Goal: Transaction & Acquisition: Obtain resource

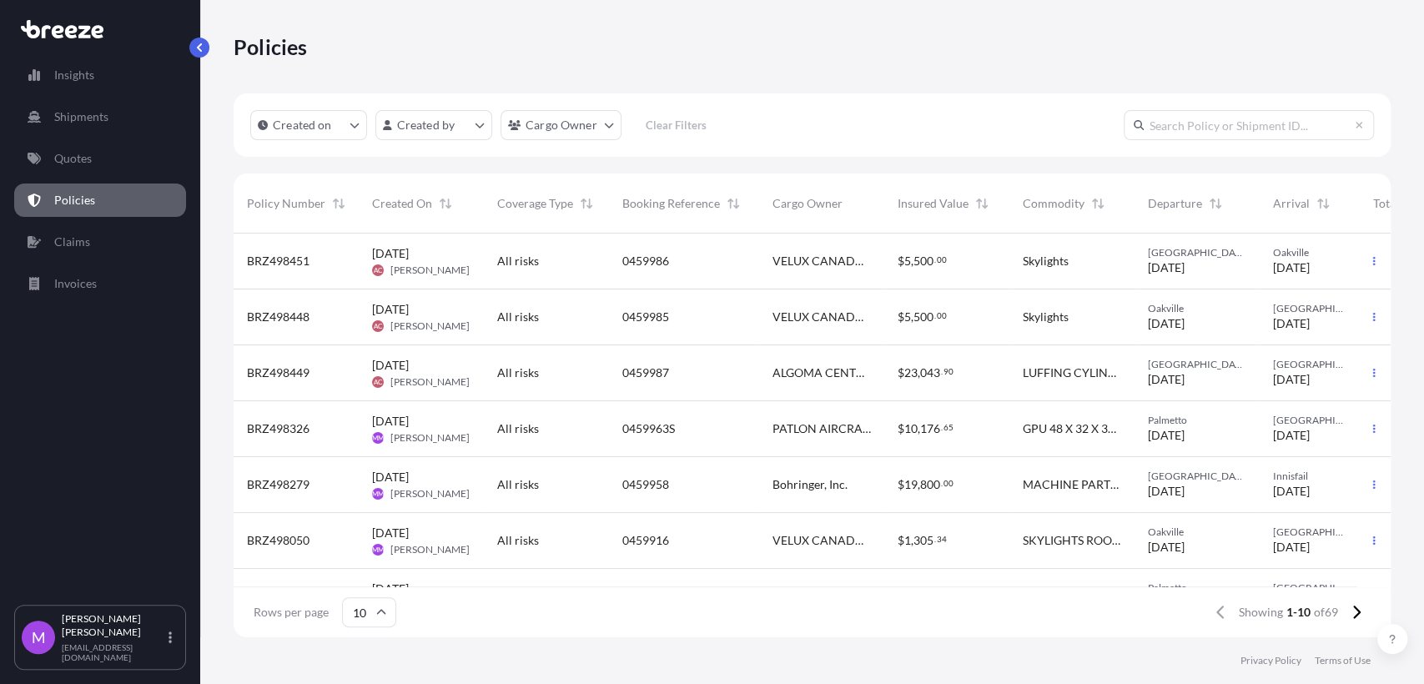
scroll to position [398, 1142]
click at [1161, 134] on input "text" at bounding box center [1249, 125] width 250 height 30
drag, startPoint x: 886, startPoint y: 633, endPoint x: 1236, endPoint y: 180, distance: 572.3
click at [886, 632] on div "Rows per page 10 Showing 1-10 of 69" at bounding box center [812, 612] width 1157 height 50
click at [1177, 128] on input "text" at bounding box center [1249, 125] width 250 height 30
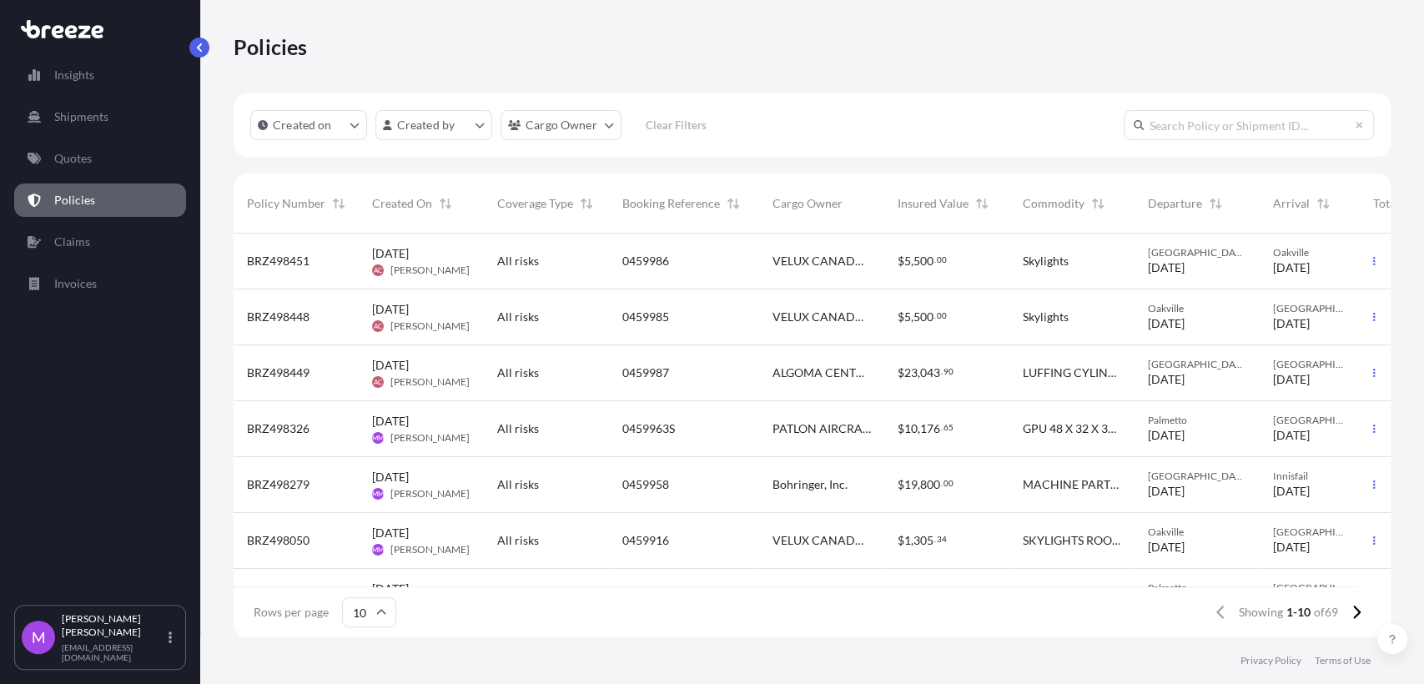
paste input "Q0001334"
type input "Q0001334"
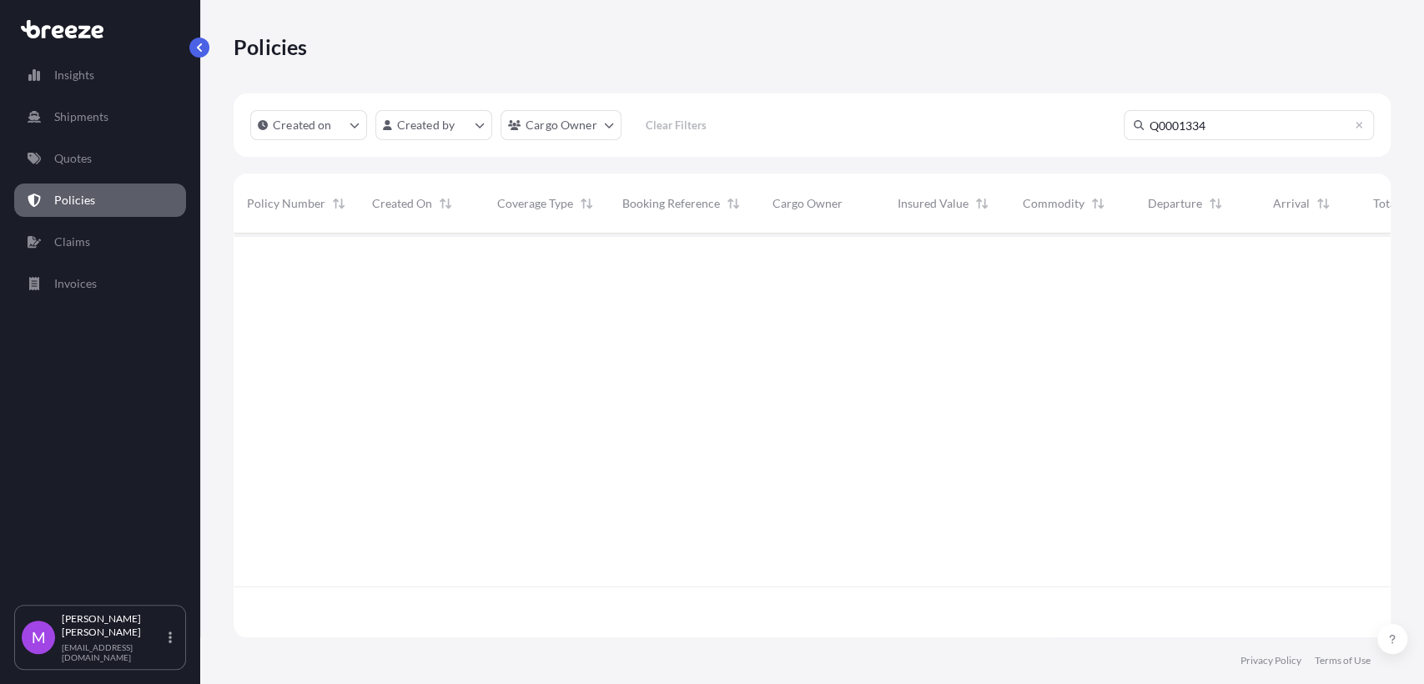
scroll to position [449, 1142]
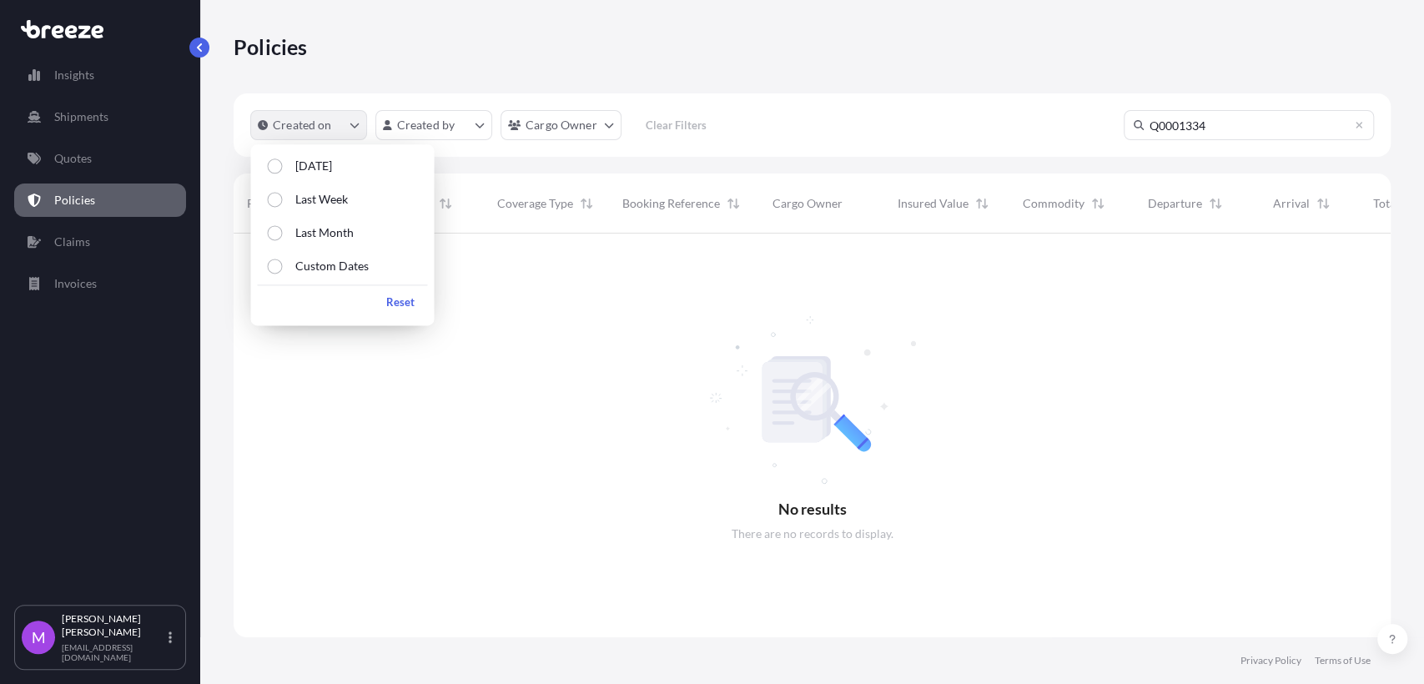
click at [356, 138] on button "Created on" at bounding box center [308, 125] width 117 height 30
click at [99, 147] on link "Quotes" at bounding box center [100, 158] width 172 height 33
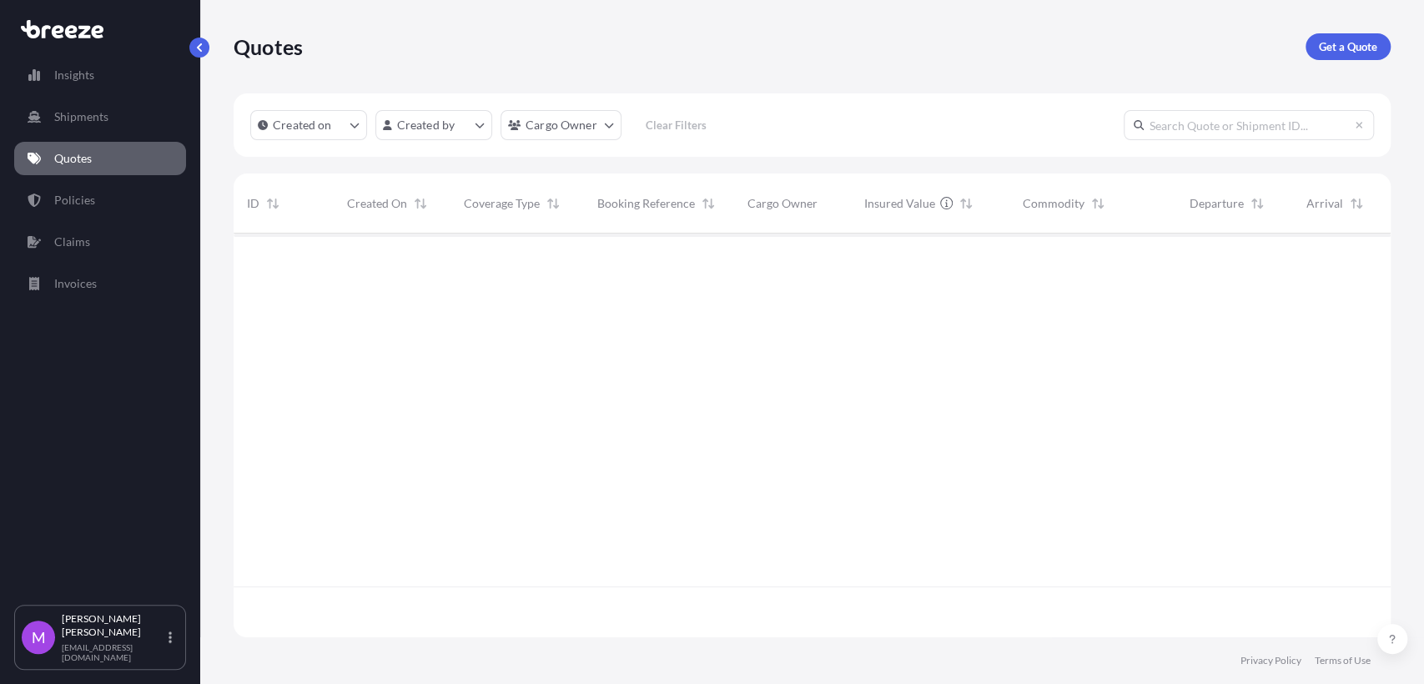
scroll to position [398, 1142]
drag, startPoint x: 1203, startPoint y: 128, endPoint x: 1205, endPoint y: 116, distance: 11.8
click at [1205, 122] on input "text" at bounding box center [1249, 125] width 250 height 30
paste input "Q0001334"
type input "Q0001334"
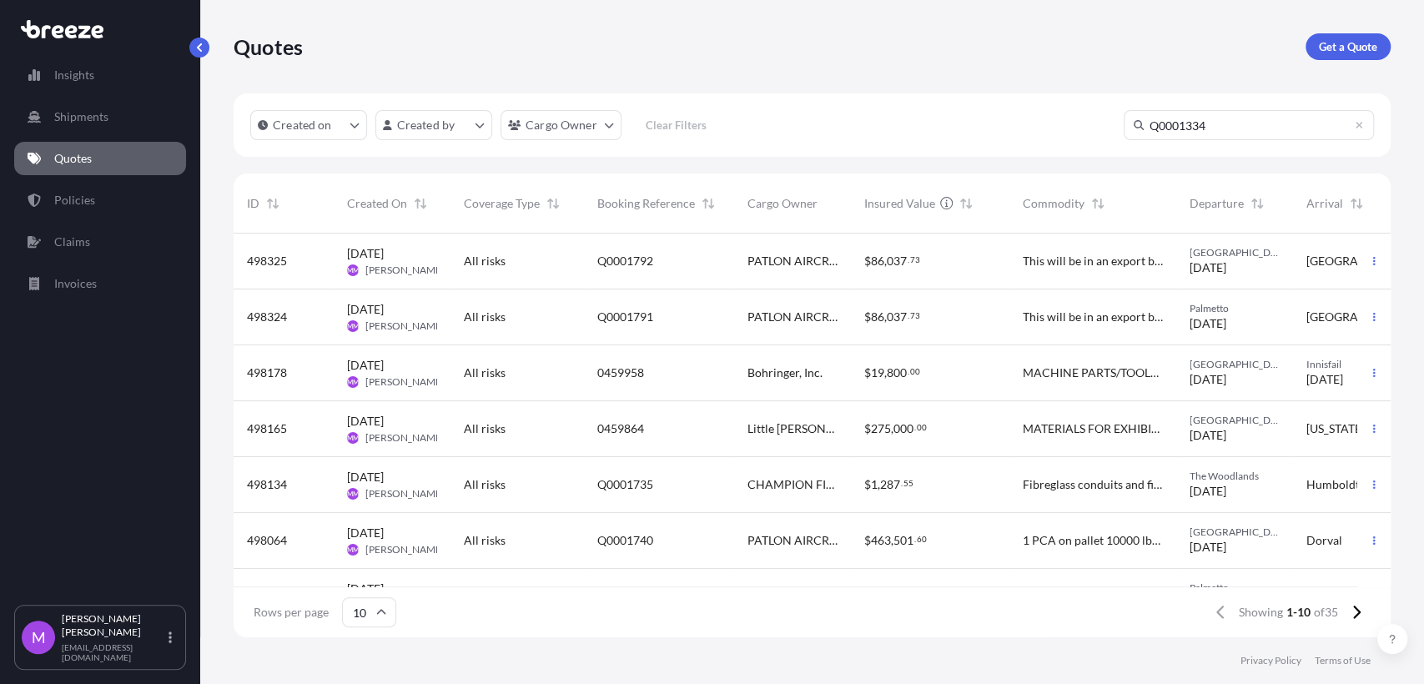
scroll to position [449, 1142]
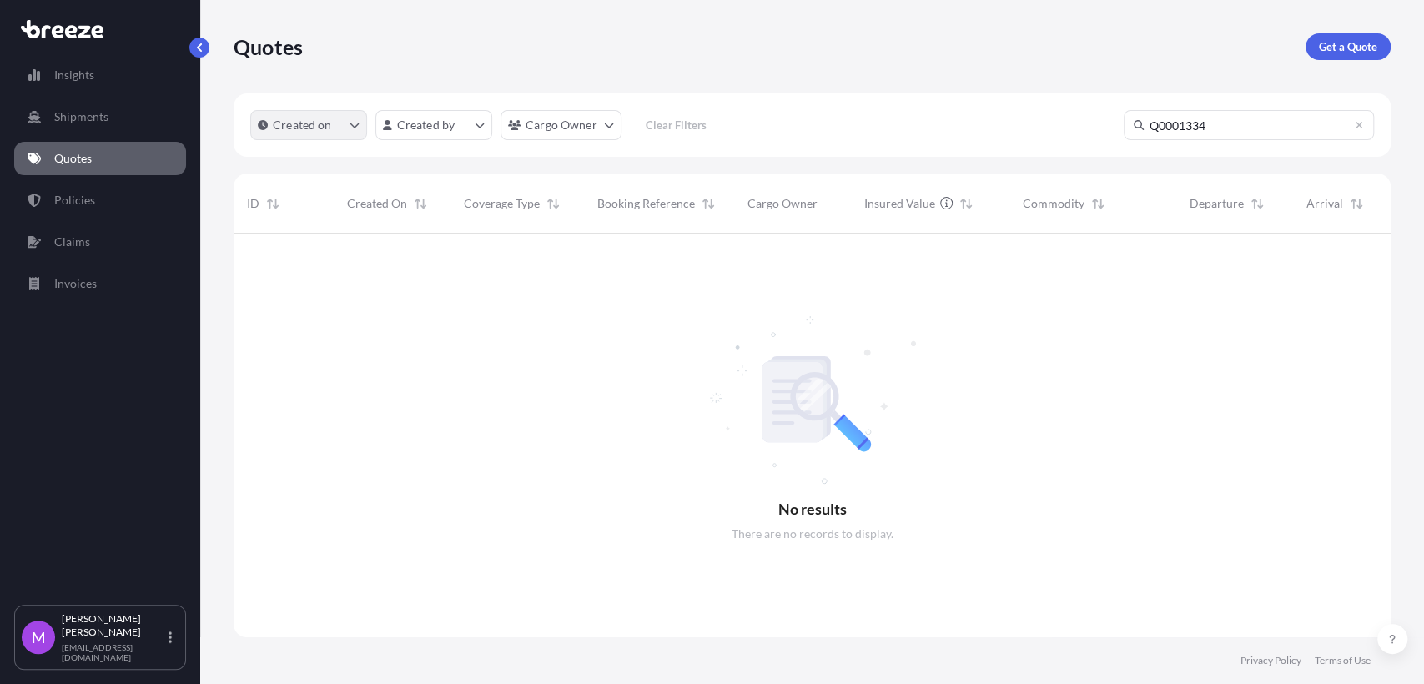
click at [340, 130] on button "Created on" at bounding box center [308, 125] width 117 height 30
click at [360, 133] on button "Created on" at bounding box center [308, 125] width 117 height 30
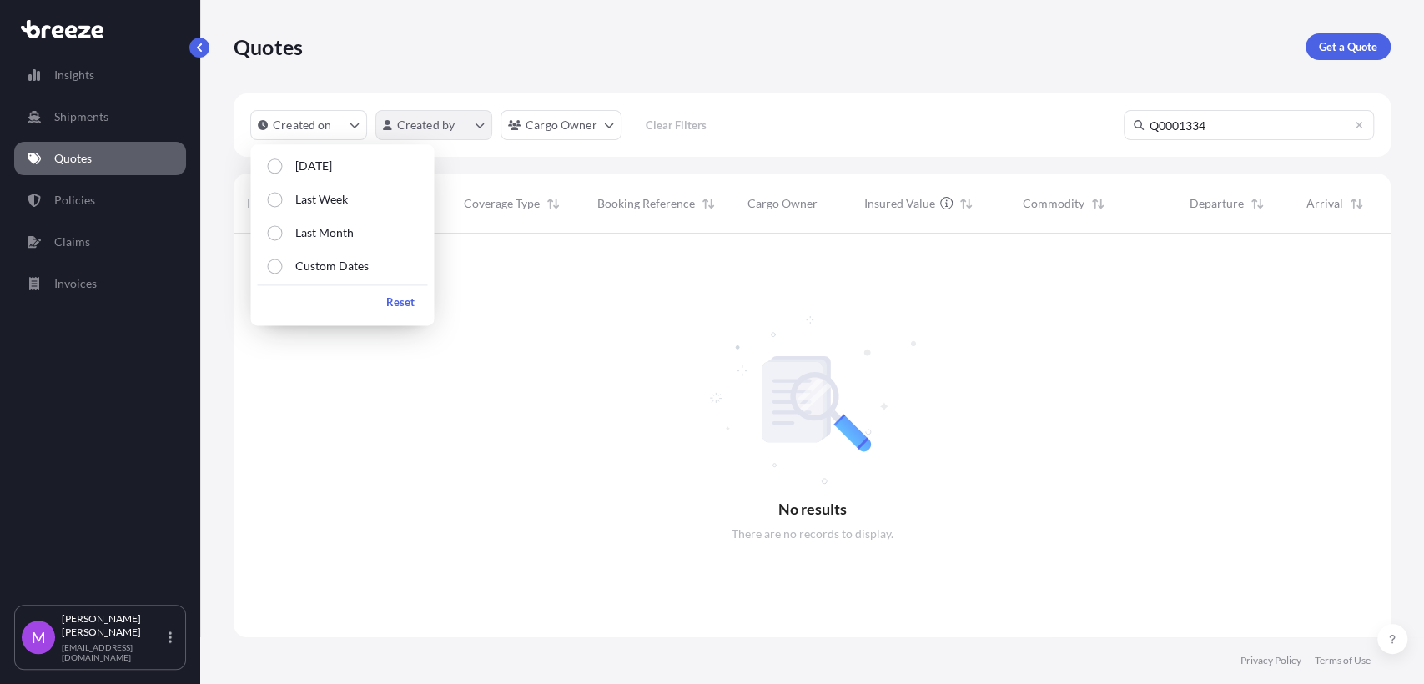
click at [473, 129] on html "Insights Shipments Quotes Policies Claims Invoices M [PERSON_NAME] [EMAIL_ADDRE…" at bounding box center [712, 342] width 1424 height 684
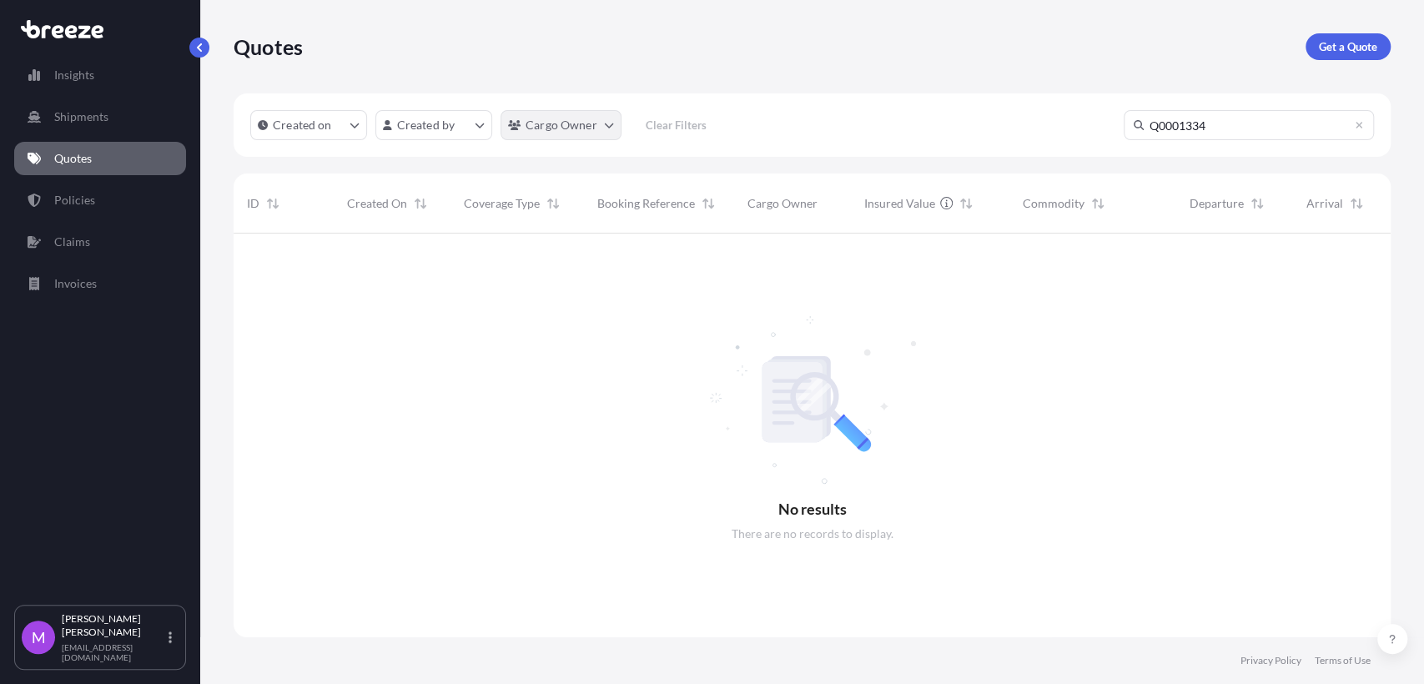
click at [599, 124] on html "Insights Shipments Quotes Policies Claims Invoices M [PERSON_NAME] [EMAIL_ADDRE…" at bounding box center [712, 342] width 1424 height 684
click at [98, 166] on link "Quotes" at bounding box center [100, 158] width 172 height 33
click at [93, 189] on link "Policies" at bounding box center [100, 200] width 172 height 33
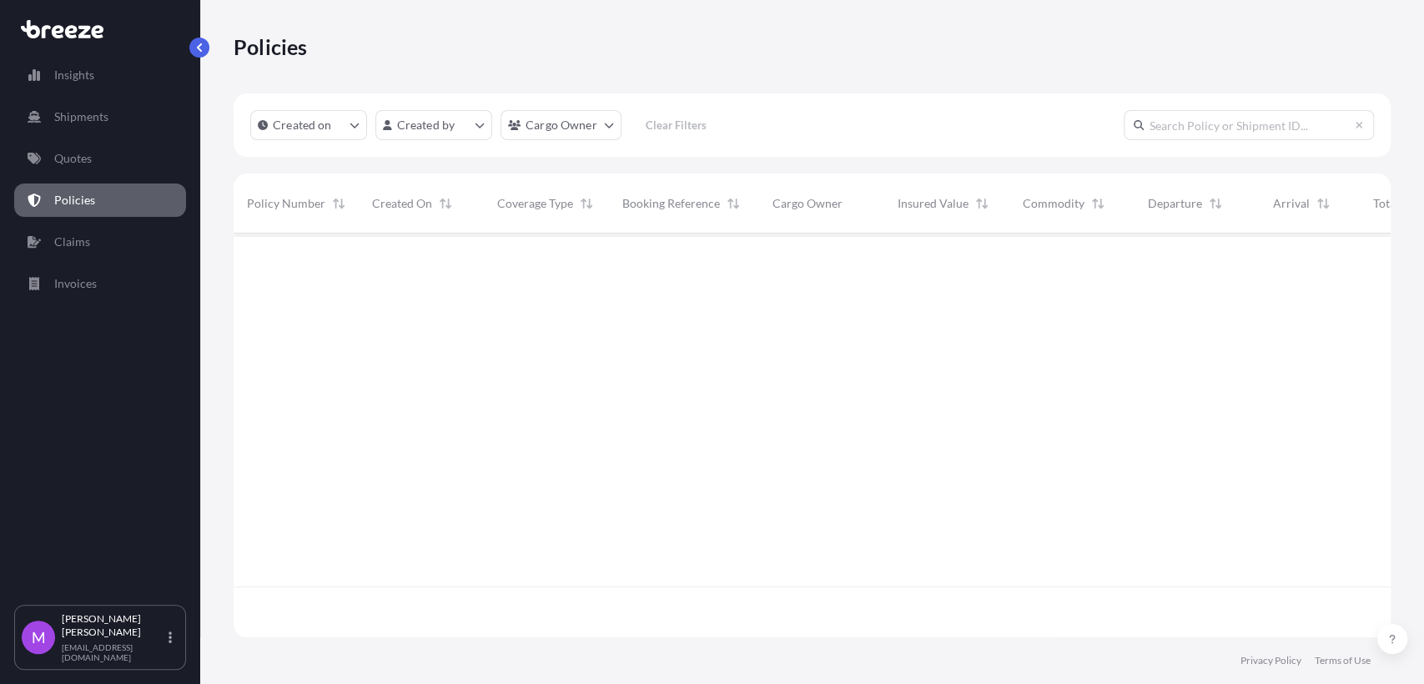
scroll to position [398, 1142]
click at [90, 159] on p "Quotes" at bounding box center [73, 158] width 38 height 17
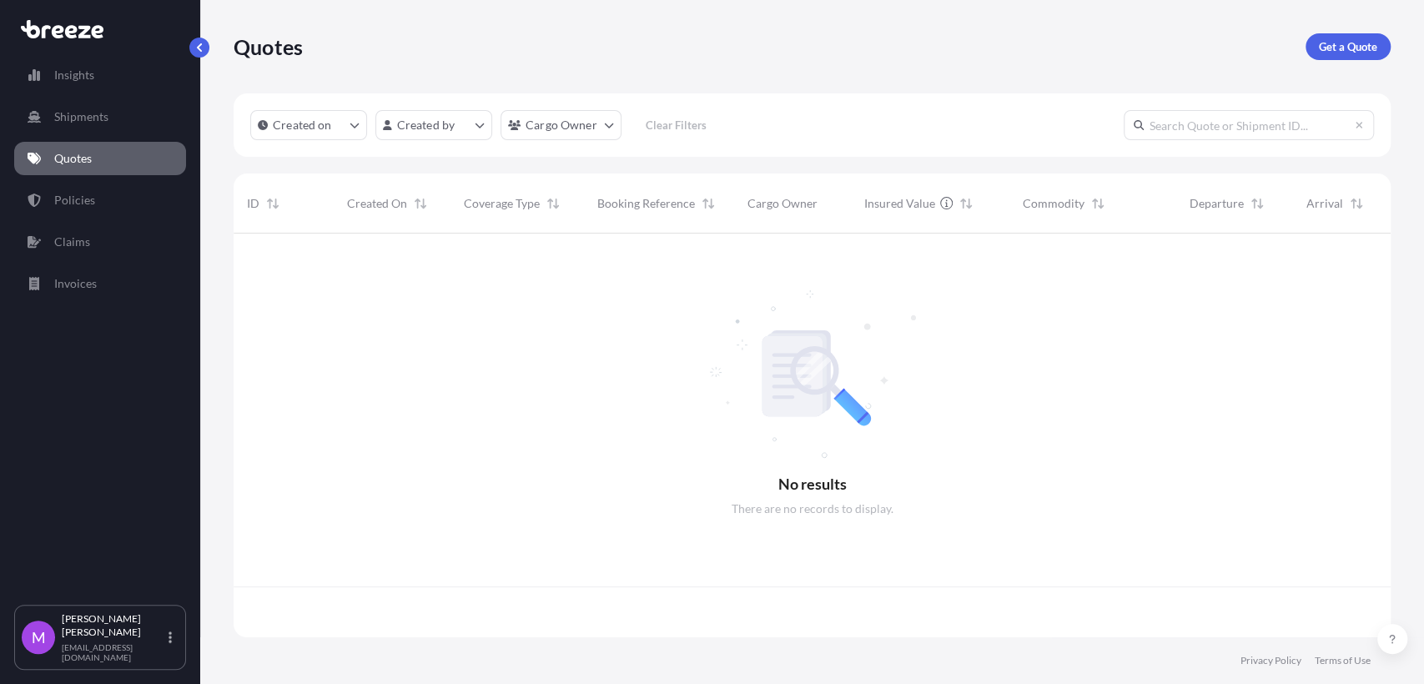
scroll to position [398, 1142]
click at [1367, 127] on input "text" at bounding box center [1249, 125] width 250 height 30
click at [1312, 124] on input "text" at bounding box center [1249, 125] width 250 height 30
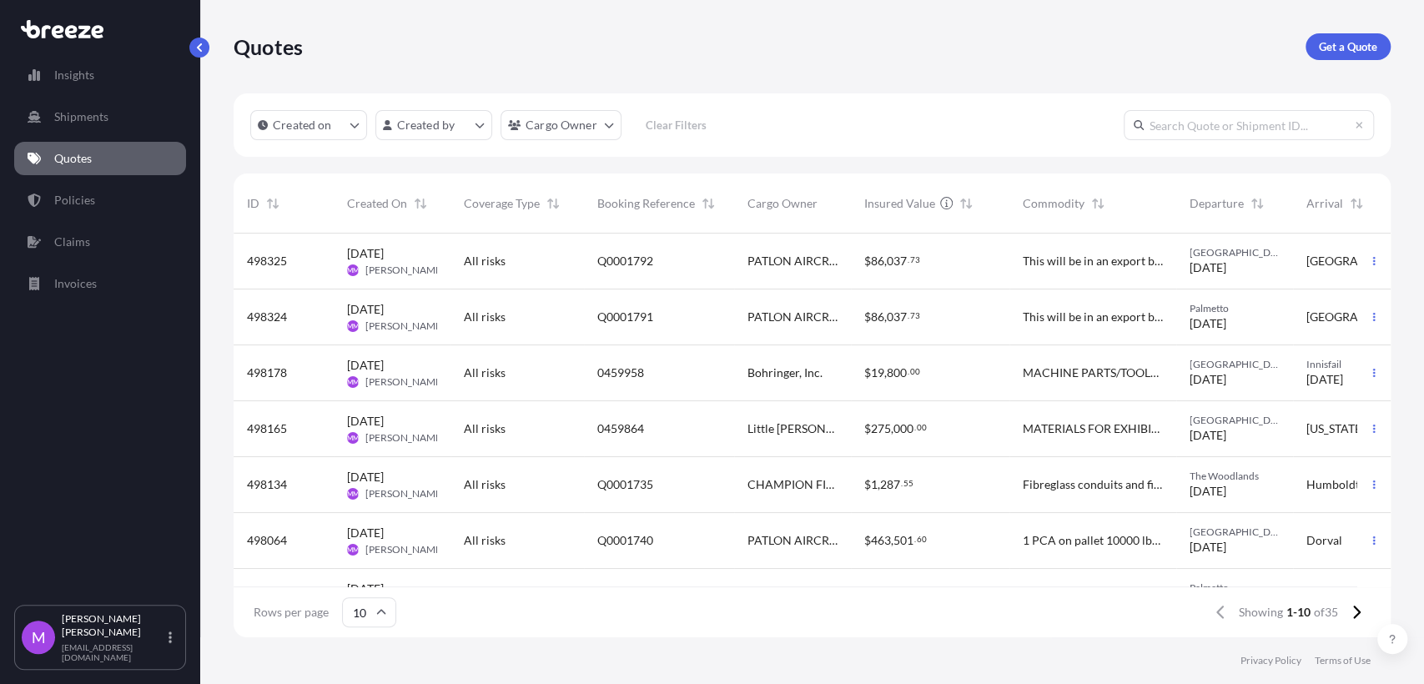
click at [647, 199] on span "Booking Reference" at bounding box center [646, 203] width 98 height 17
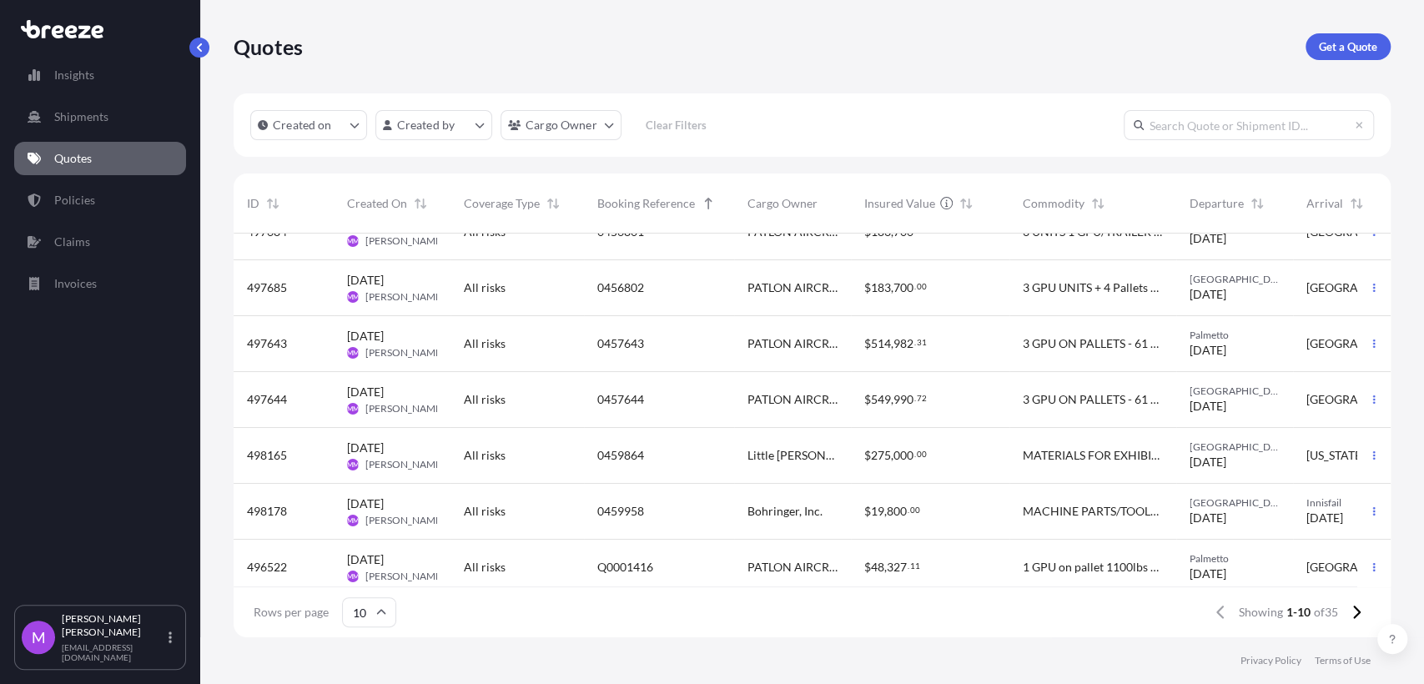
scroll to position [0, 0]
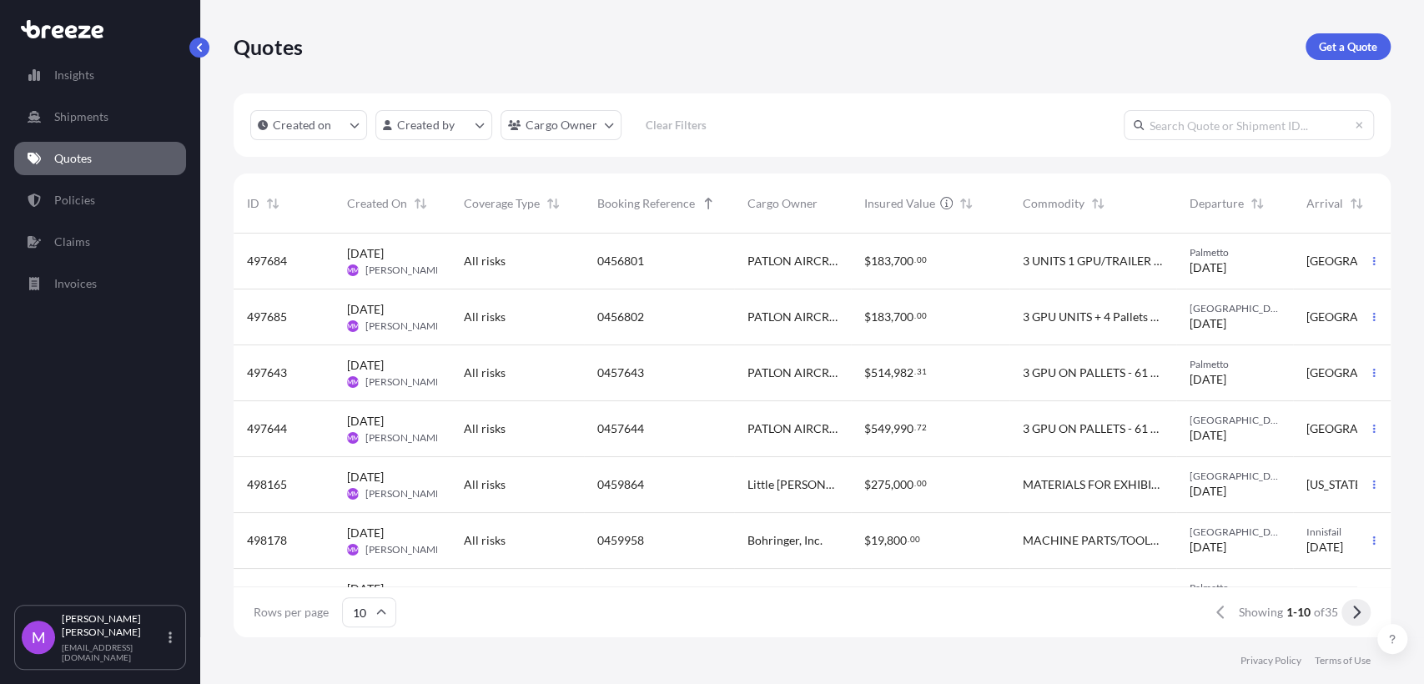
click at [1358, 619] on icon at bounding box center [1356, 612] width 9 height 15
click at [1365, 612] on button at bounding box center [1356, 612] width 29 height 27
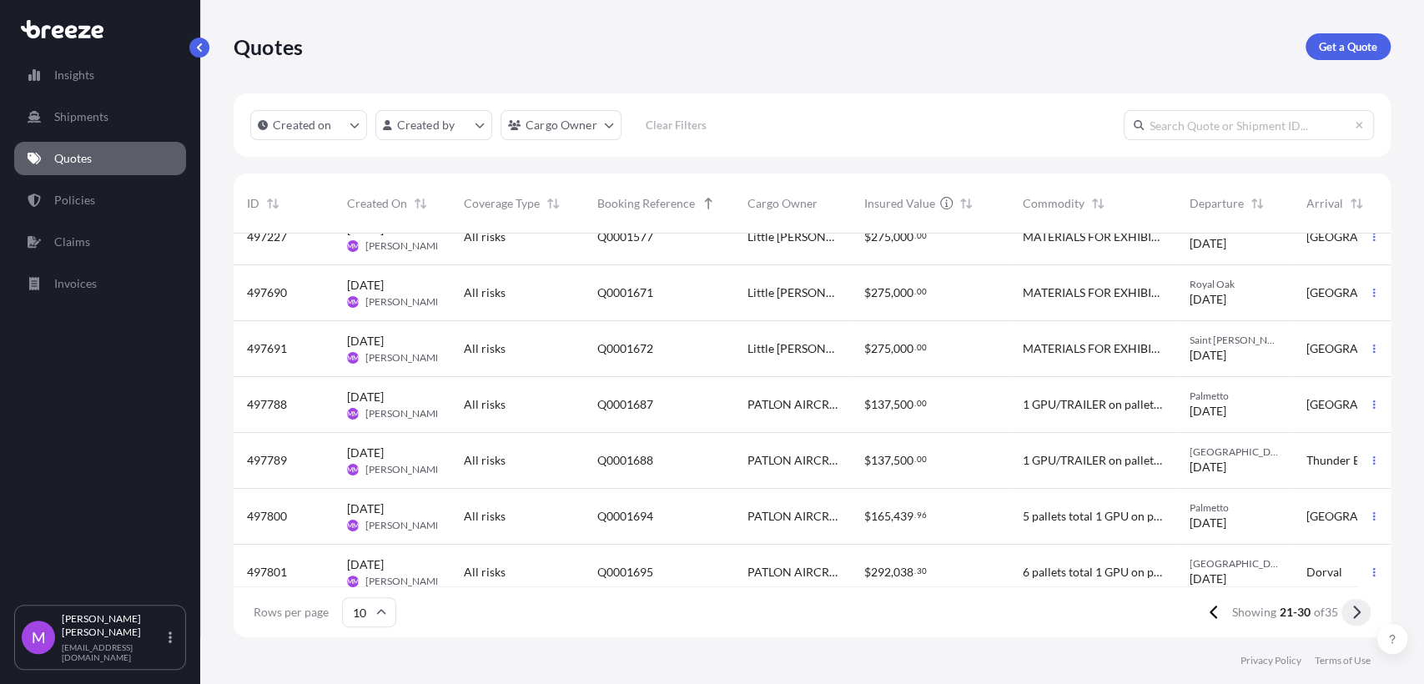
scroll to position [220, 0]
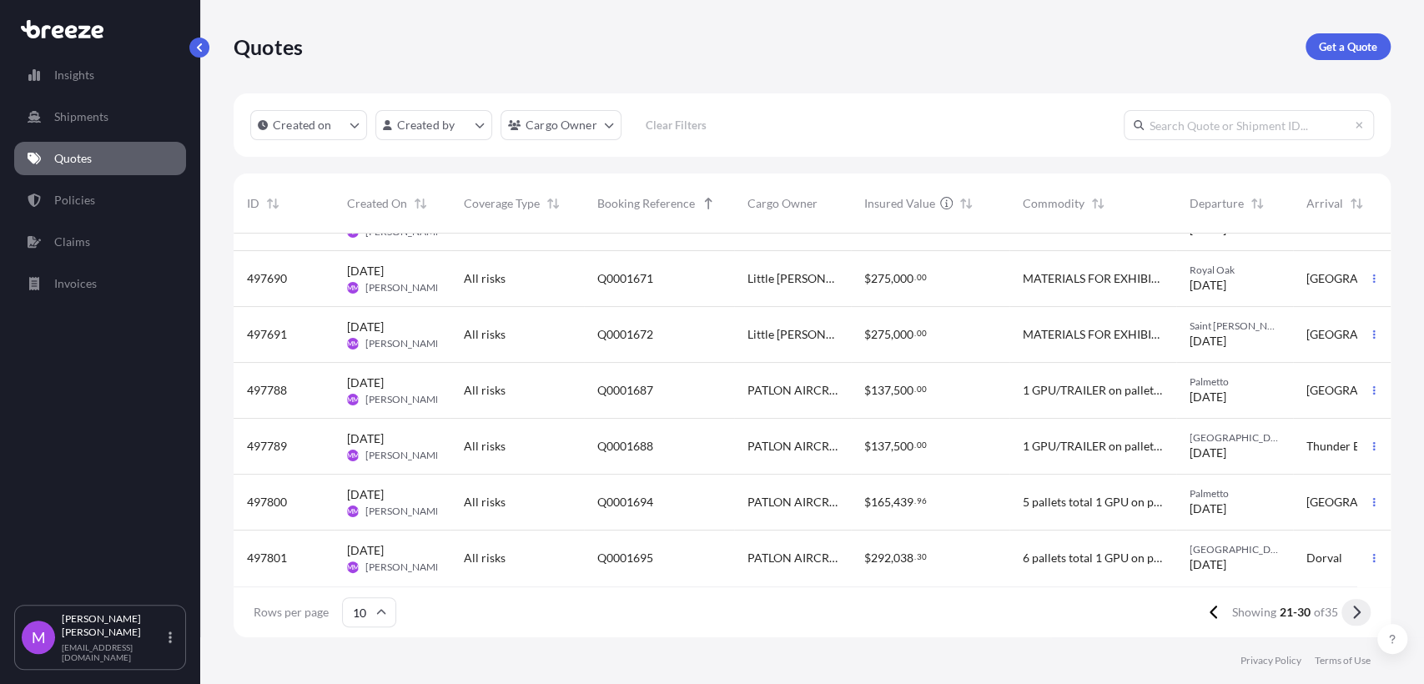
click at [1353, 613] on icon at bounding box center [1356, 612] width 9 height 15
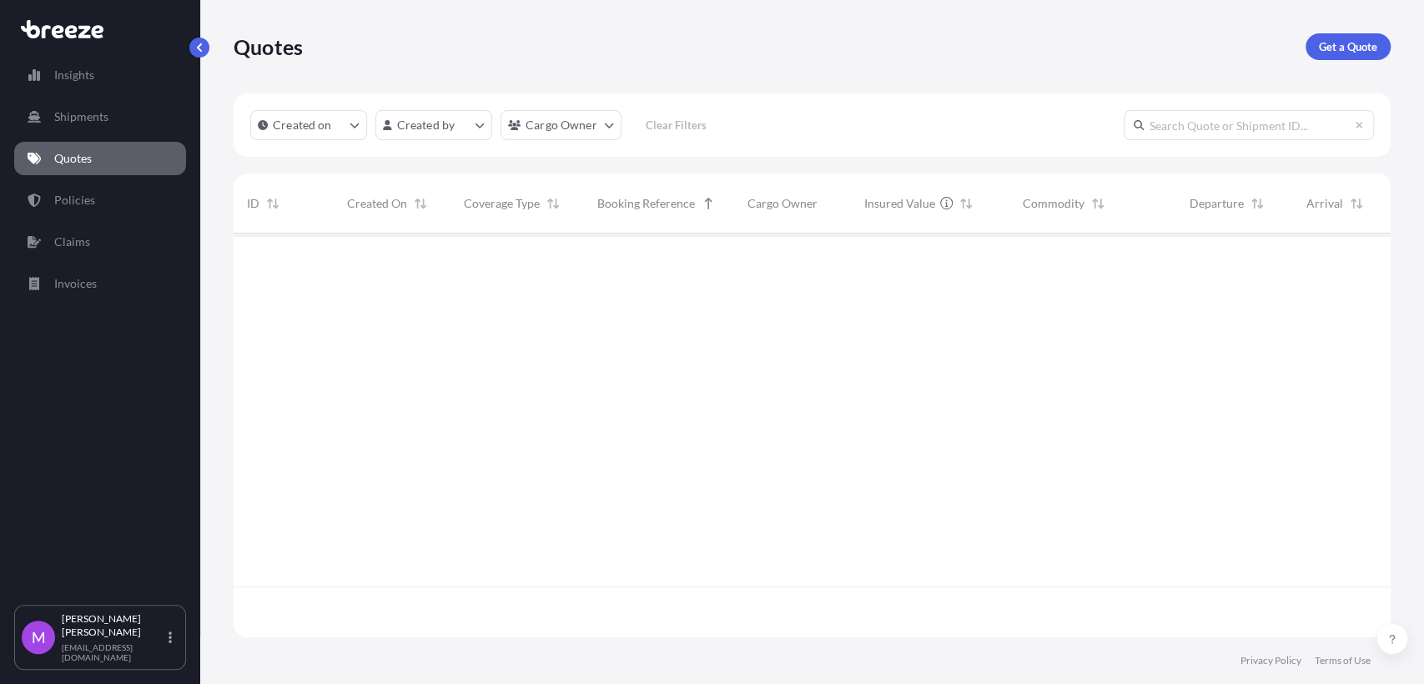
scroll to position [0, 0]
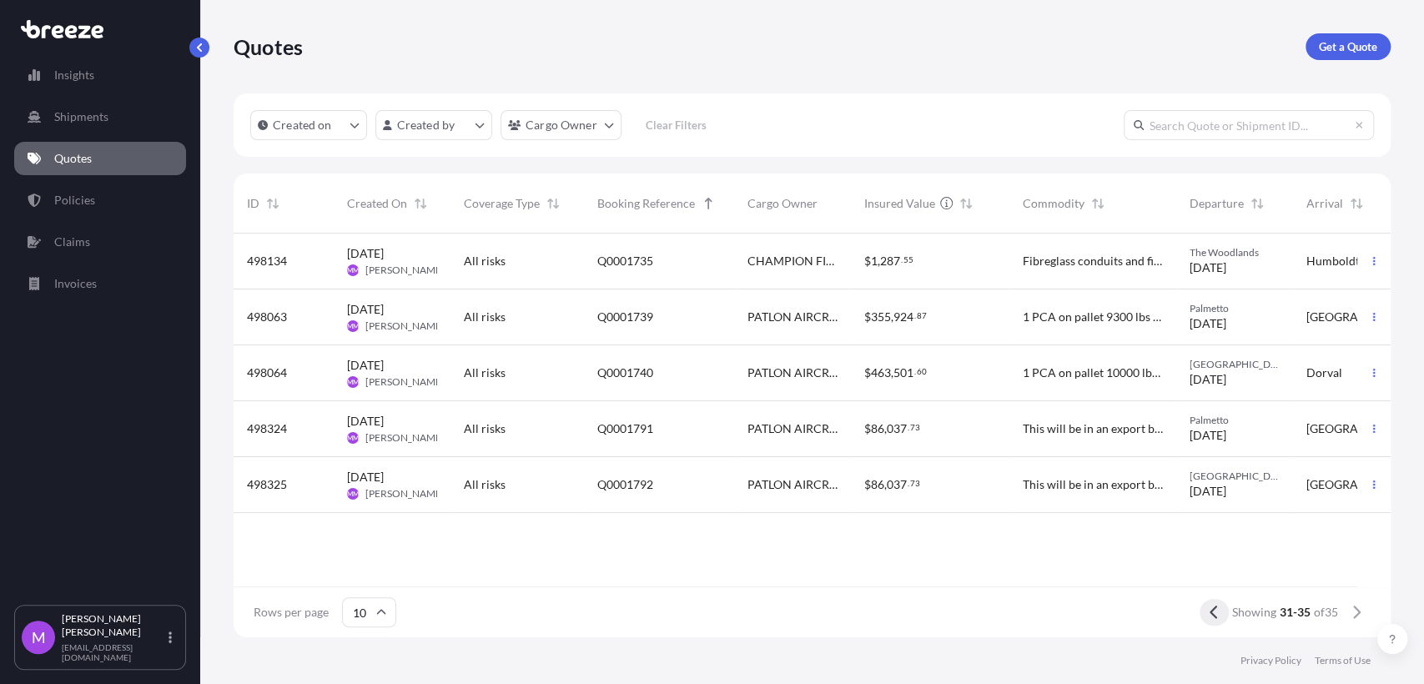
click at [1215, 615] on icon at bounding box center [1214, 612] width 9 height 15
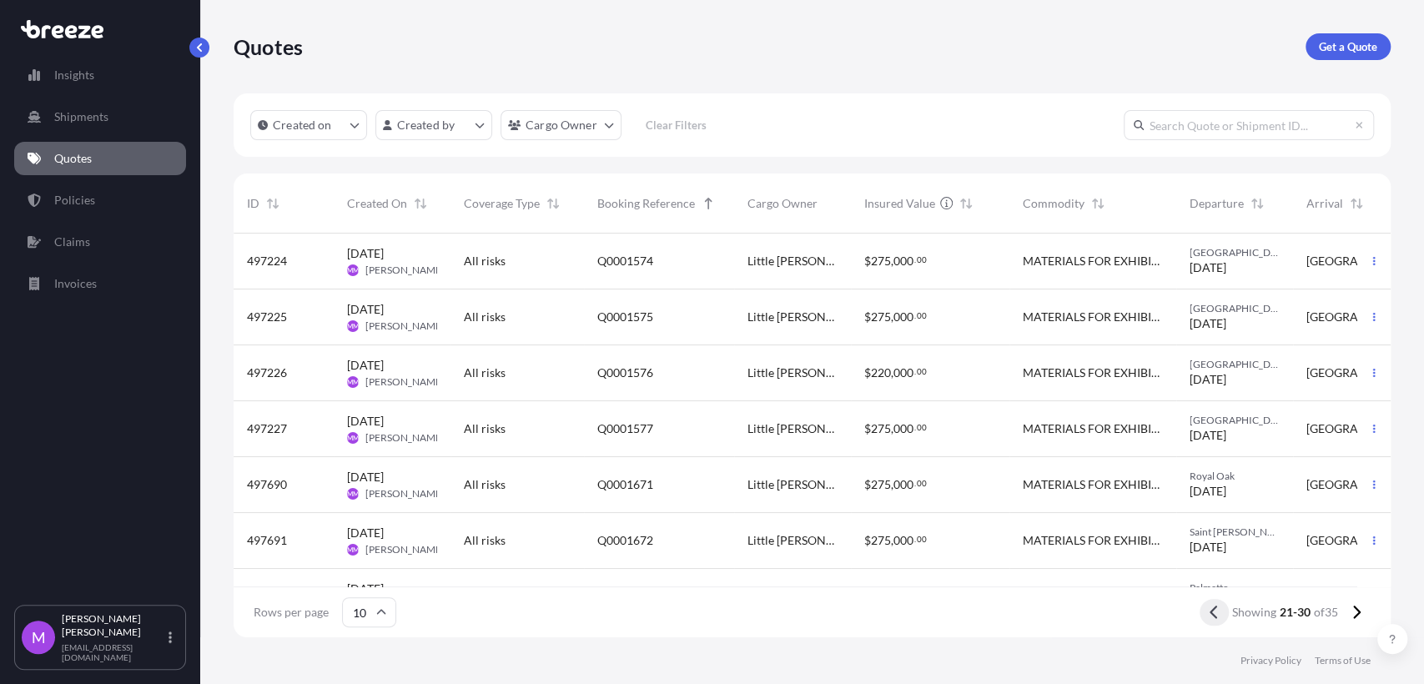
click at [1224, 612] on button at bounding box center [1214, 612] width 29 height 27
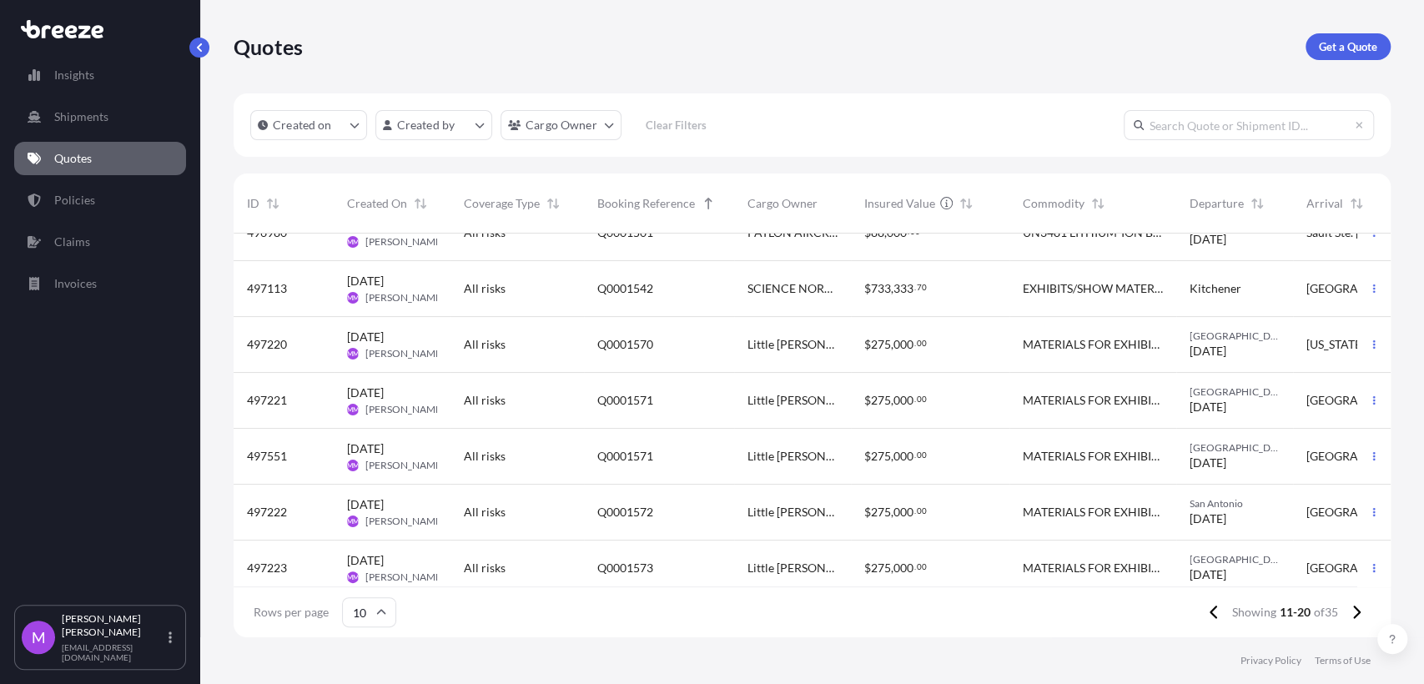
scroll to position [220, 0]
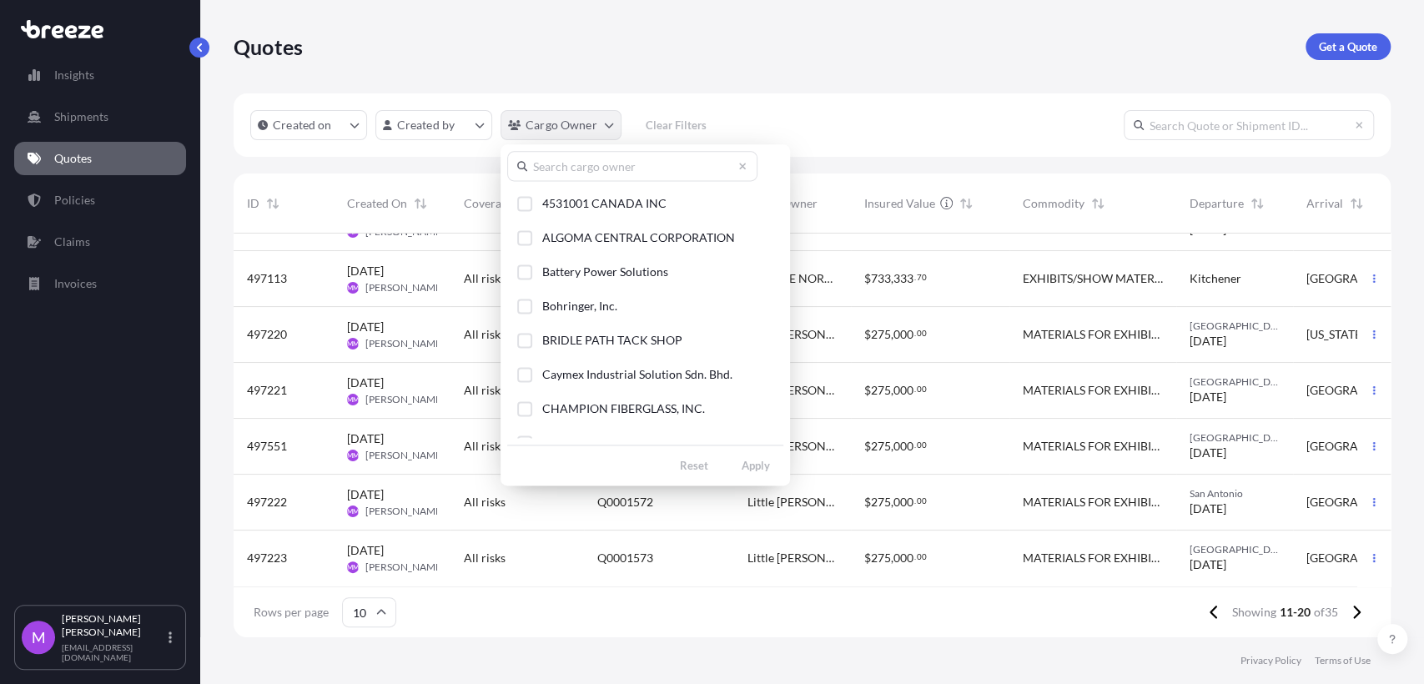
click at [607, 124] on html "Insights Shipments Quotes Policies Claims Invoices M [PERSON_NAME] [EMAIL_ADDRE…" at bounding box center [712, 342] width 1424 height 684
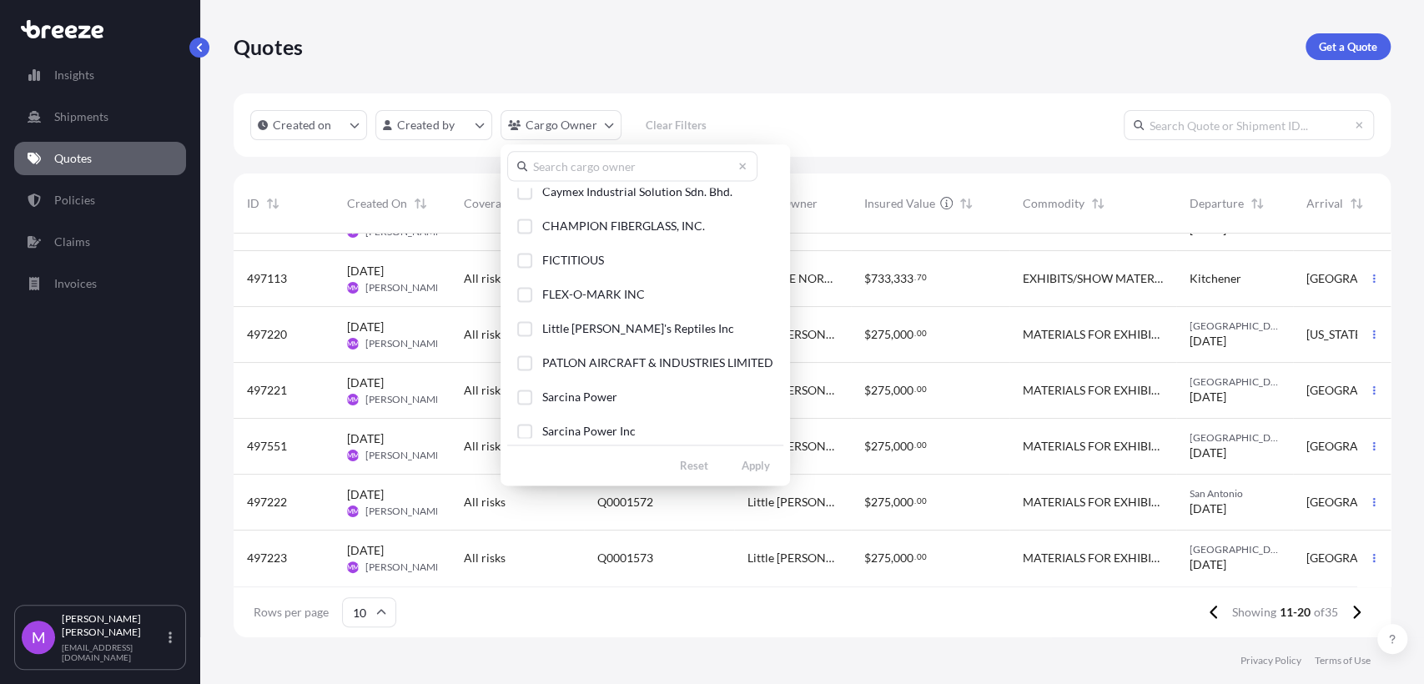
scroll to position [278, 0]
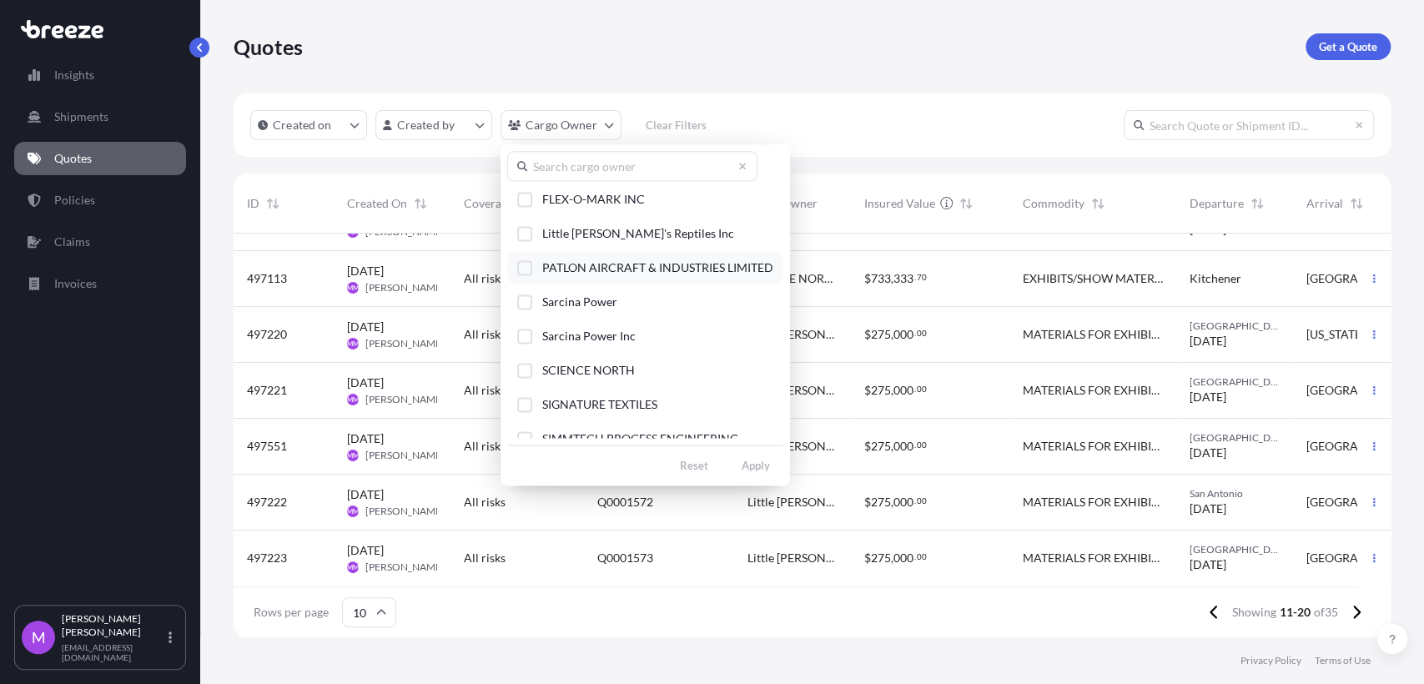
click at [524, 270] on div "Select Option" at bounding box center [524, 267] width 15 height 15
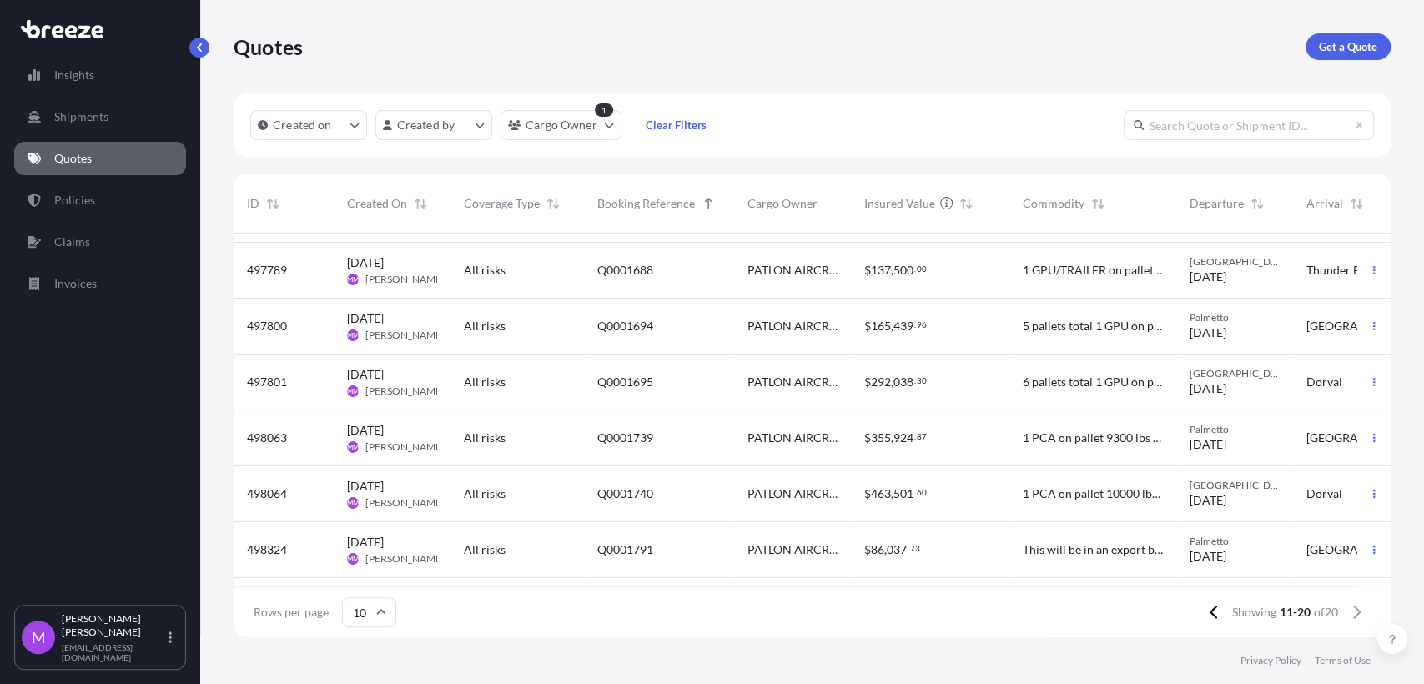
scroll to position [220, 0]
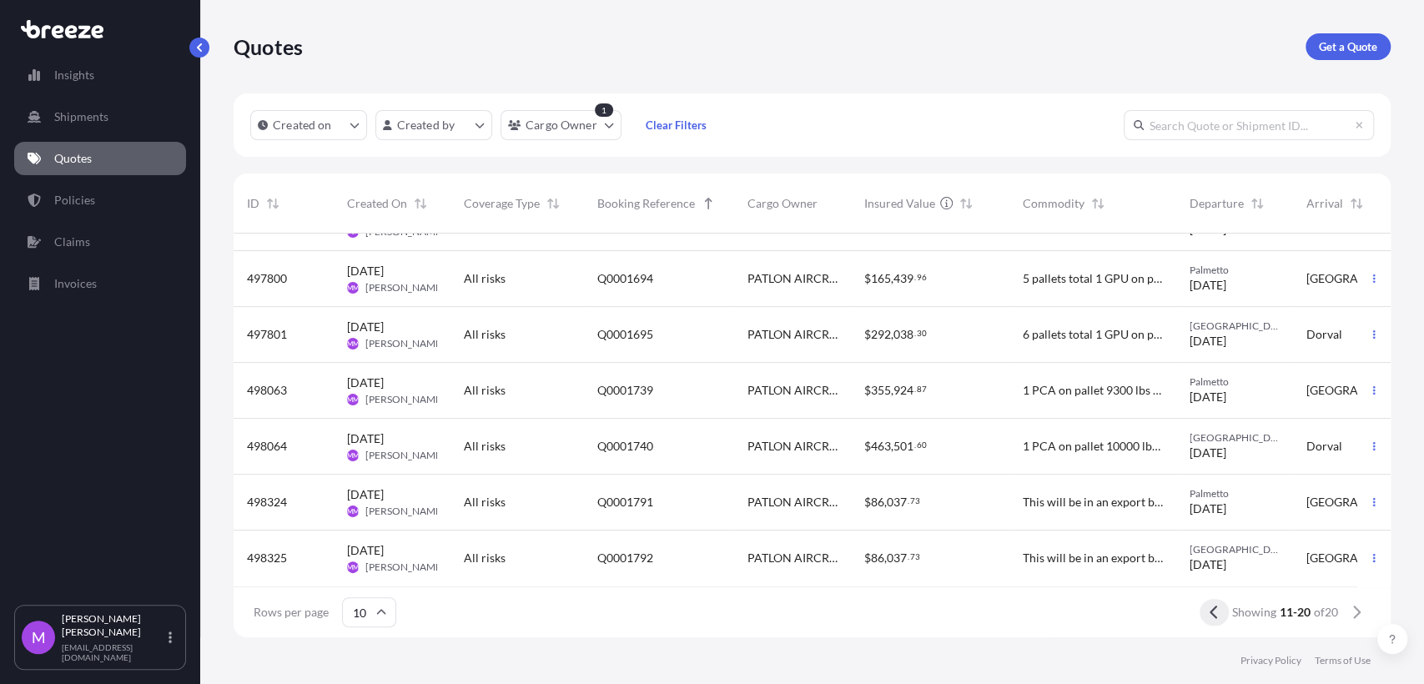
click at [1222, 616] on button at bounding box center [1214, 612] width 29 height 27
click at [1355, 605] on icon at bounding box center [1356, 612] width 9 height 15
click at [1205, 126] on input "text" at bounding box center [1249, 125] width 250 height 30
type input "496078"
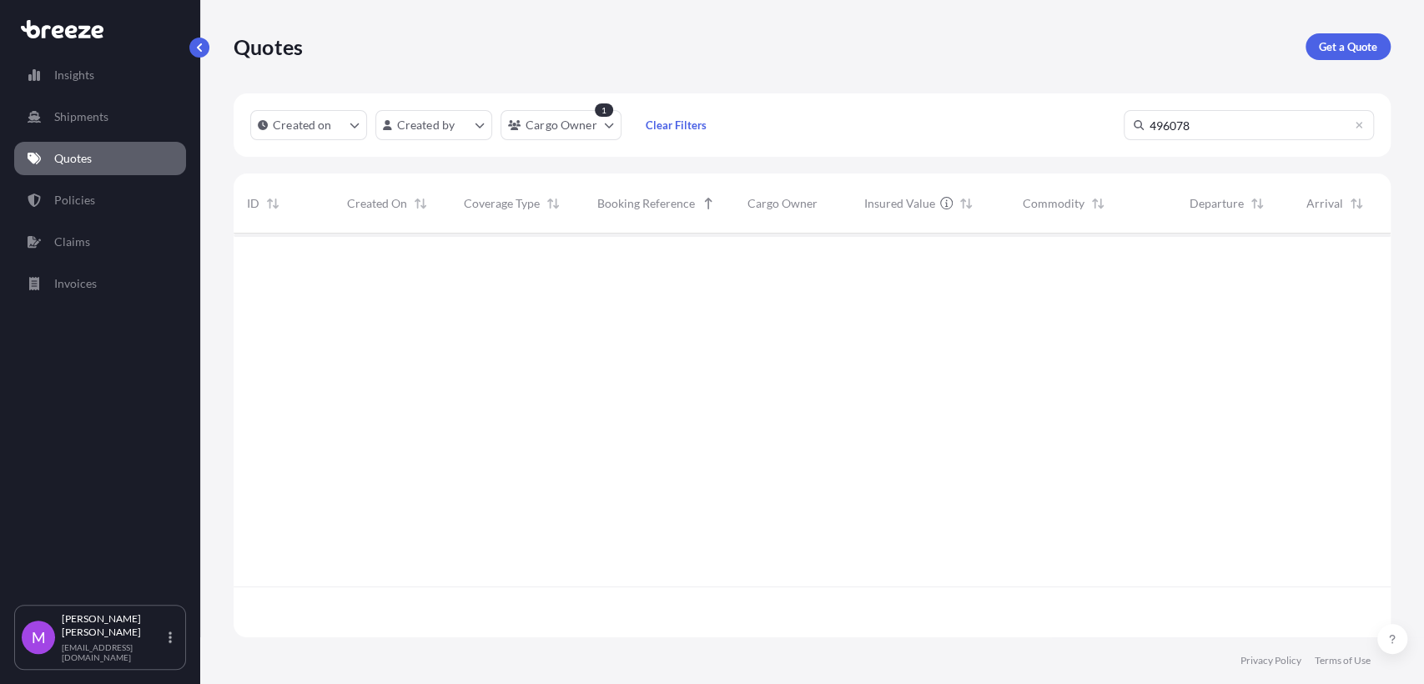
scroll to position [449, 1142]
click at [340, 138] on button "Created on" at bounding box center [308, 125] width 117 height 30
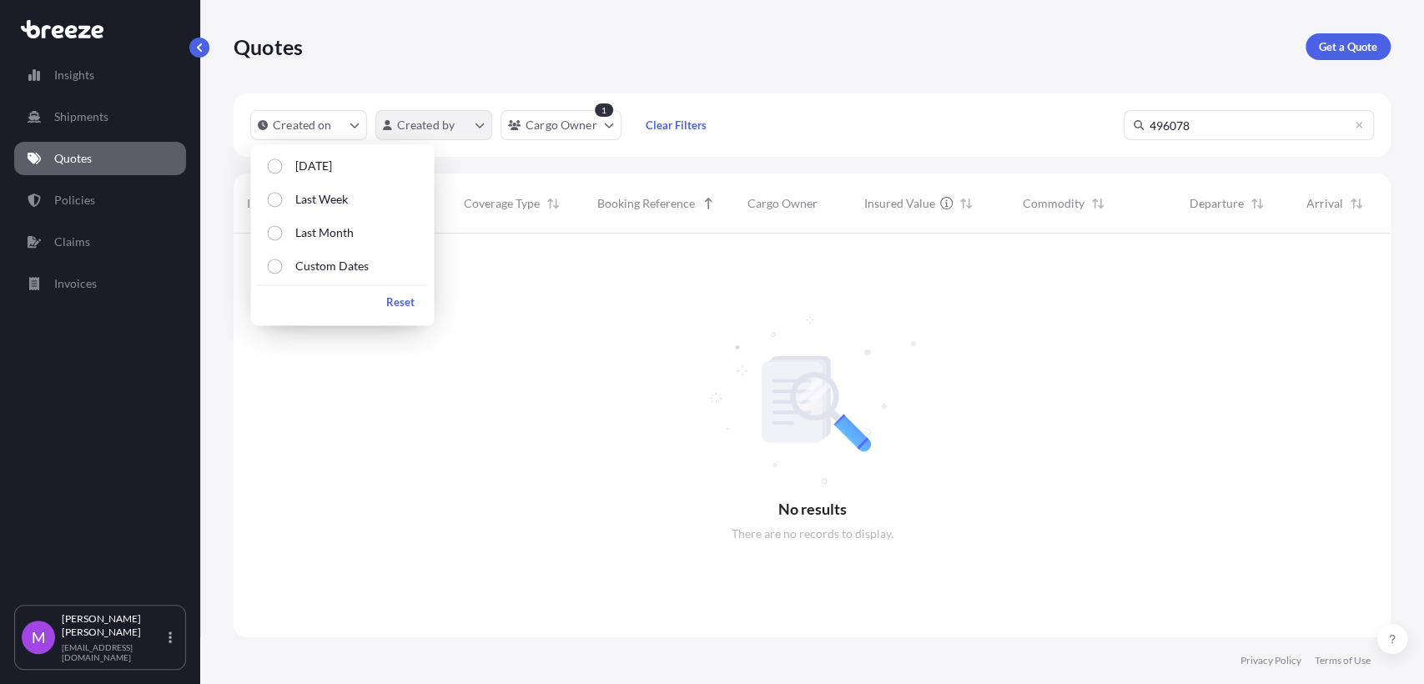
click at [421, 137] on html "Insights Shipments Quotes Policies Claims Invoices M [PERSON_NAME] [EMAIL_ADDRE…" at bounding box center [712, 342] width 1424 height 684
click at [321, 123] on html "Insights Shipments Quotes Policies Claims Invoices M [PERSON_NAME] [EMAIL_ADDRE…" at bounding box center [712, 342] width 1424 height 684
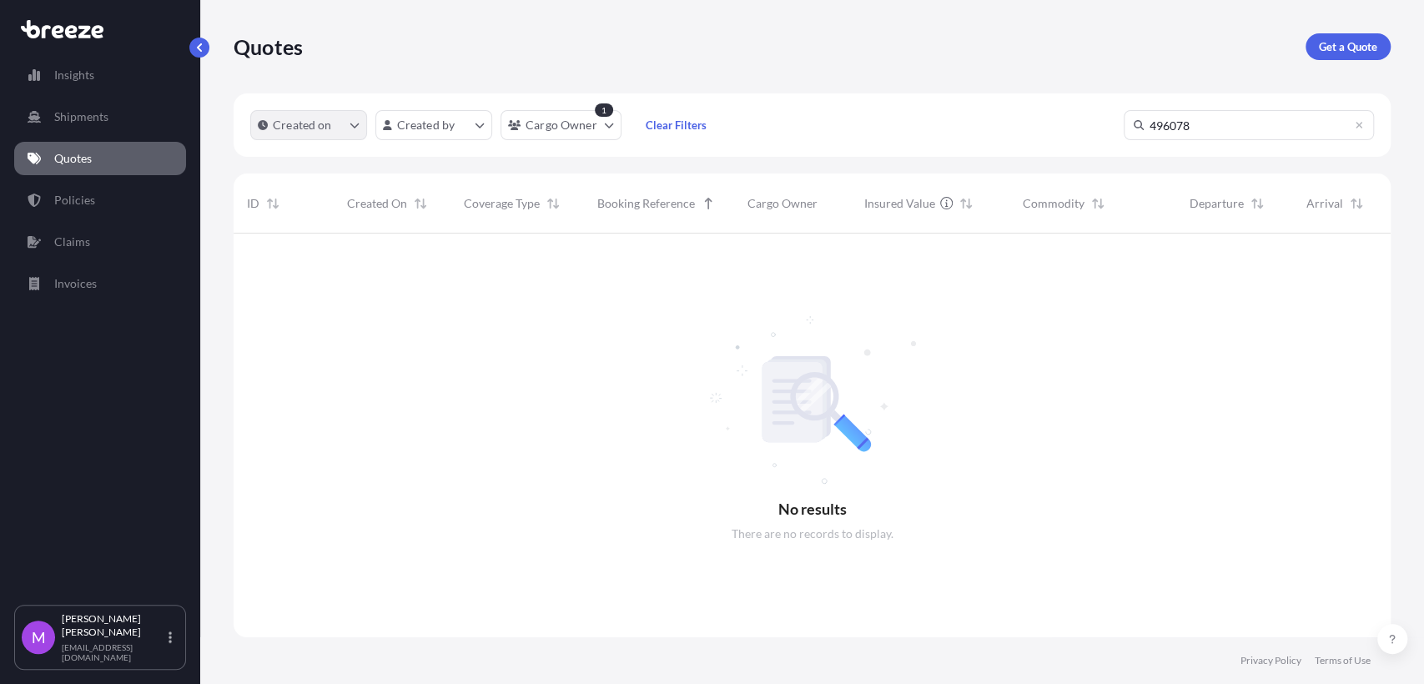
click at [351, 139] on button "Created on" at bounding box center [308, 125] width 117 height 30
click at [277, 236] on div "Select Option" at bounding box center [274, 232] width 15 height 15
drag, startPoint x: 1229, startPoint y: 125, endPoint x: 1088, endPoint y: 113, distance: 141.5
click at [1088, 113] on div "Created on 1 Created by Cargo Owner 1 Clear Filters 496078" at bounding box center [812, 124] width 1157 height 63
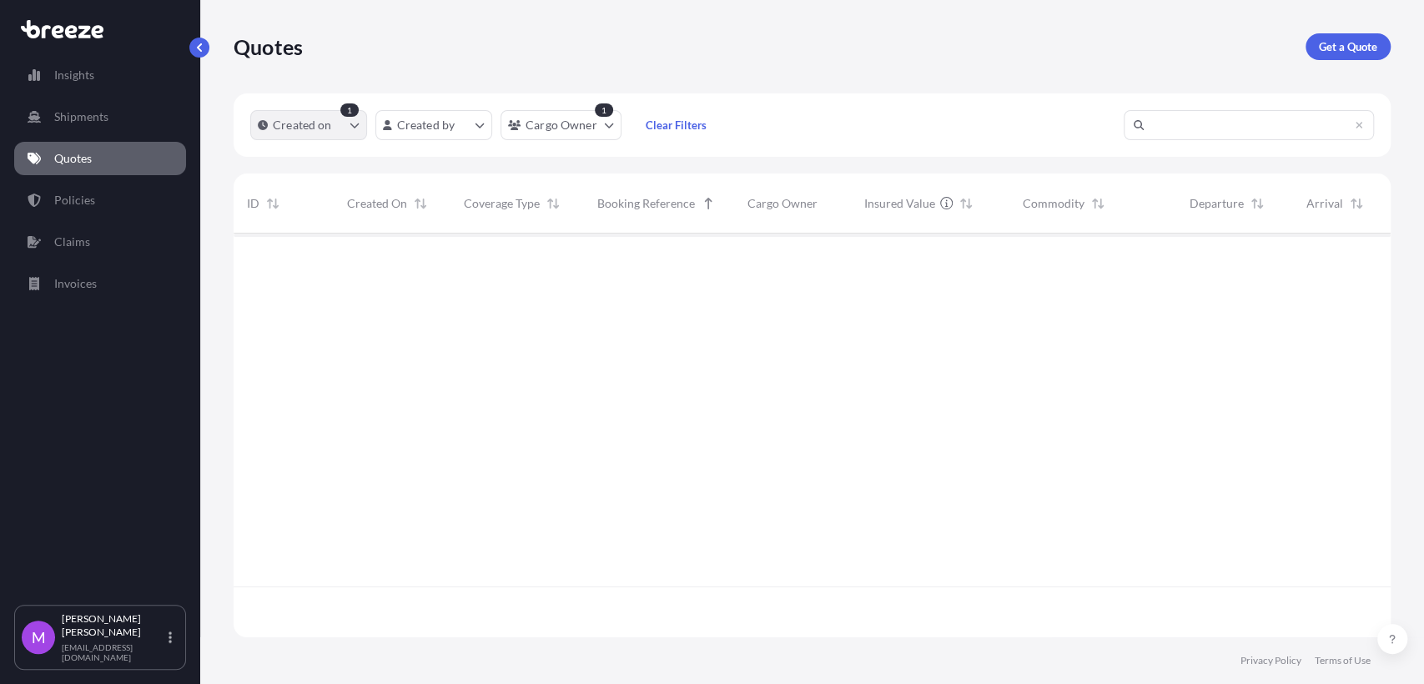
click at [345, 132] on button "Created on" at bounding box center [308, 125] width 117 height 30
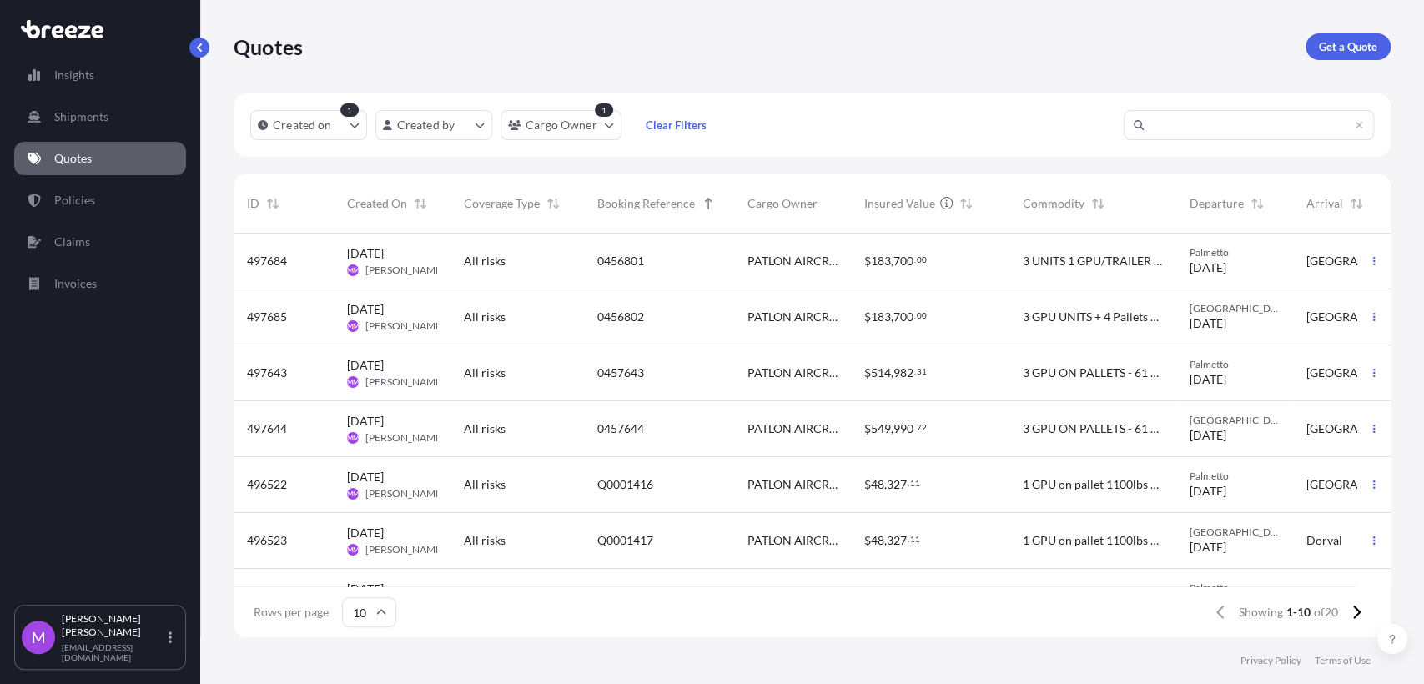
click at [925, 108] on div "Created on 1 Created by Cargo Owner 1 Clear Filters" at bounding box center [812, 124] width 1157 height 63
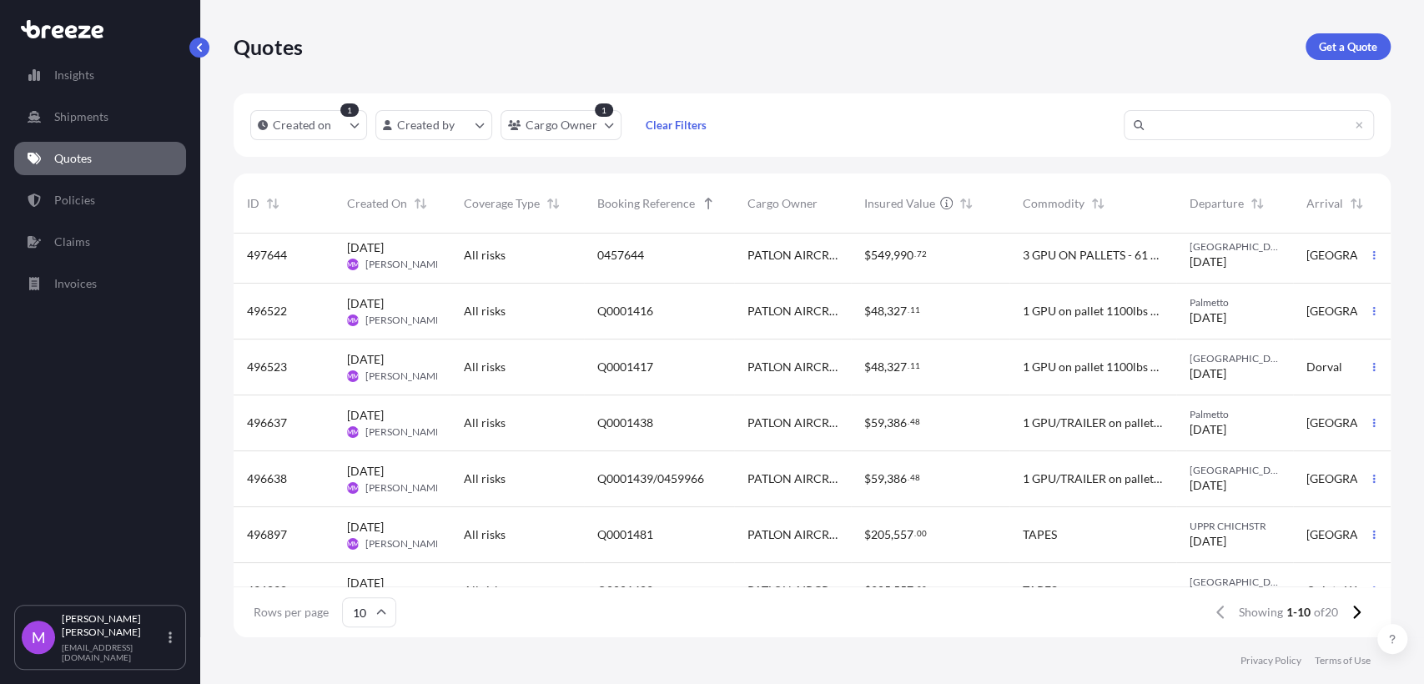
scroll to position [220, 0]
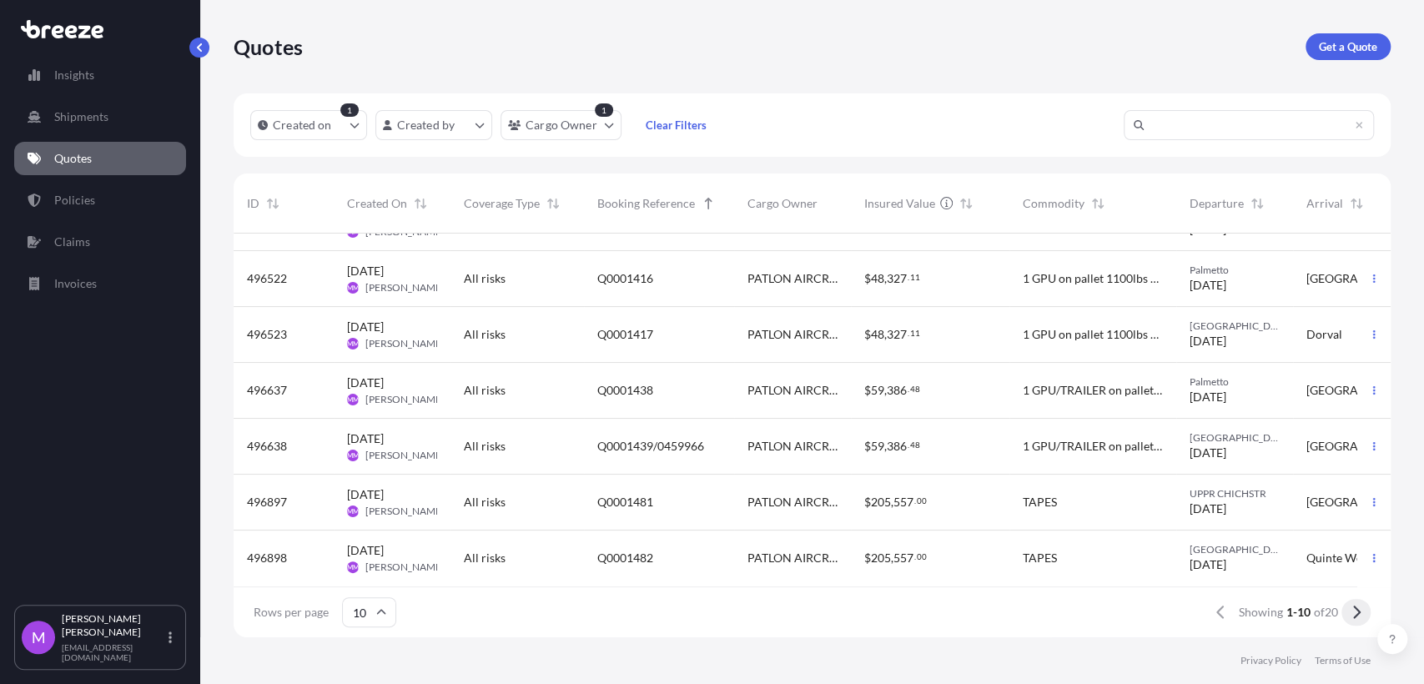
click at [1354, 603] on button at bounding box center [1356, 612] width 29 height 27
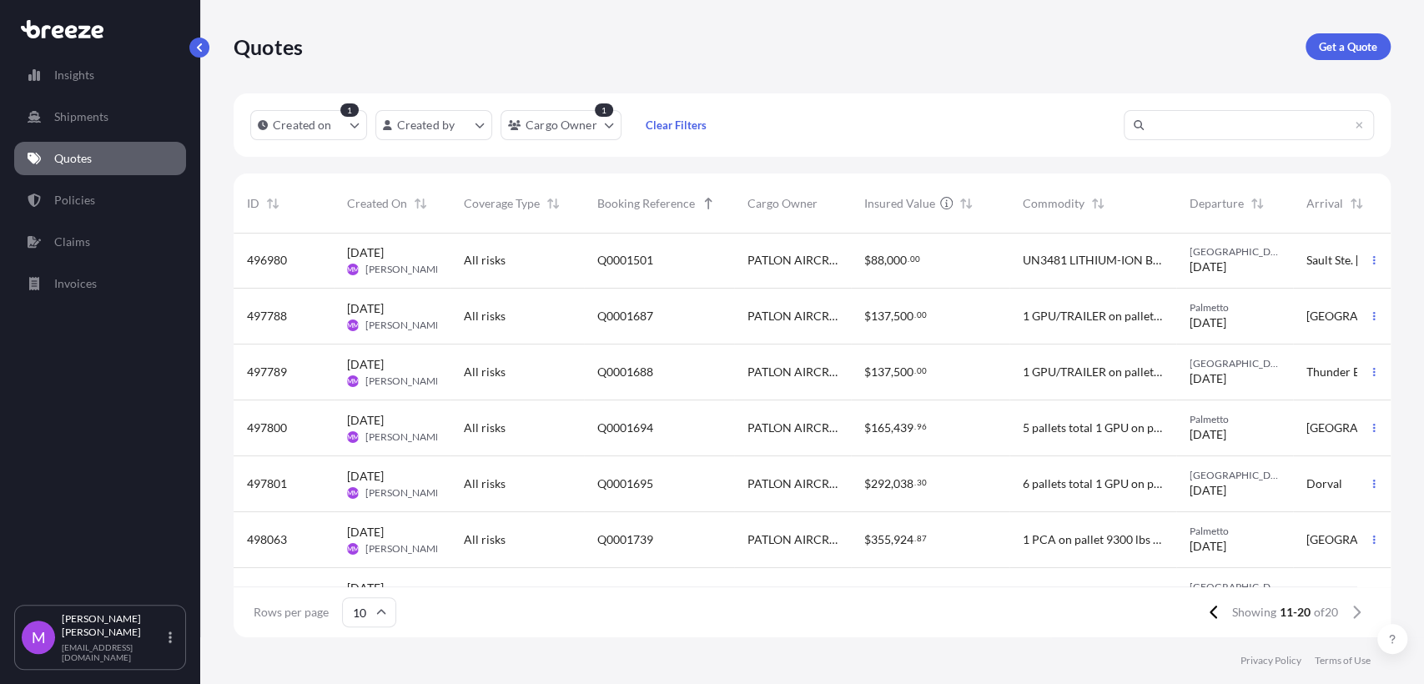
scroll to position [0, 0]
click at [1212, 619] on icon at bounding box center [1214, 612] width 9 height 15
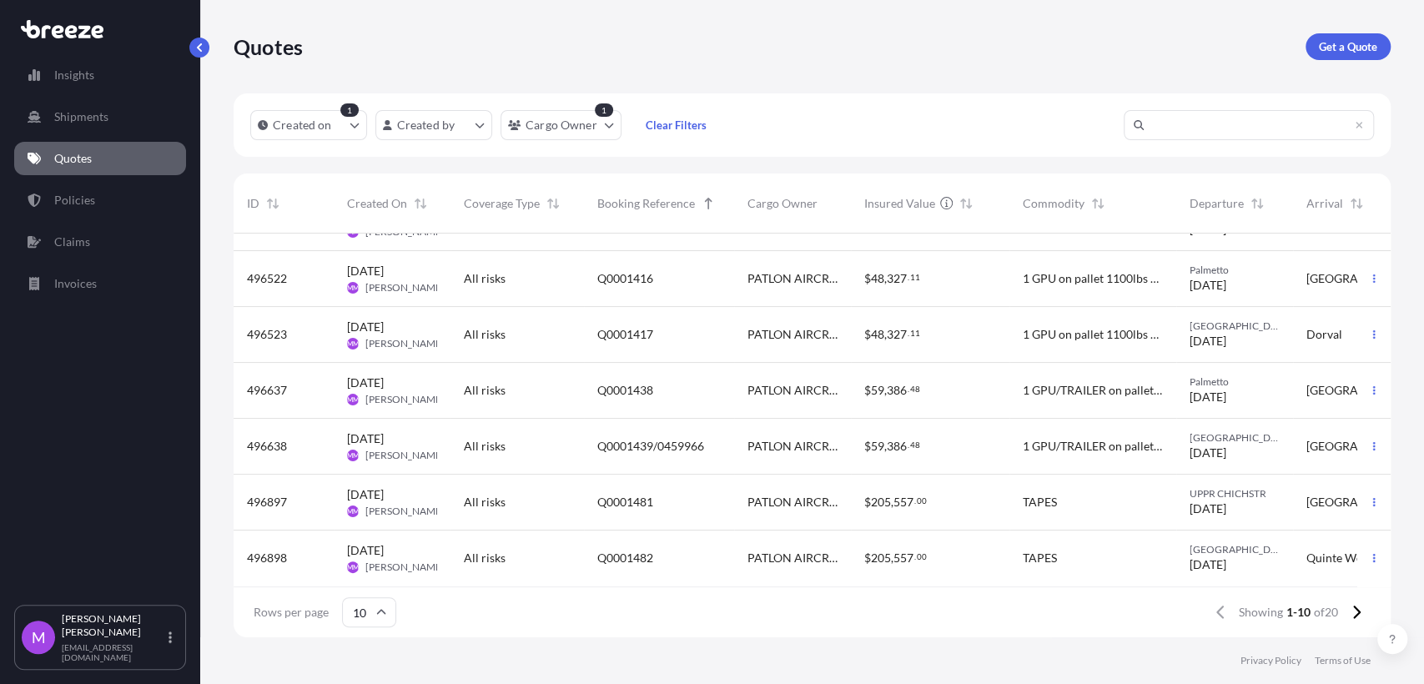
scroll to position [220, 0]
click at [1343, 617] on button at bounding box center [1356, 612] width 29 height 27
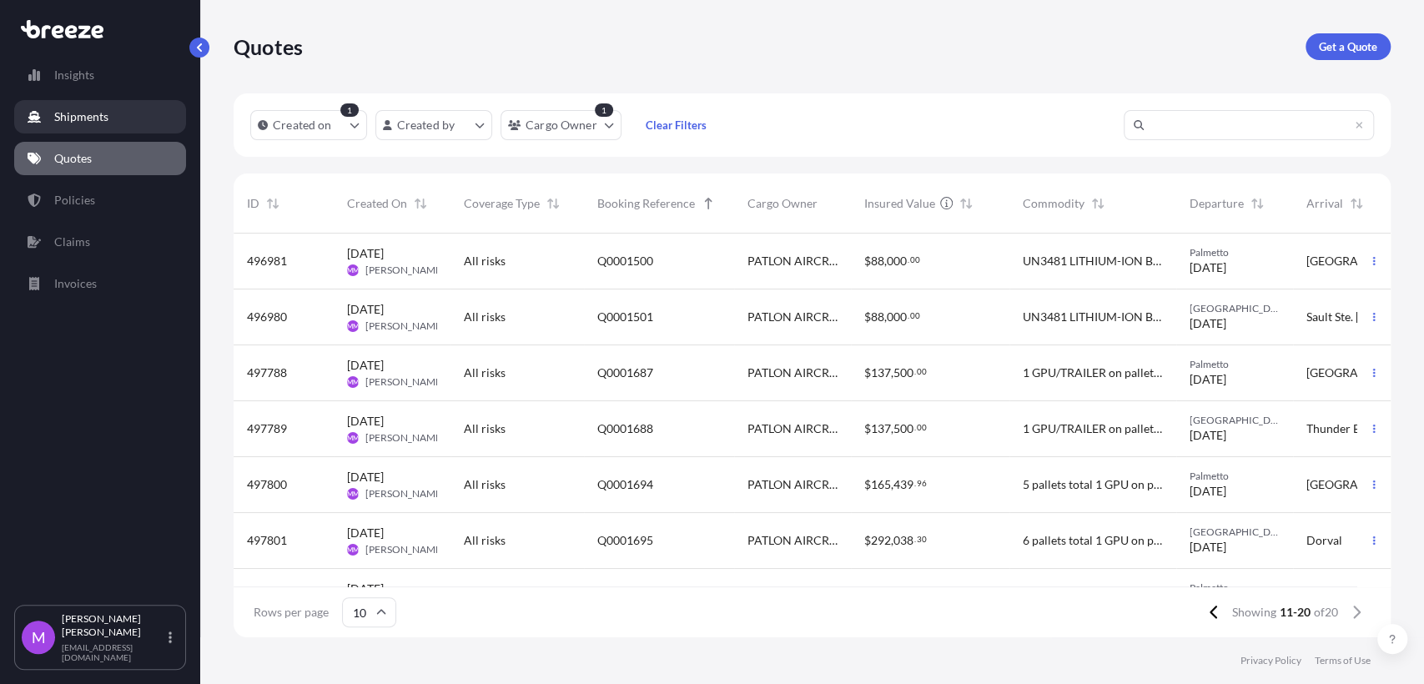
click at [102, 109] on p "Shipments" at bounding box center [81, 116] width 54 height 17
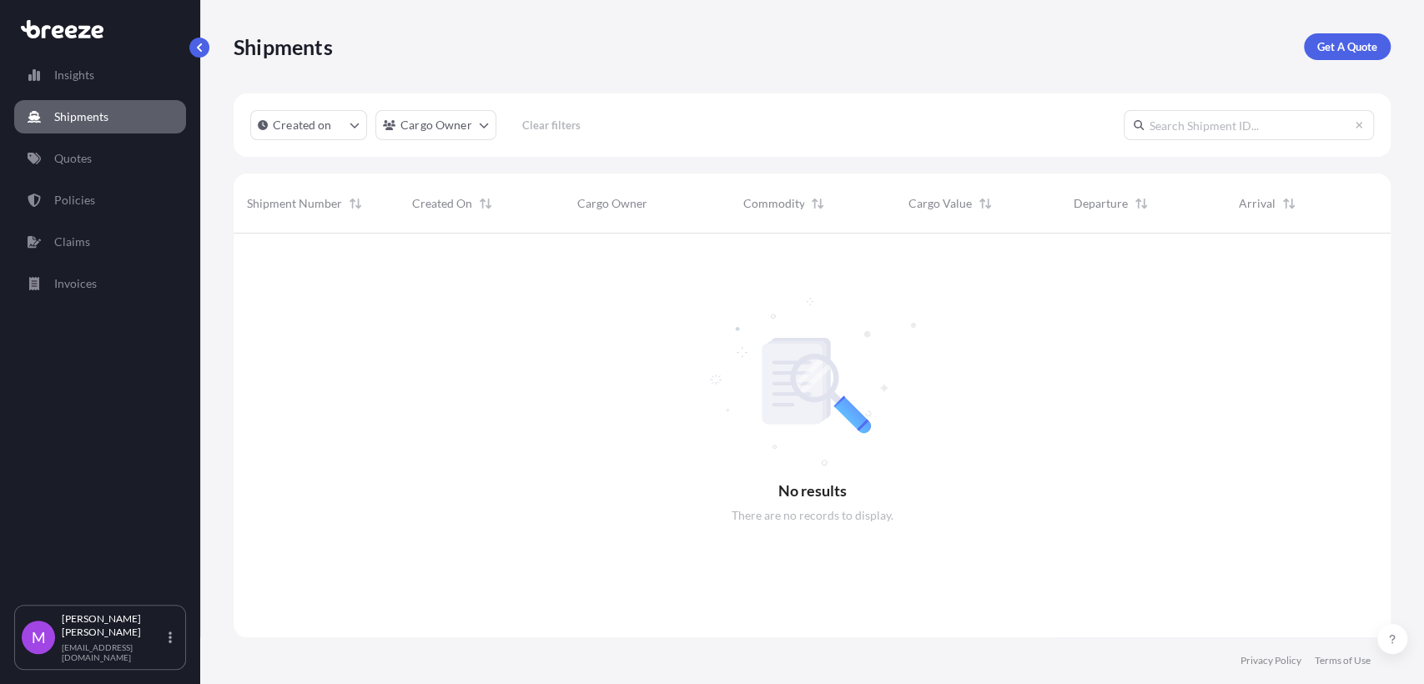
scroll to position [449, 1142]
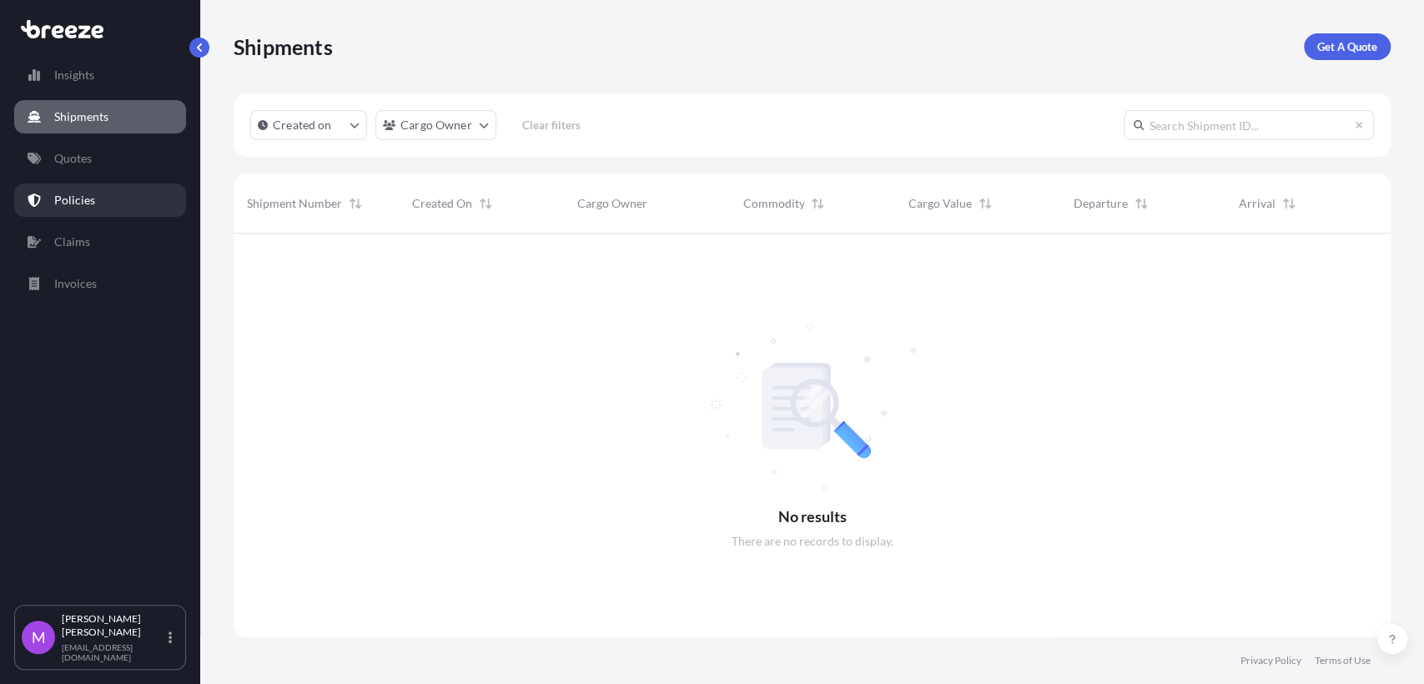
click at [88, 209] on link "Policies" at bounding box center [100, 200] width 172 height 33
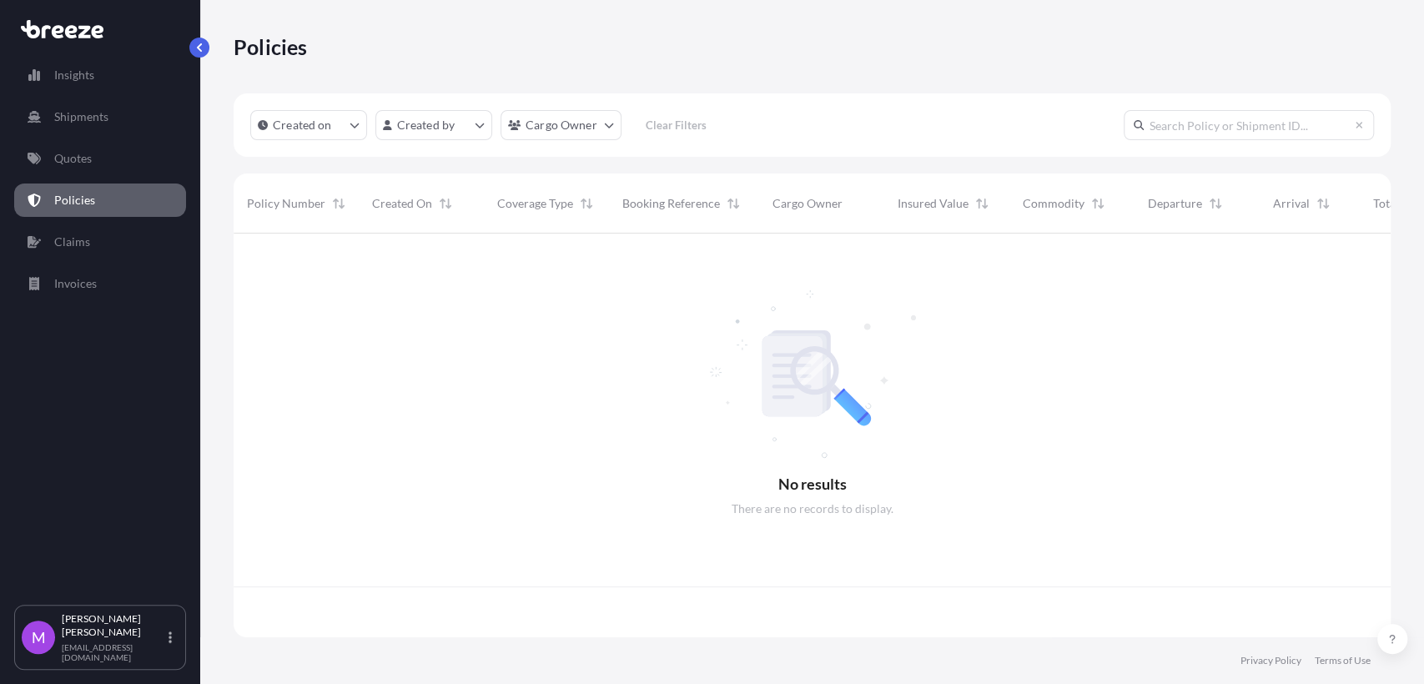
scroll to position [398, 1142]
click at [1215, 138] on input "text" at bounding box center [1249, 125] width 250 height 30
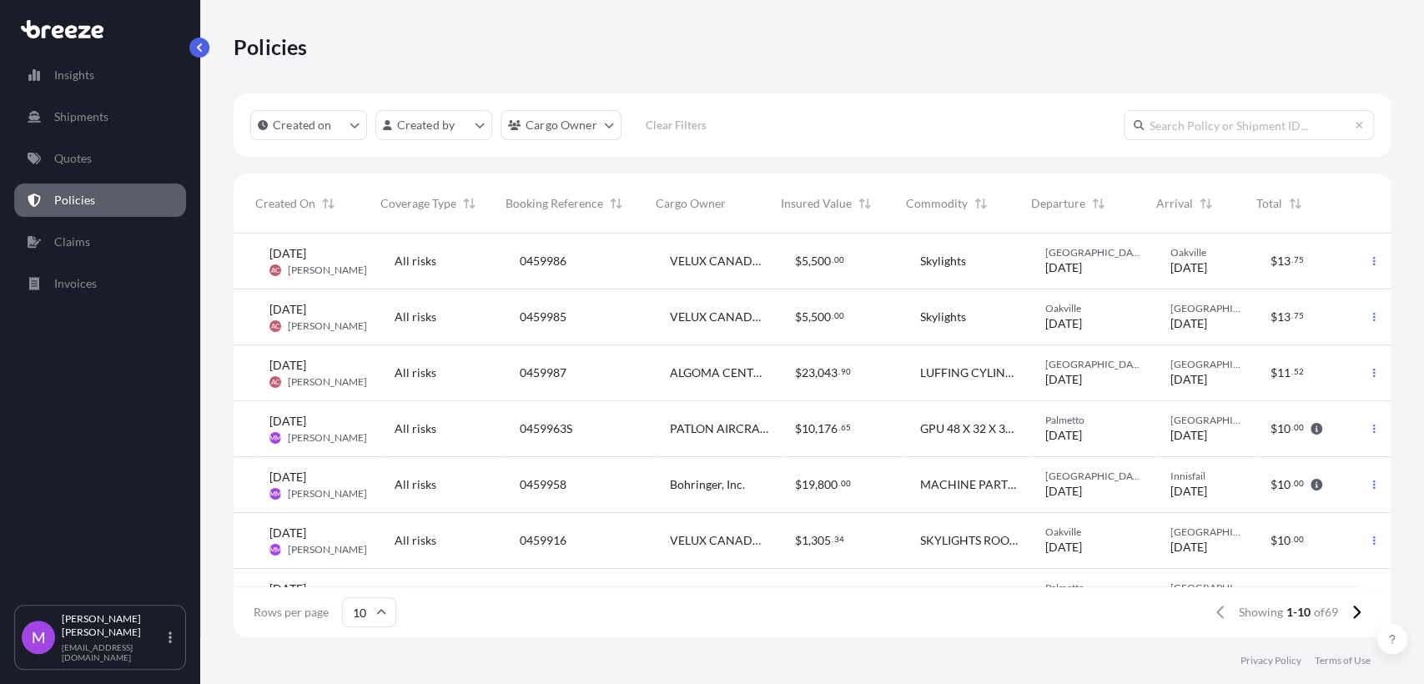
scroll to position [220, 117]
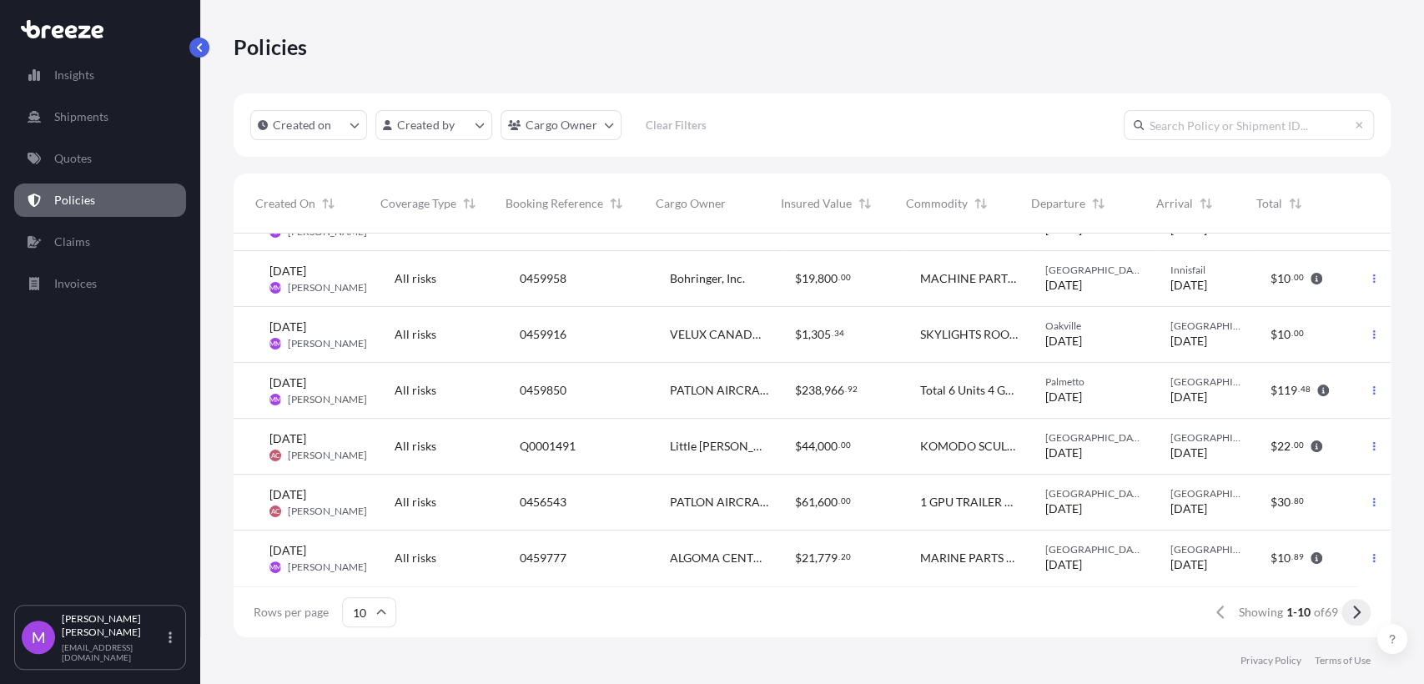
click at [1357, 609] on icon at bounding box center [1357, 612] width 8 height 13
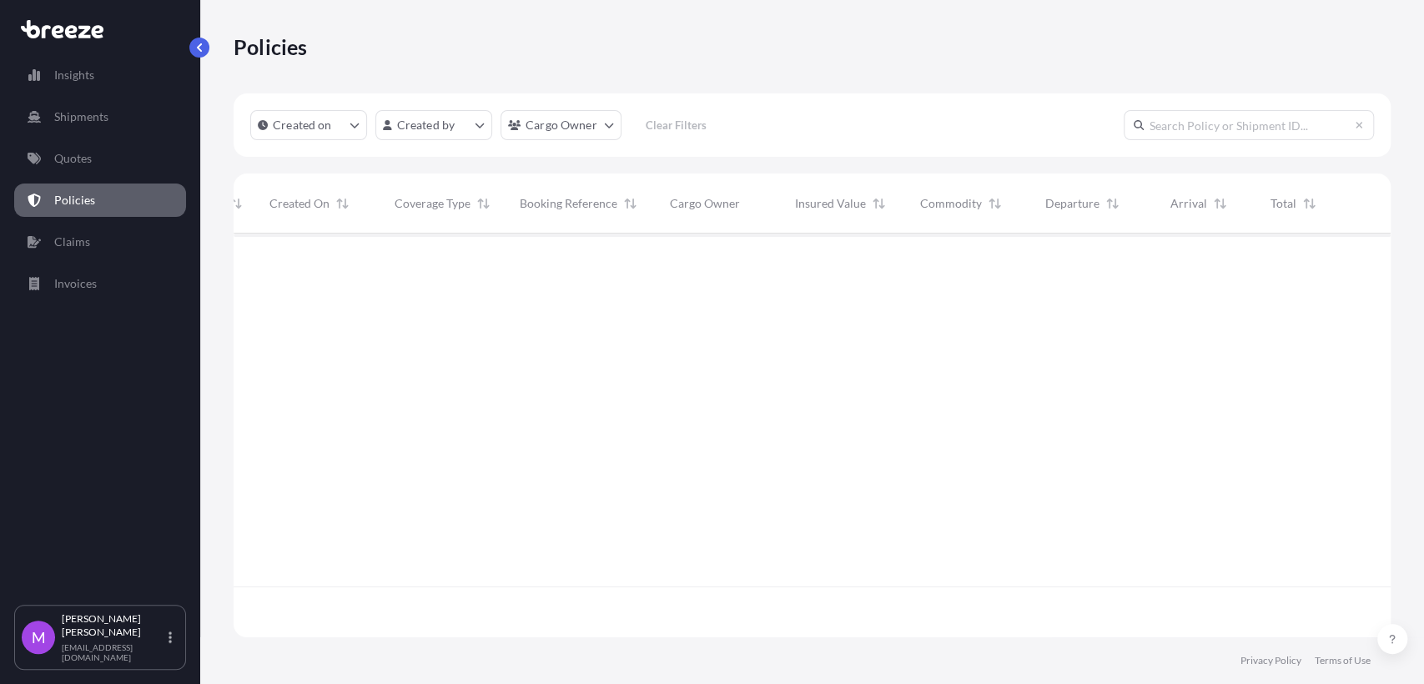
scroll to position [0, 103]
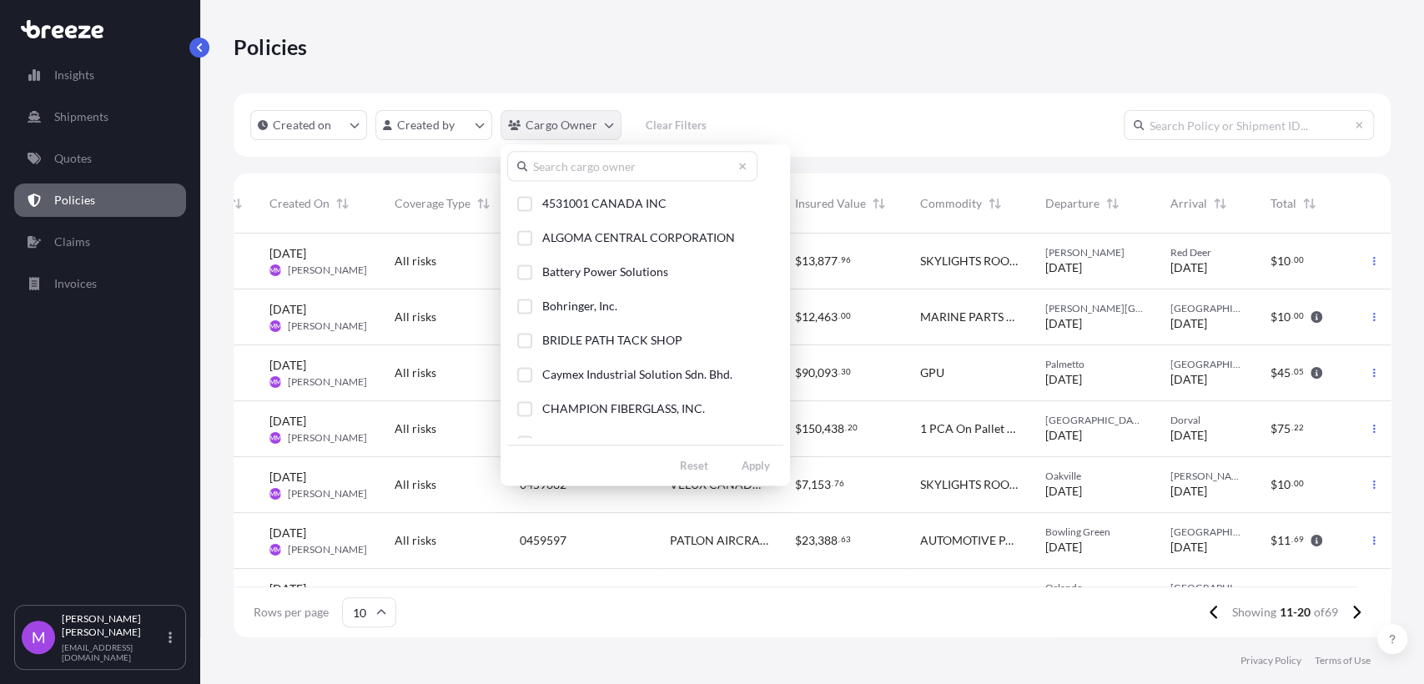
click at [601, 139] on html "Insights Shipments Quotes Policies Claims Invoices M [PERSON_NAME] [EMAIL_ADDRE…" at bounding box center [712, 342] width 1424 height 684
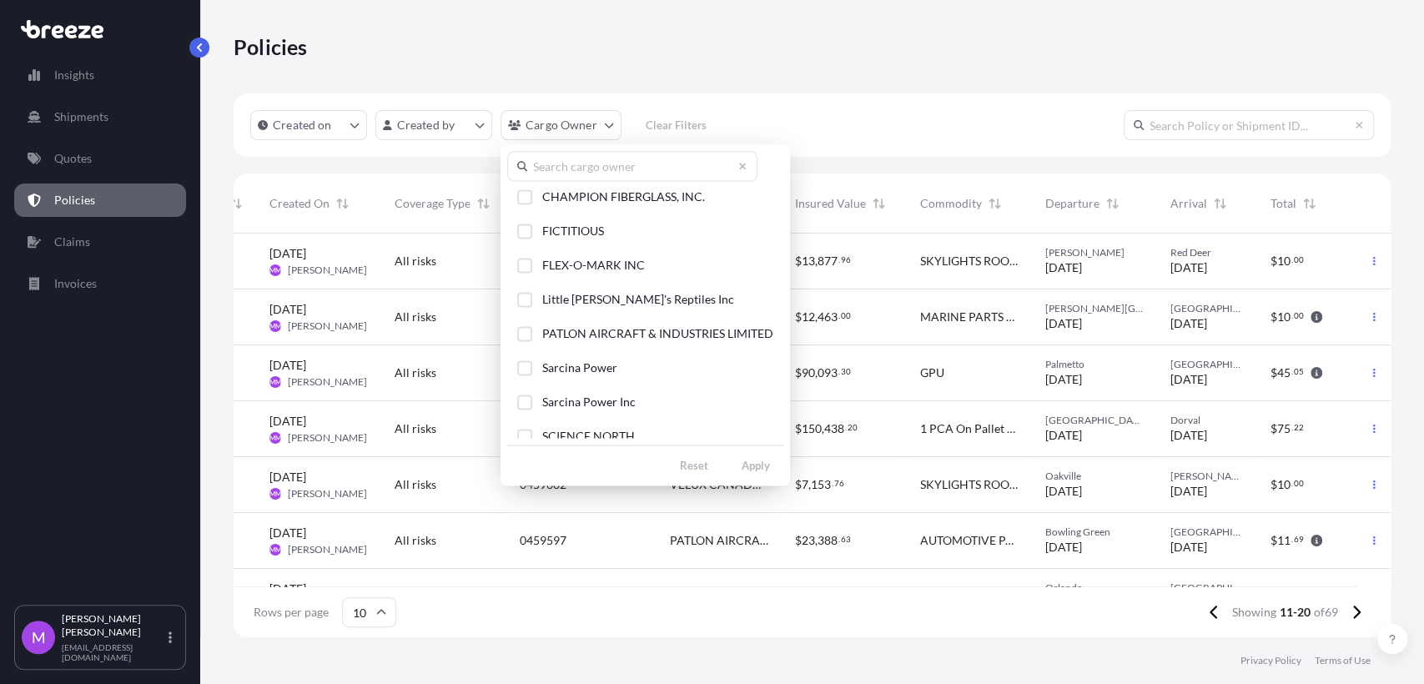
scroll to position [116, 0]
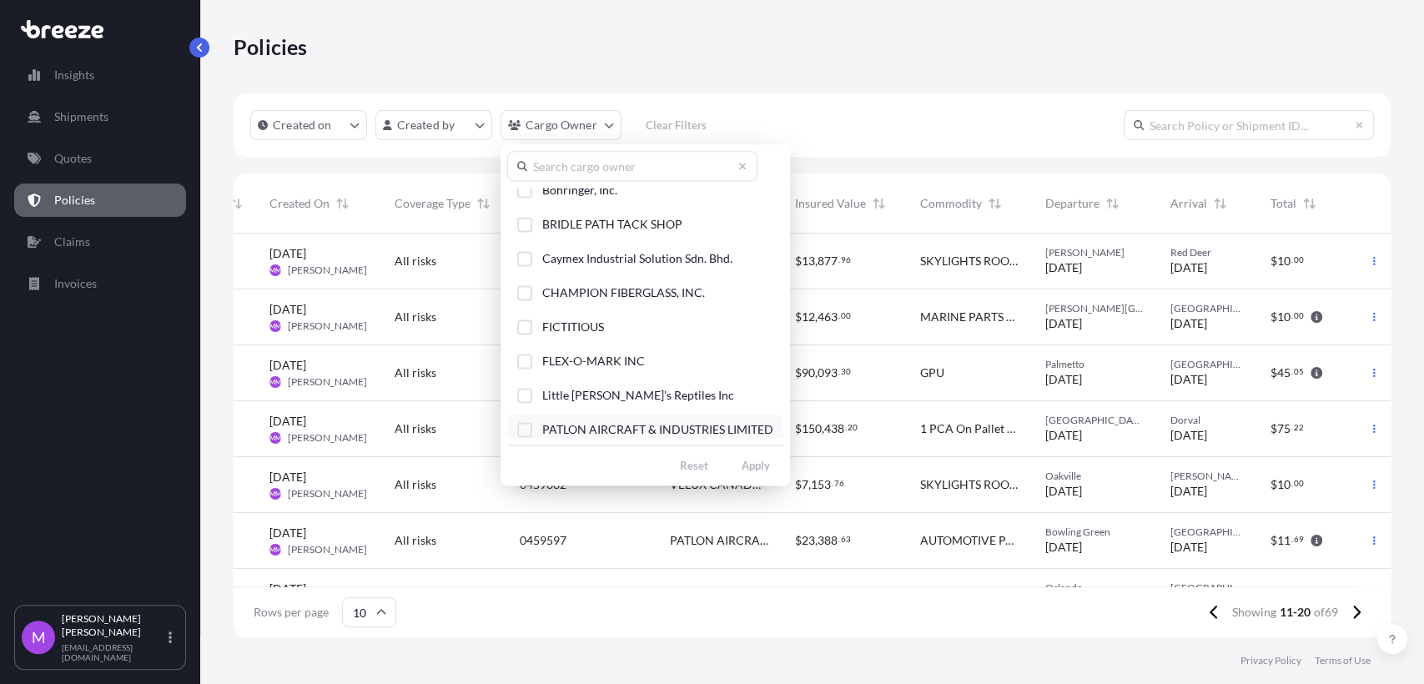
click at [519, 427] on div "Select Option" at bounding box center [524, 429] width 15 height 15
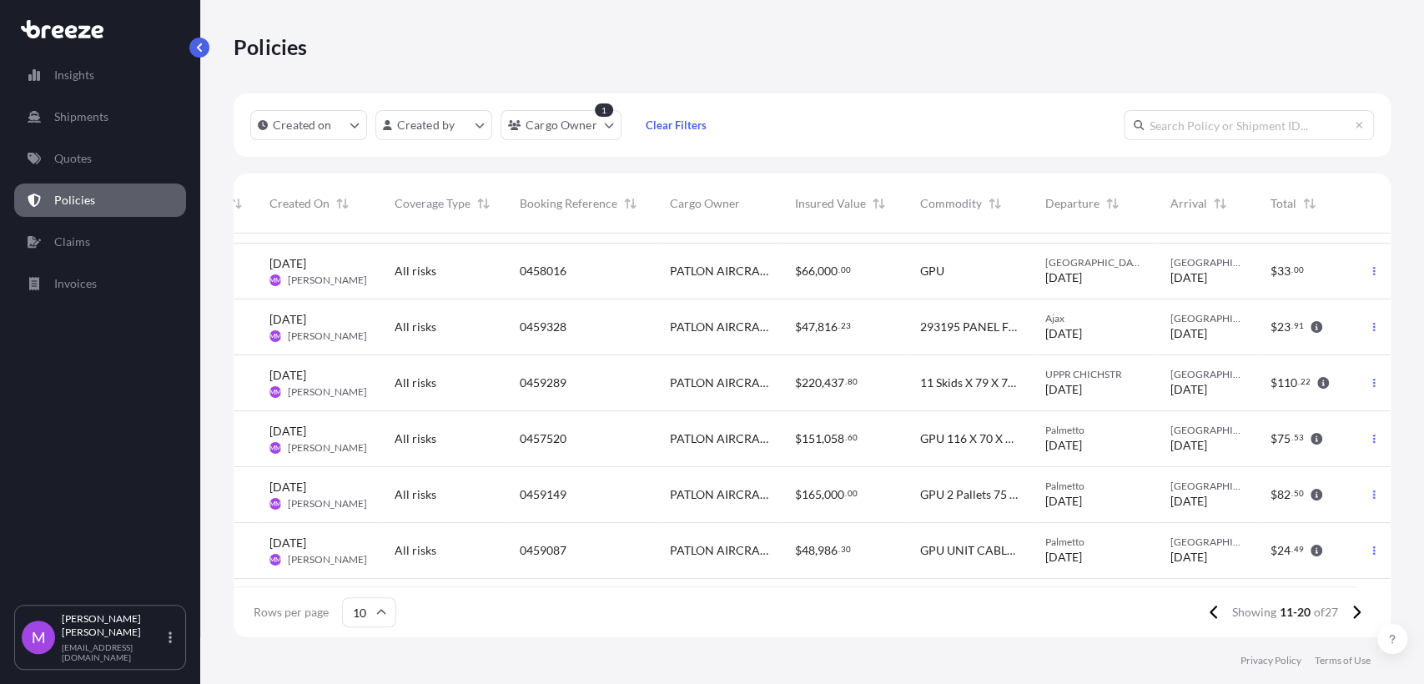
scroll to position [220, 103]
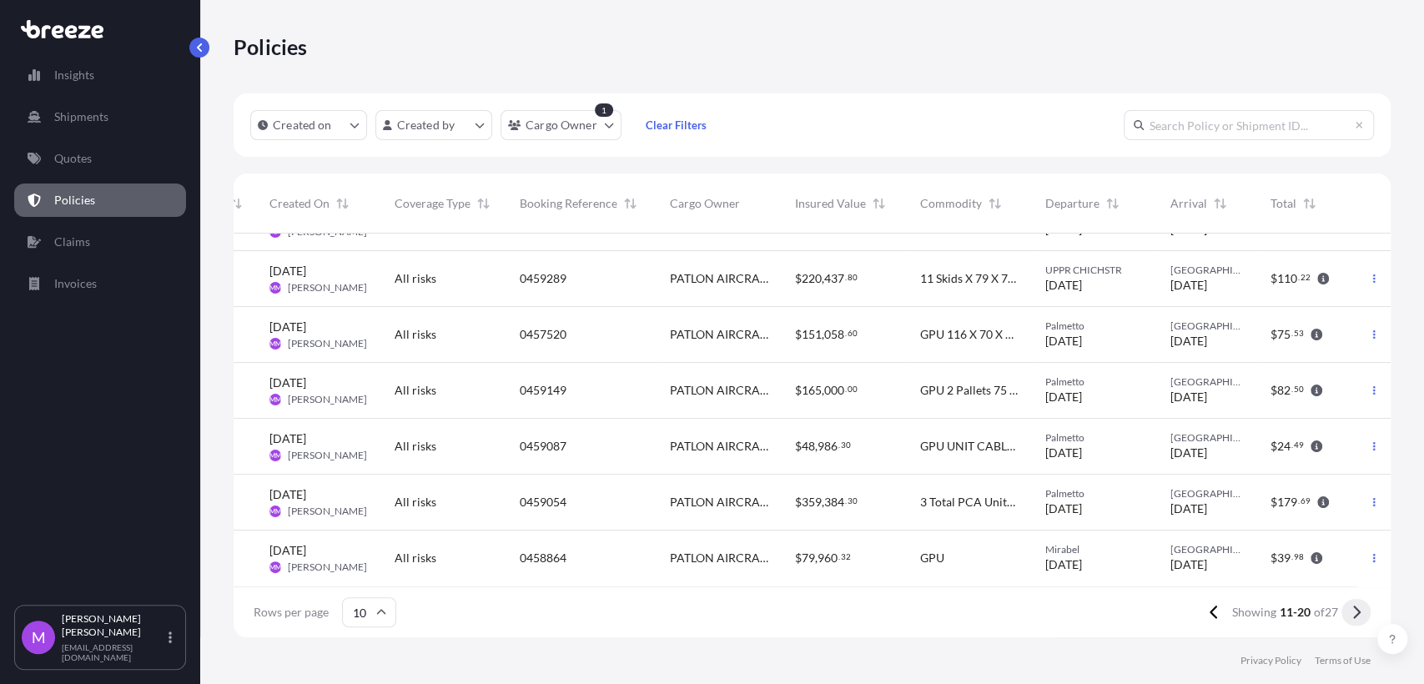
click at [1353, 608] on icon at bounding box center [1356, 612] width 9 height 15
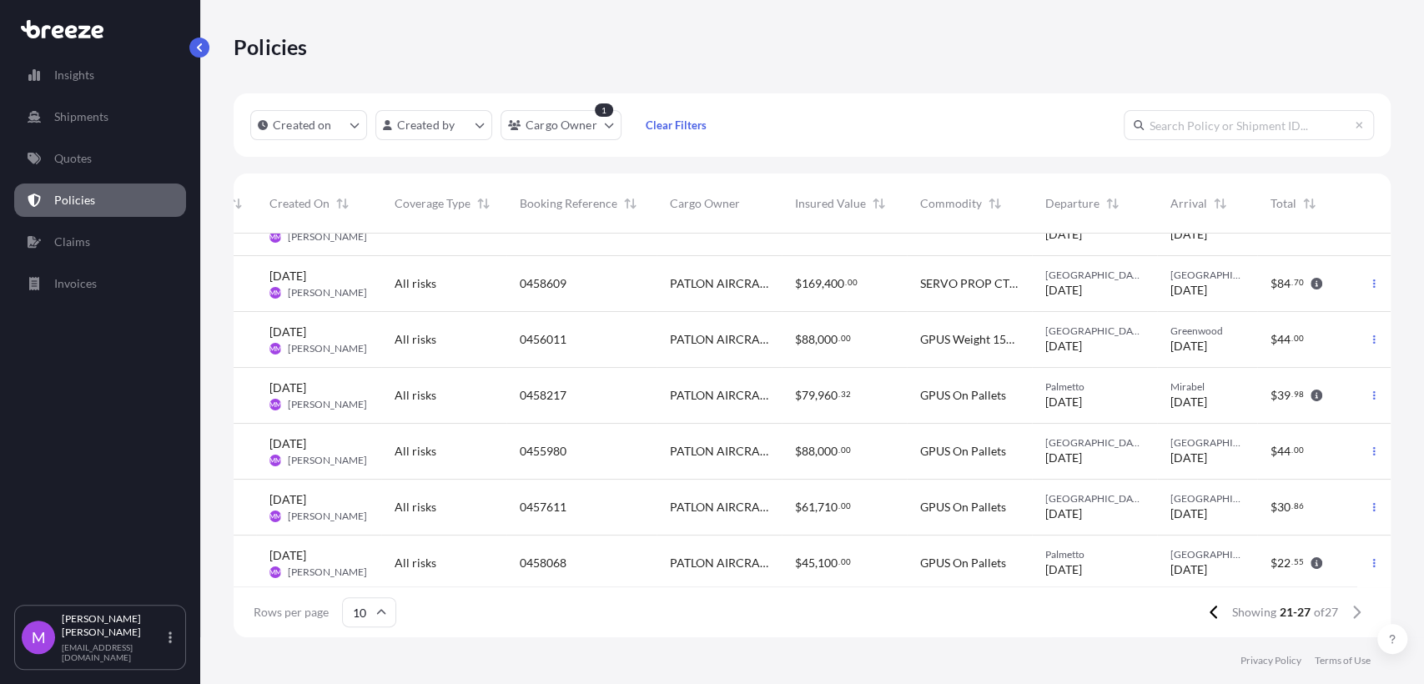
scroll to position [53, 103]
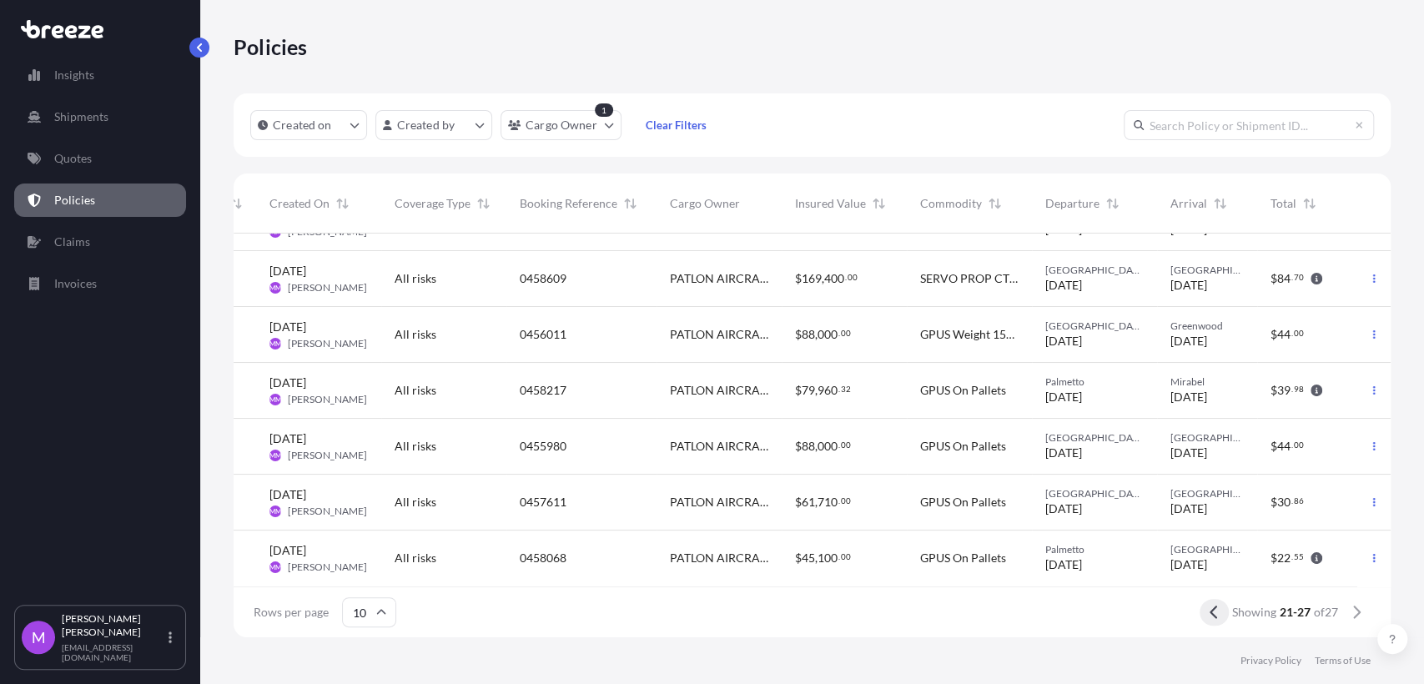
click at [1210, 612] on icon at bounding box center [1214, 612] width 8 height 13
click at [1205, 605] on button at bounding box center [1214, 612] width 29 height 27
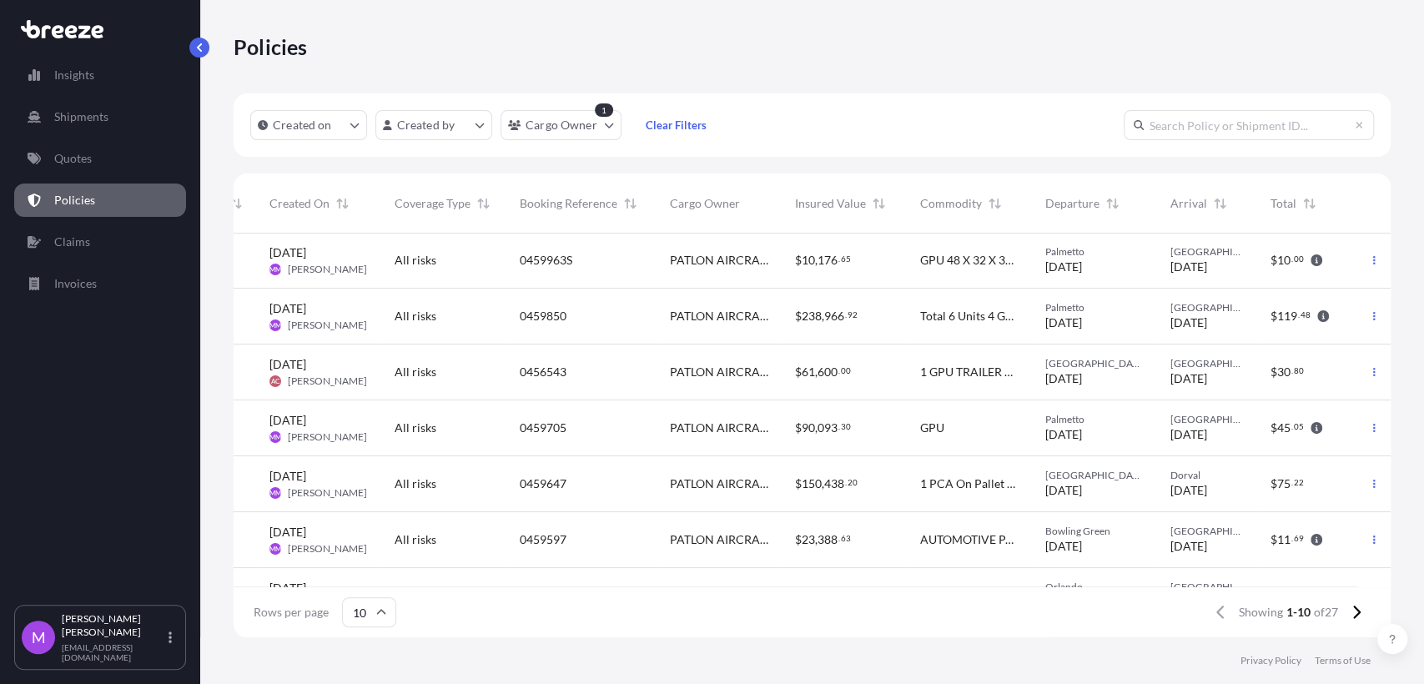
scroll to position [0, 103]
click at [1369, 262] on icon "button" at bounding box center [1374, 261] width 10 height 10
click at [1245, 261] on p "Duplicate quote" at bounding box center [1268, 264] width 83 height 17
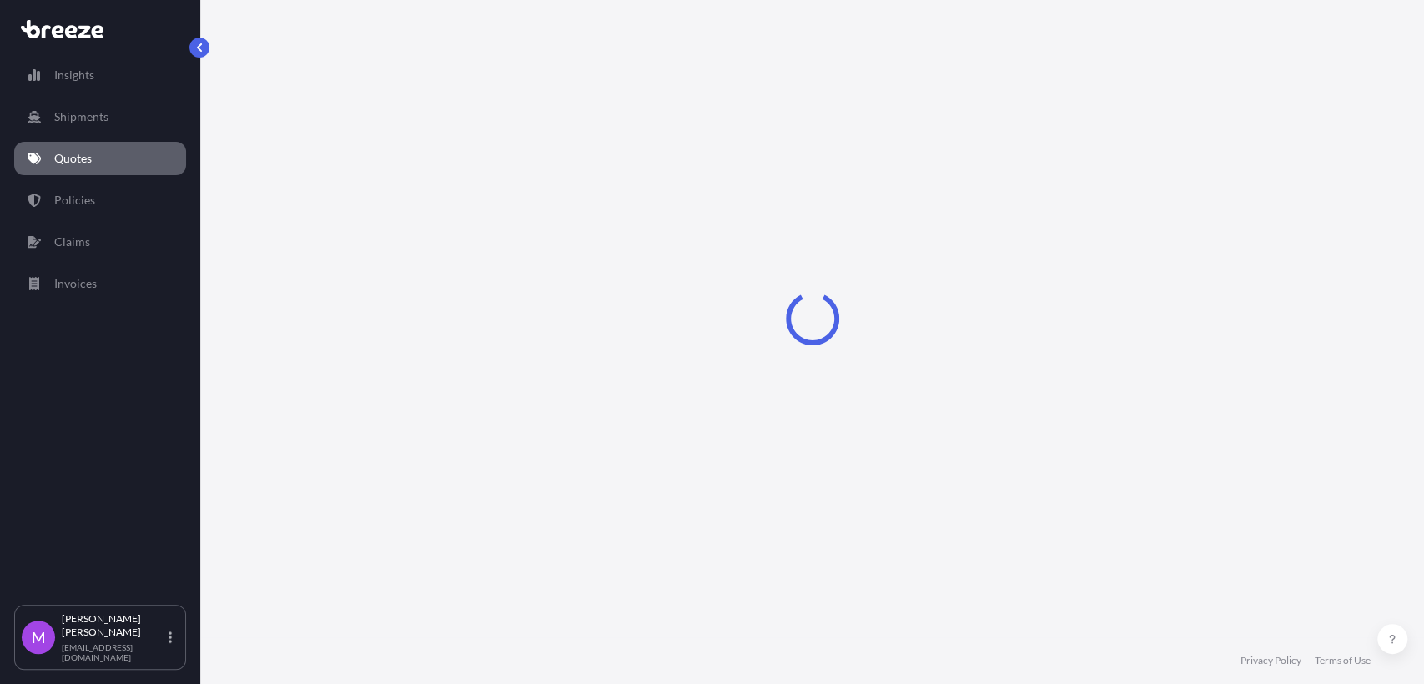
select select "Road"
select select "1"
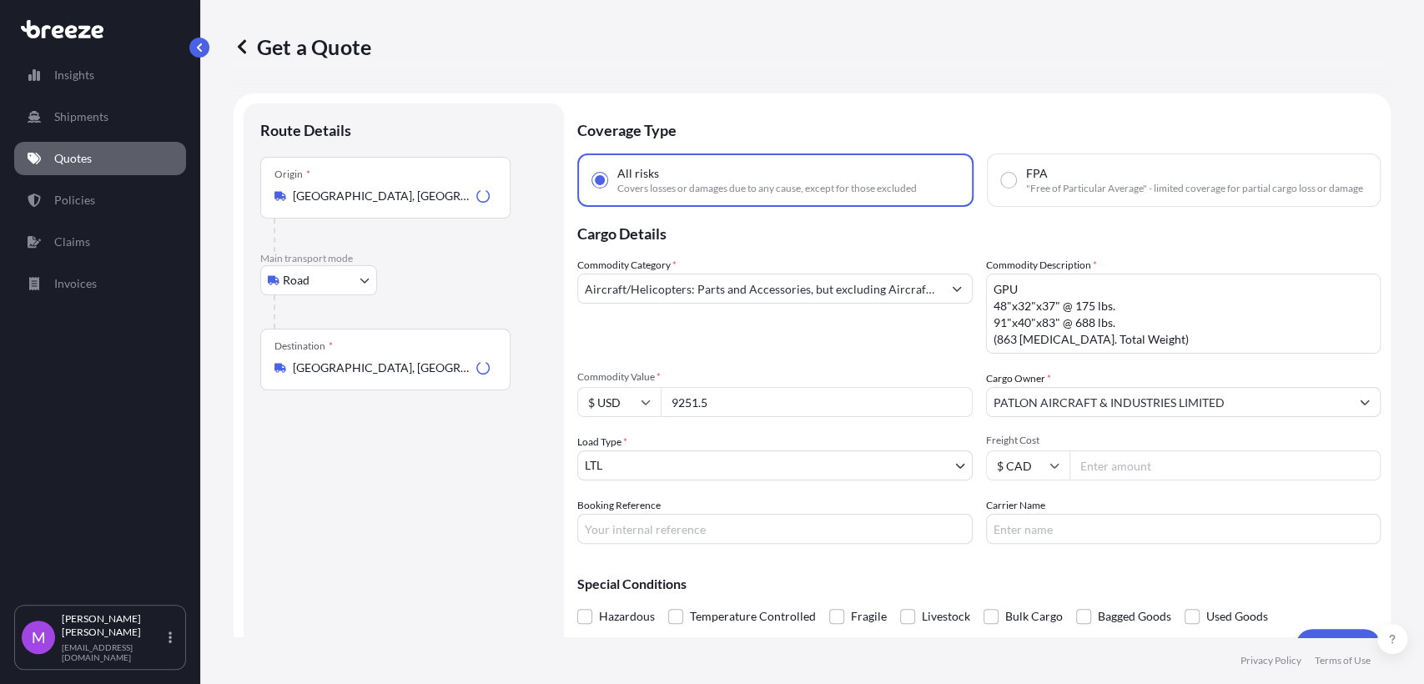
scroll to position [27, 0]
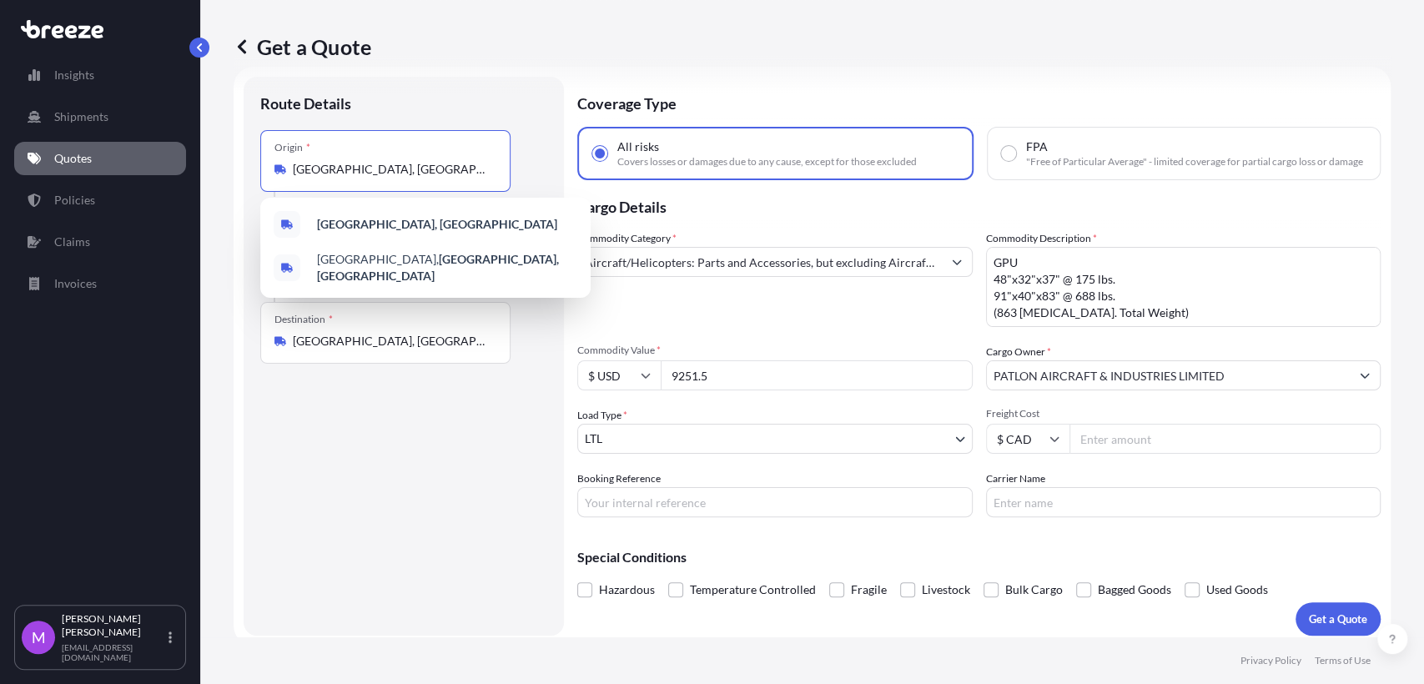
click at [437, 169] on input "[GEOGRAPHIC_DATA], [GEOGRAPHIC_DATA]" at bounding box center [391, 169] width 197 height 17
drag, startPoint x: 441, startPoint y: 173, endPoint x: 259, endPoint y: 170, distance: 181.1
click at [259, 170] on div "Route Details Place of loading Road Road Rail Origin * [GEOGRAPHIC_DATA] Main t…" at bounding box center [404, 356] width 320 height 559
paste input "SMYRNA, GA 30082"
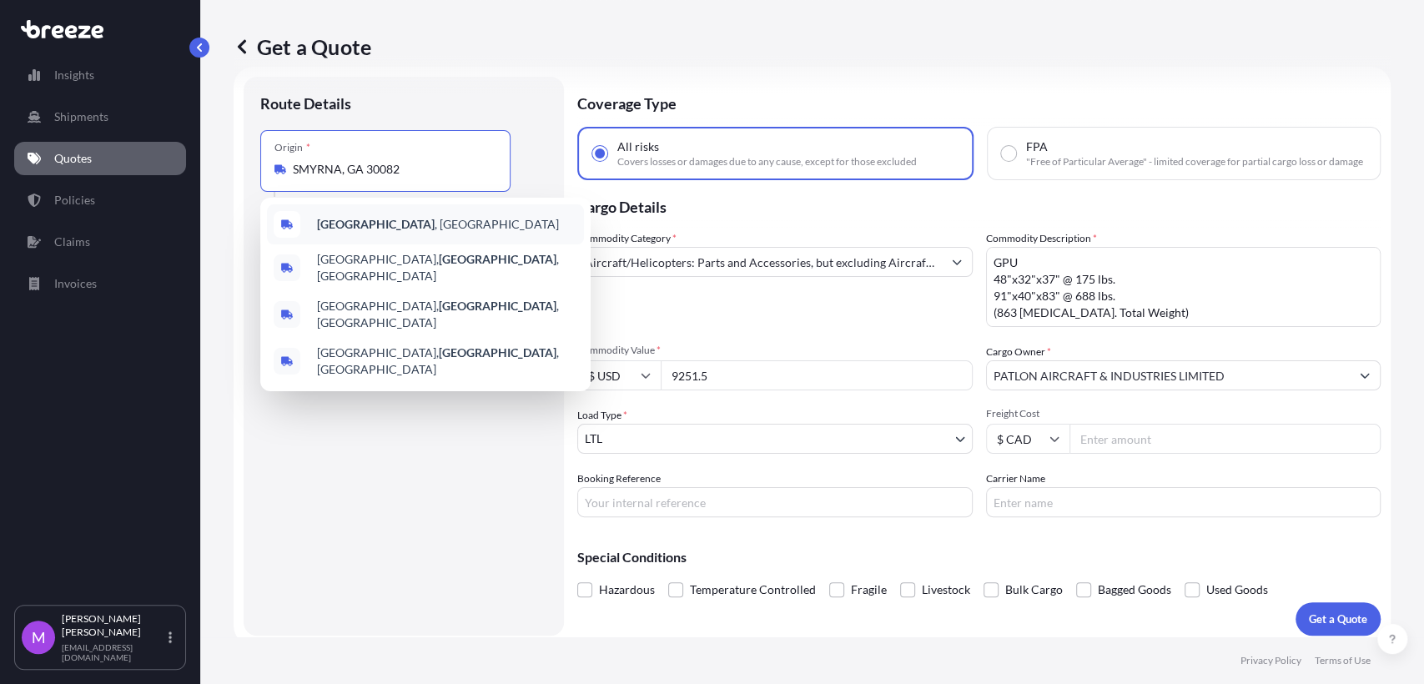
click at [381, 227] on b "[GEOGRAPHIC_DATA]" at bounding box center [376, 224] width 118 height 14
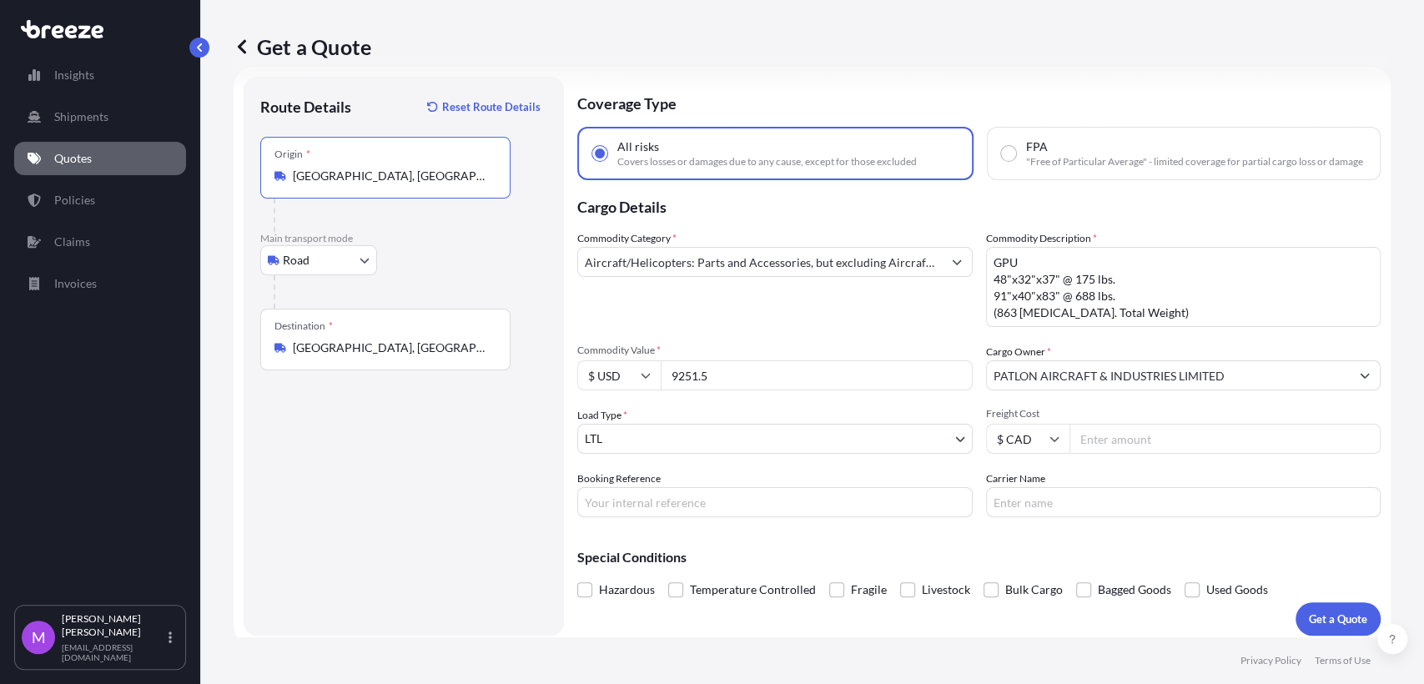
type input "[GEOGRAPHIC_DATA], [GEOGRAPHIC_DATA]"
click at [365, 433] on div "Route Details Reset Route Details Place of loading Road Road Rail Origin * [GEO…" at bounding box center [403, 356] width 287 height 526
click at [728, 390] on input "9251.5" at bounding box center [817, 375] width 312 height 30
drag, startPoint x: 722, startPoint y: 386, endPoint x: 649, endPoint y: 370, distance: 74.3
click at [649, 370] on div "Commodity Value * $ USD 9251.5" at bounding box center [774, 367] width 395 height 47
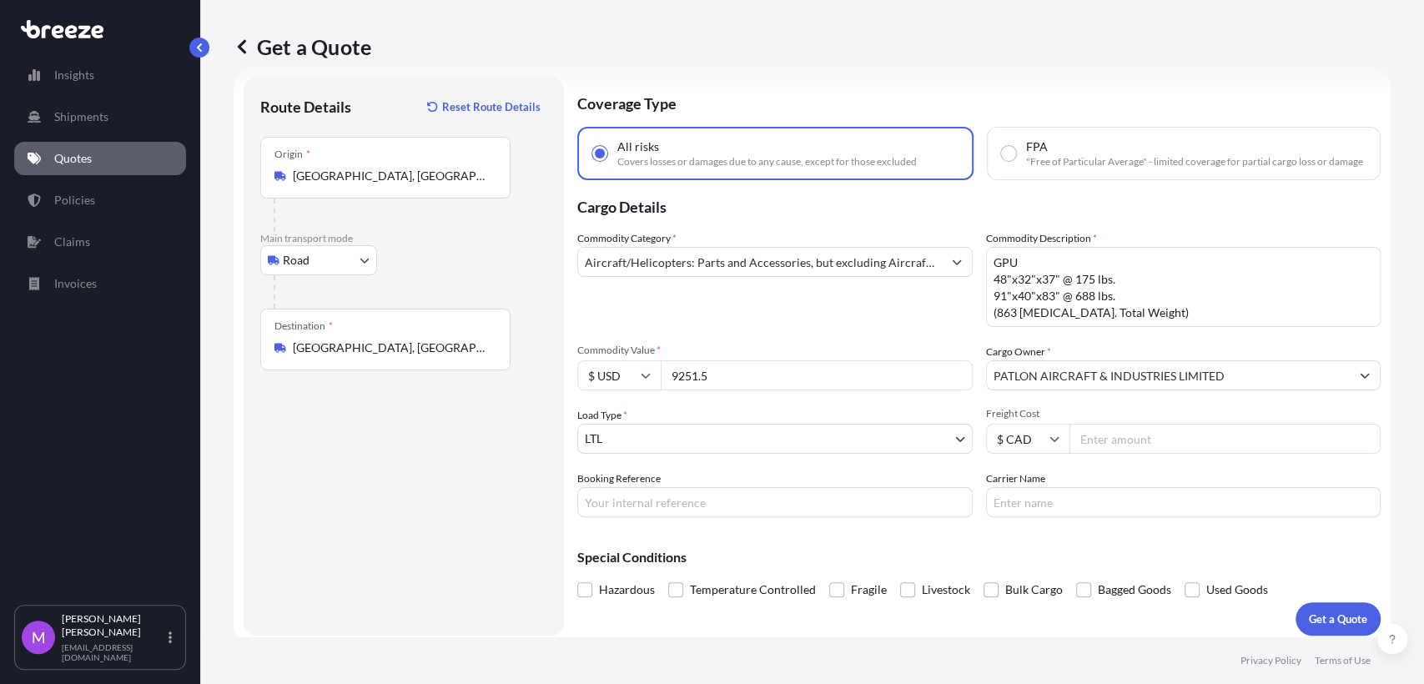
paste input "37377.7"
type input "37377.7"
click at [647, 380] on icon at bounding box center [646, 375] width 10 height 10
click at [620, 582] on div "Special Conditions Hazardous Temperature Controlled Fragile Livestock Bulk Carg…" at bounding box center [979, 567] width 804 height 72
click at [626, 388] on input "$ USD" at bounding box center [618, 375] width 83 height 30
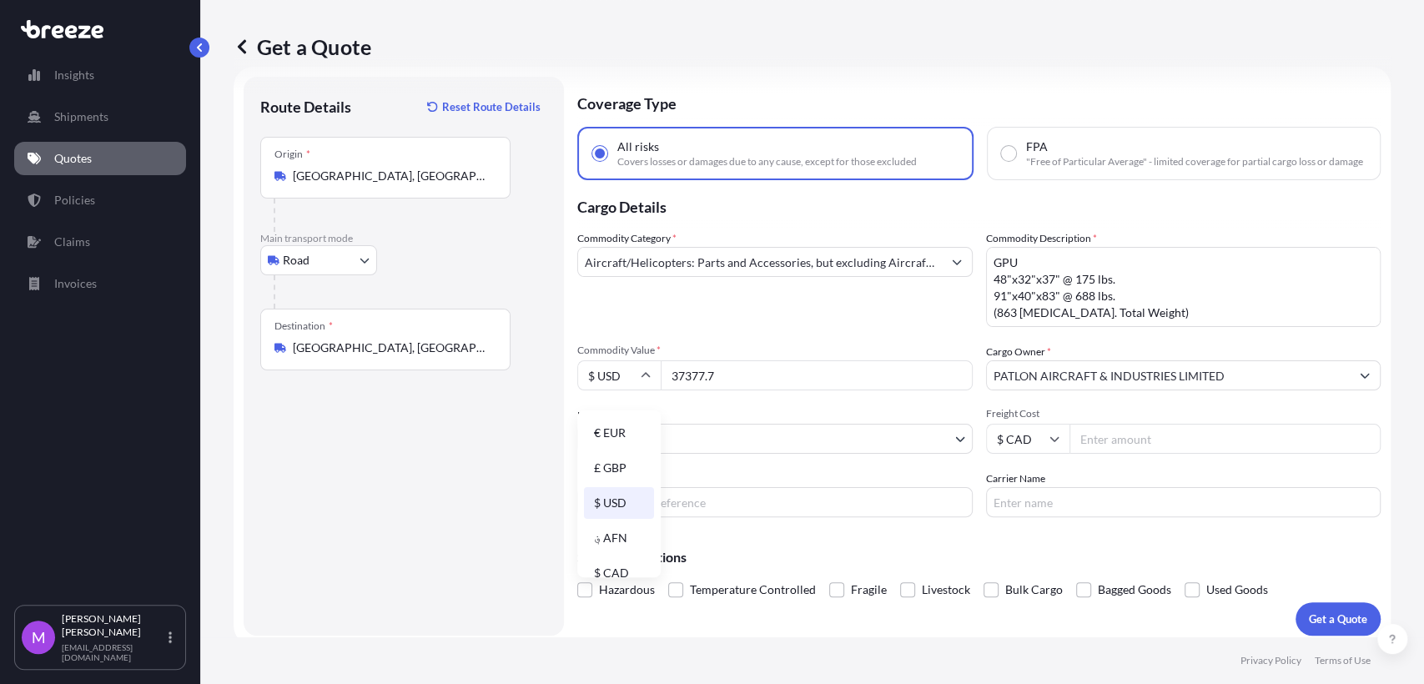
click at [617, 578] on div "Special Conditions Hazardous Temperature Controlled Fragile Livestock Bulk Carg…" at bounding box center [979, 567] width 804 height 72
drag, startPoint x: 626, startPoint y: 399, endPoint x: 640, endPoint y: 389, distance: 17.4
click at [626, 390] on input "$ USD" at bounding box center [618, 375] width 83 height 30
click at [627, 576] on div "$ CAD" at bounding box center [619, 573] width 70 height 32
type input "$ CAD"
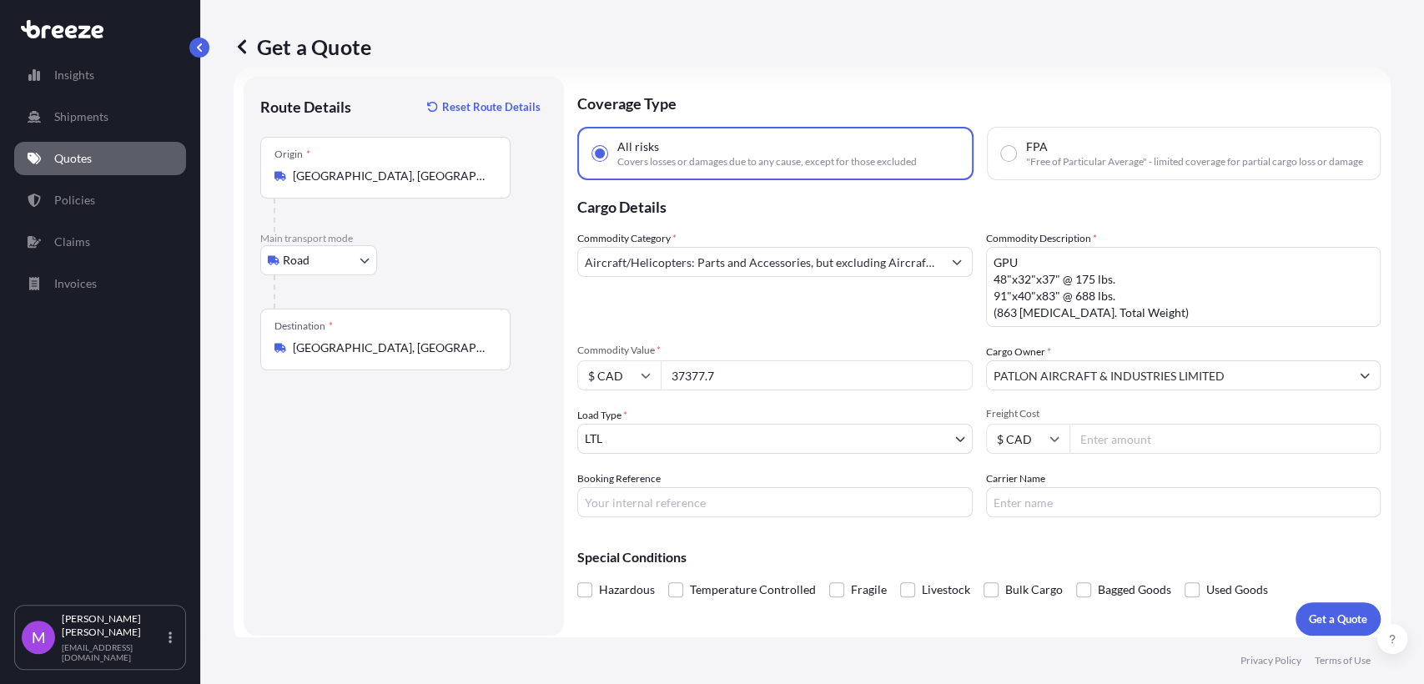
click at [461, 513] on div "Route Details Reset Route Details Place of loading Road Road Rail Origin * [GEO…" at bounding box center [403, 356] width 287 height 526
drag, startPoint x: 1081, startPoint y: 303, endPoint x: 1076, endPoint y: 315, distance: 13.5
click at [1081, 304] on textarea "GPU 48"x32"x37" @ 175 lbs. 91"x40"x83" @ 688 lbs. (863 [MEDICAL_DATA]. Total We…" at bounding box center [1183, 287] width 395 height 80
paste textarea "ENERATORS -2 PALLETS, NO STACKING ON TOP AT 555LBS EACH AT 48 X 40 X 35 EACH"
click at [1139, 300] on textarea "GPU 48"x32"x37" @ 175 lbs. 91"x40"x83" @ 688 lbs. (863 [MEDICAL_DATA]. Total We…" at bounding box center [1183, 287] width 395 height 80
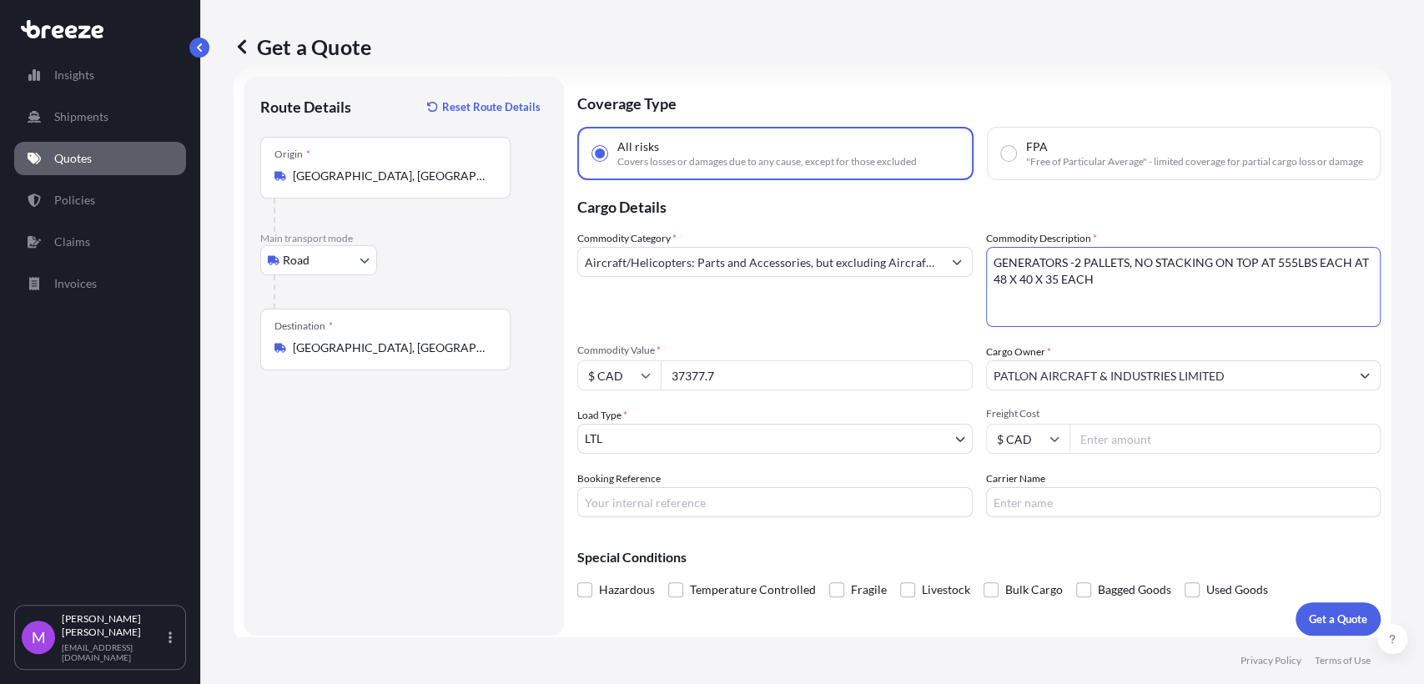
type textarea "GENERATORS -2 PALLETS, NO STACKING ON TOP AT 555LBS EACH AT 48 X 40 X 35 EACH"
click at [672, 517] on input "Booking Reference" at bounding box center [774, 502] width 395 height 30
click at [683, 514] on input "Booking Reference" at bounding box center [774, 502] width 395 height 30
paste input "0460025"
type input "0460025"
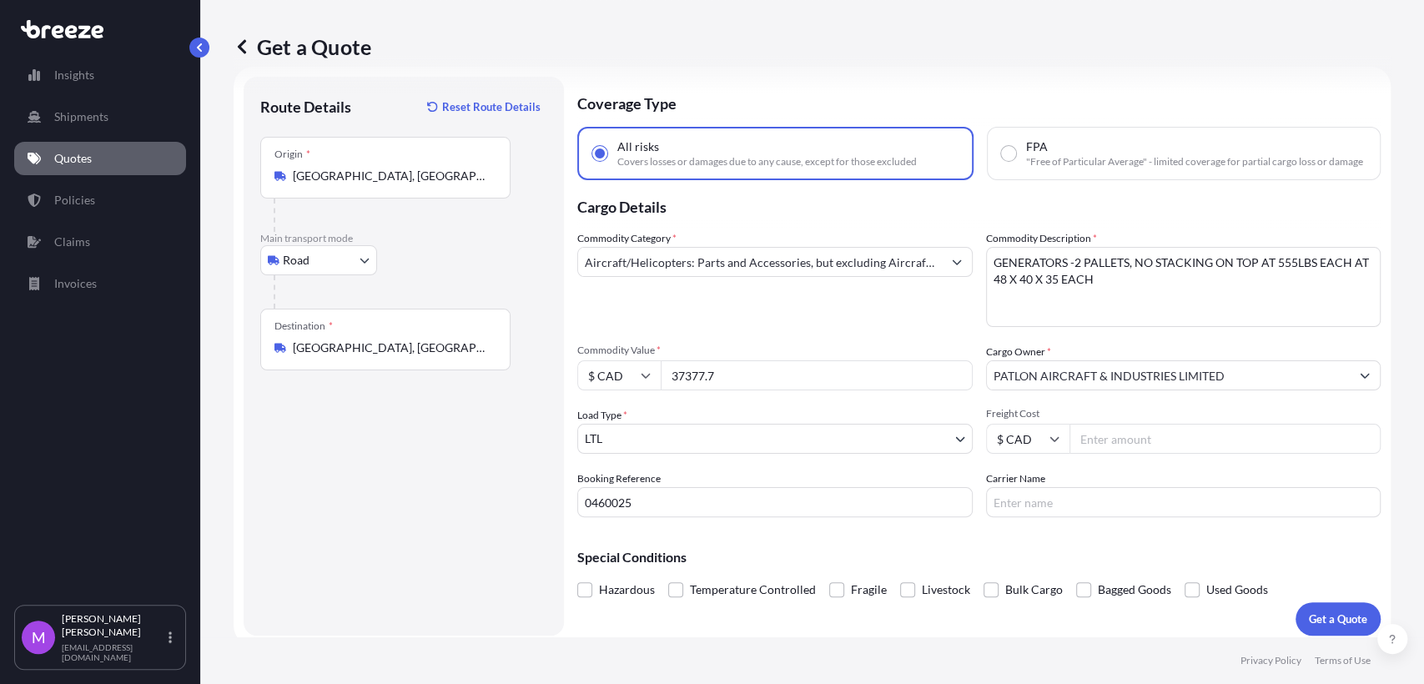
click at [345, 484] on div "Route Details Reset Route Details Place of loading Road Road Rail Origin * [GEO…" at bounding box center [403, 356] width 287 height 526
click at [1336, 627] on p "Get a Quote" at bounding box center [1338, 619] width 58 height 17
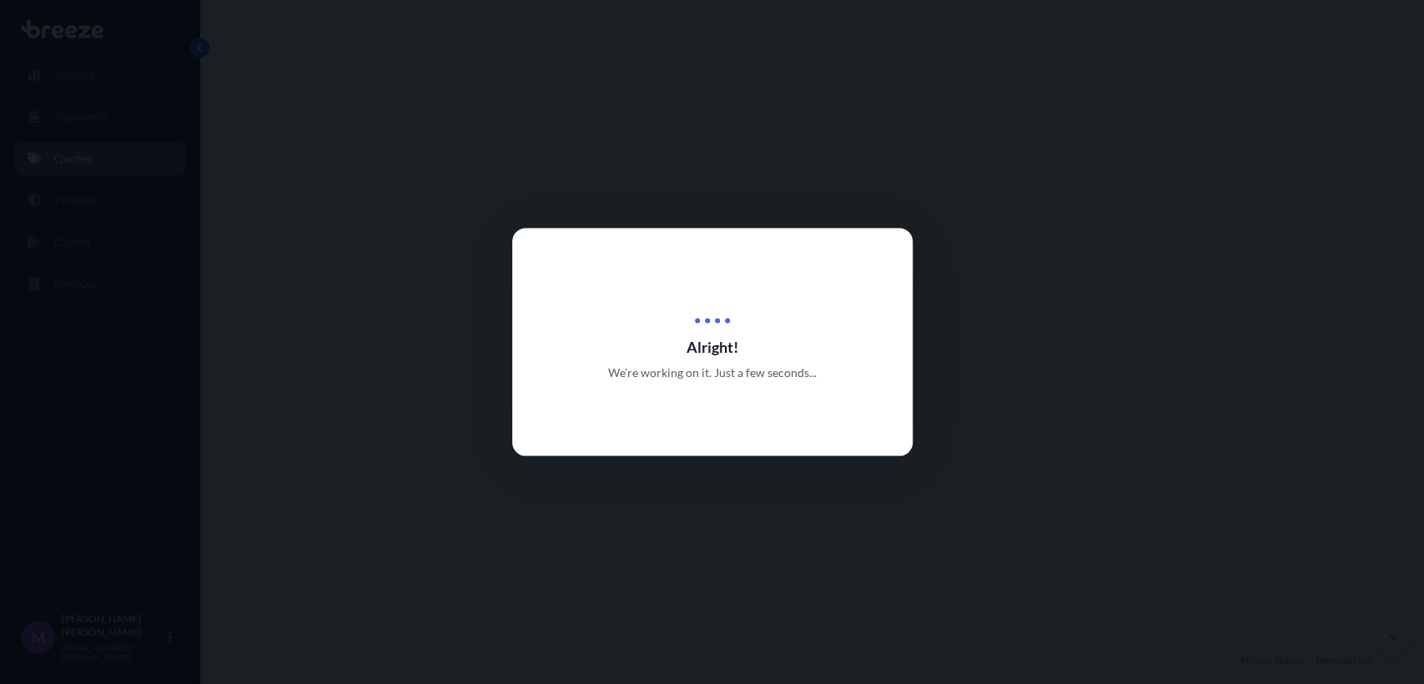
select select "Road"
select select "1"
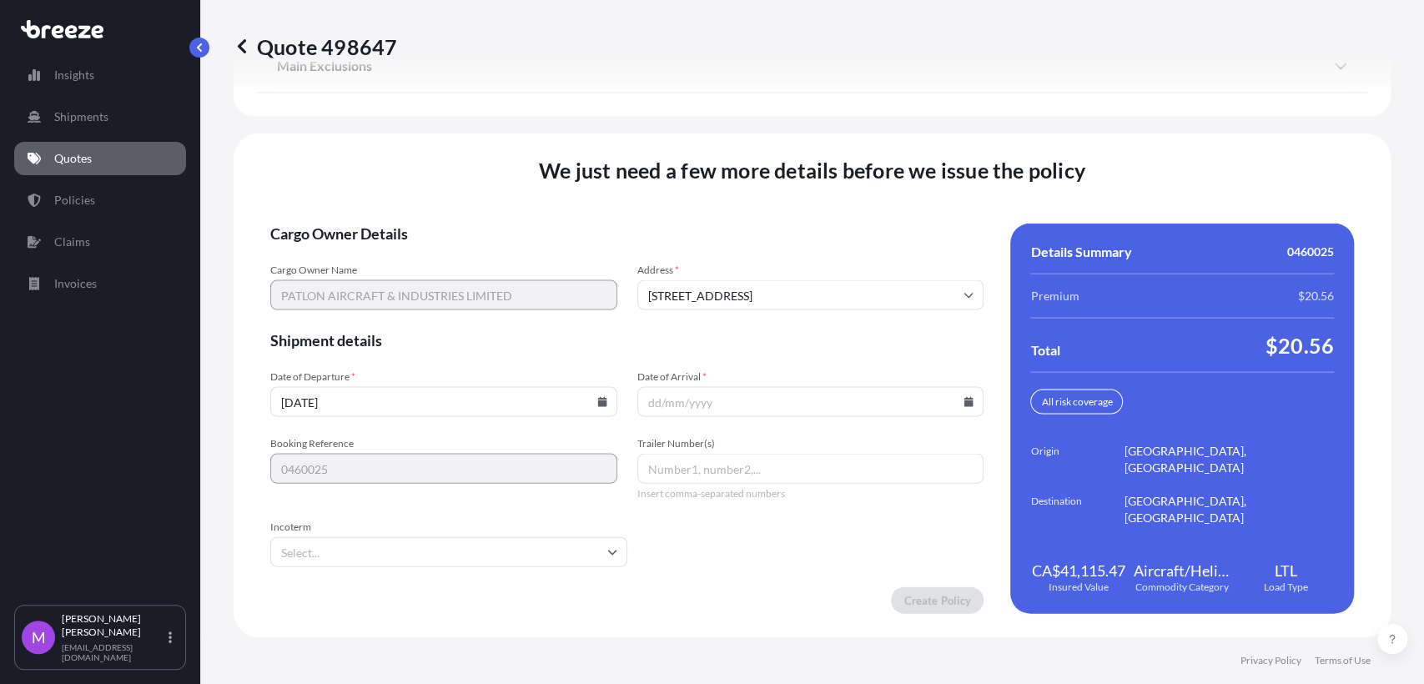
scroll to position [2236, 0]
click at [689, 407] on input "Date of Arrival *" at bounding box center [810, 402] width 347 height 30
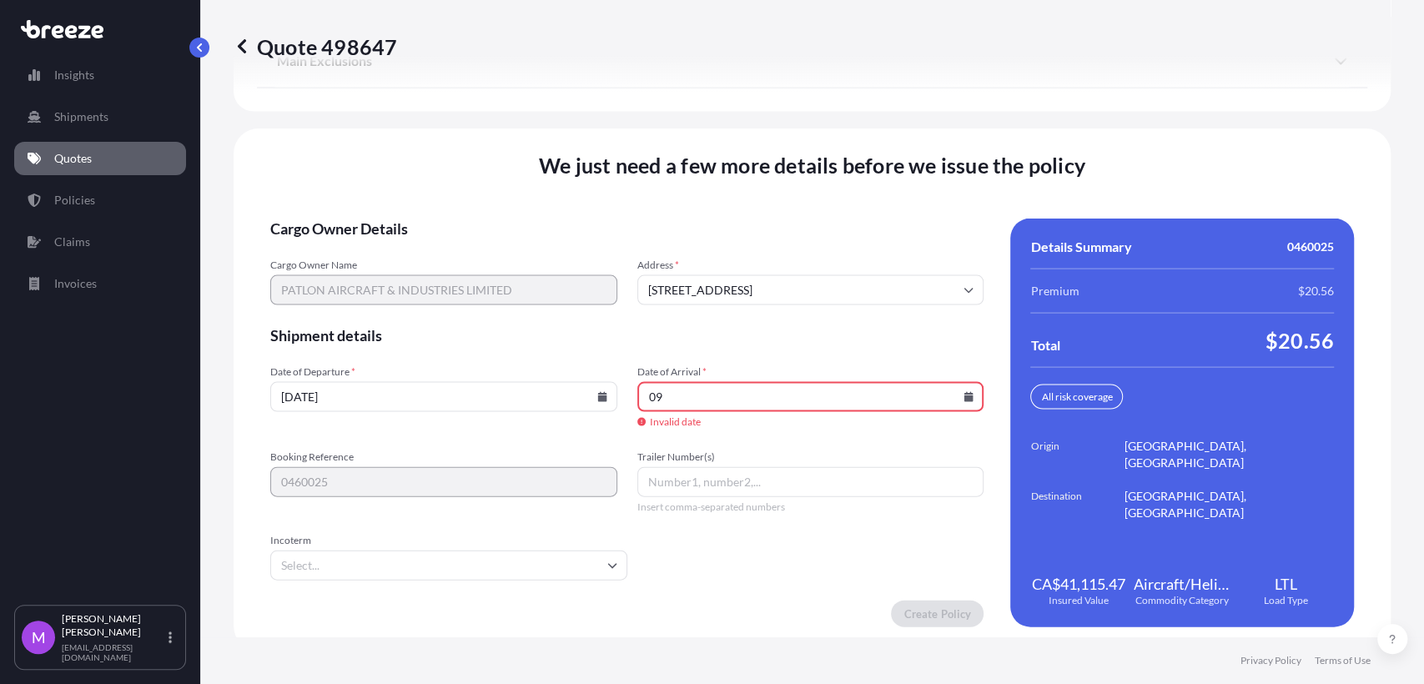
click at [965, 402] on icon at bounding box center [969, 397] width 9 height 10
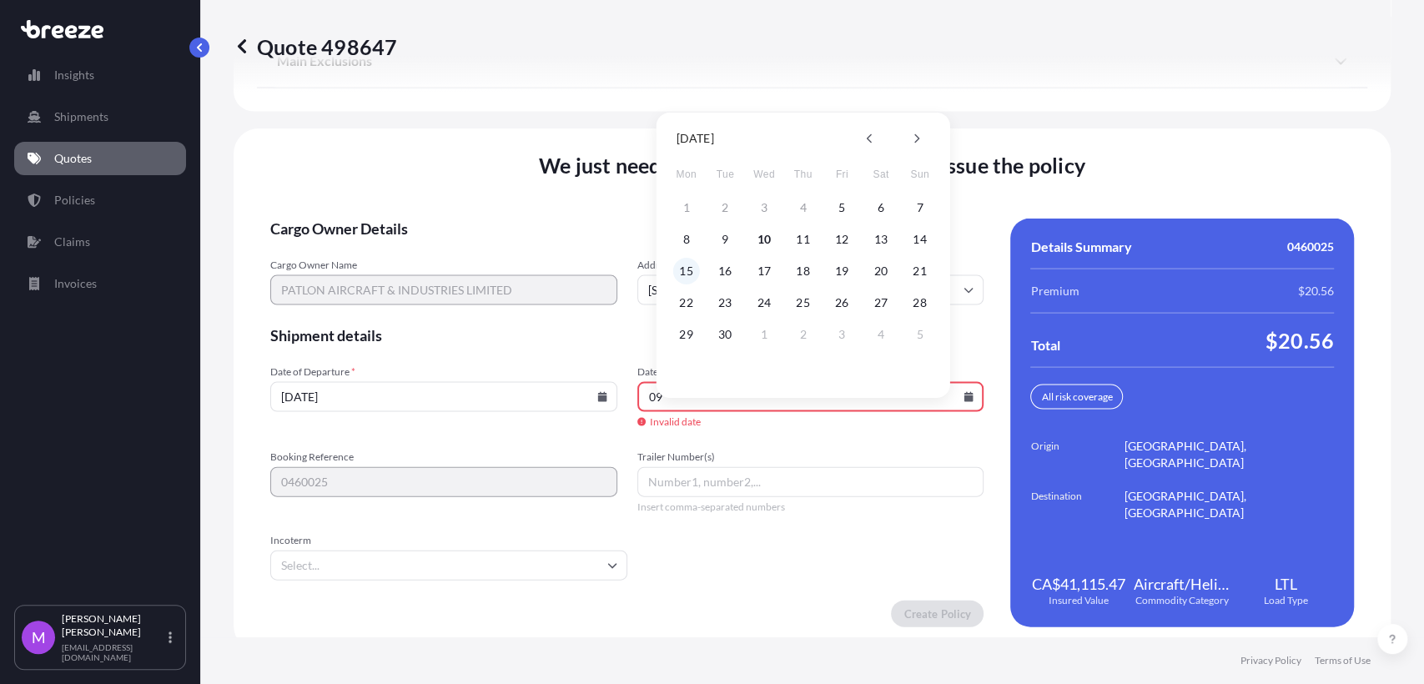
click at [684, 279] on button "15" at bounding box center [686, 271] width 27 height 27
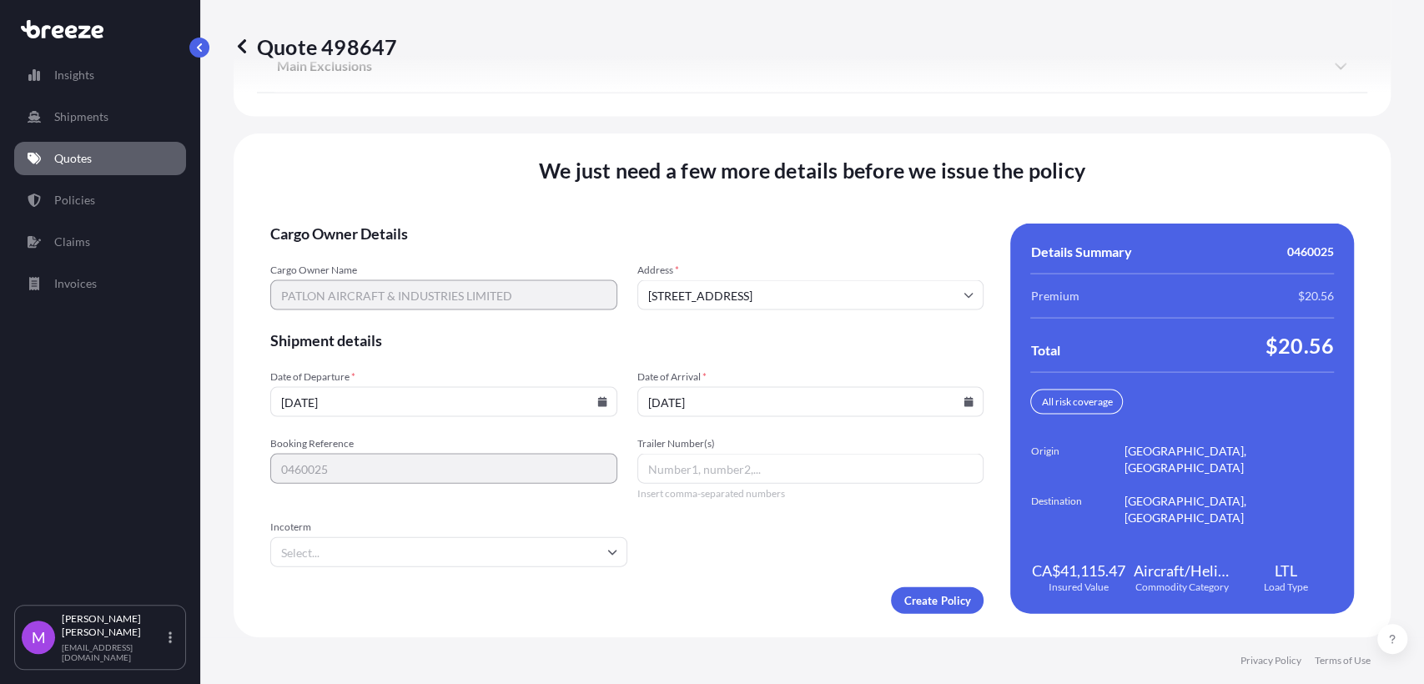
click at [958, 409] on input "[DATE]" at bounding box center [810, 402] width 347 height 30
click at [965, 405] on icon at bounding box center [969, 402] width 9 height 10
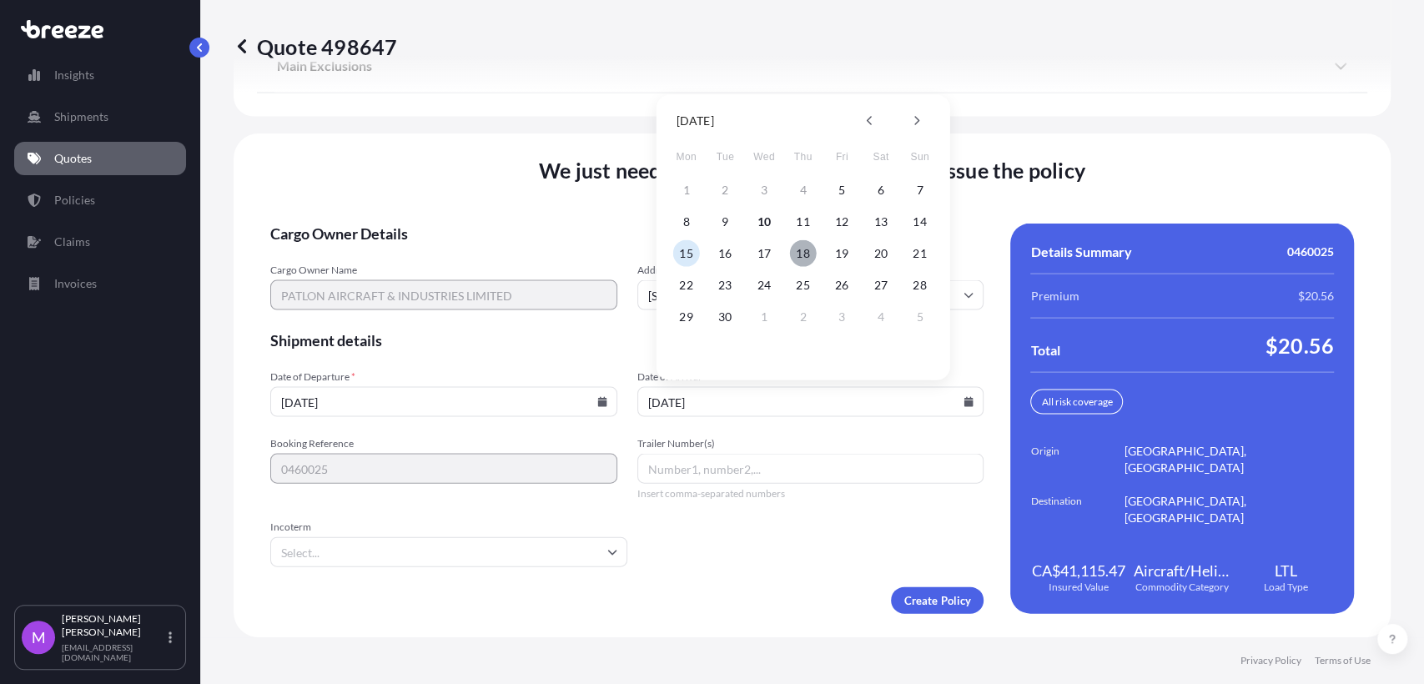
click at [801, 254] on button "18" at bounding box center [803, 253] width 27 height 27
type input "[DATE]"
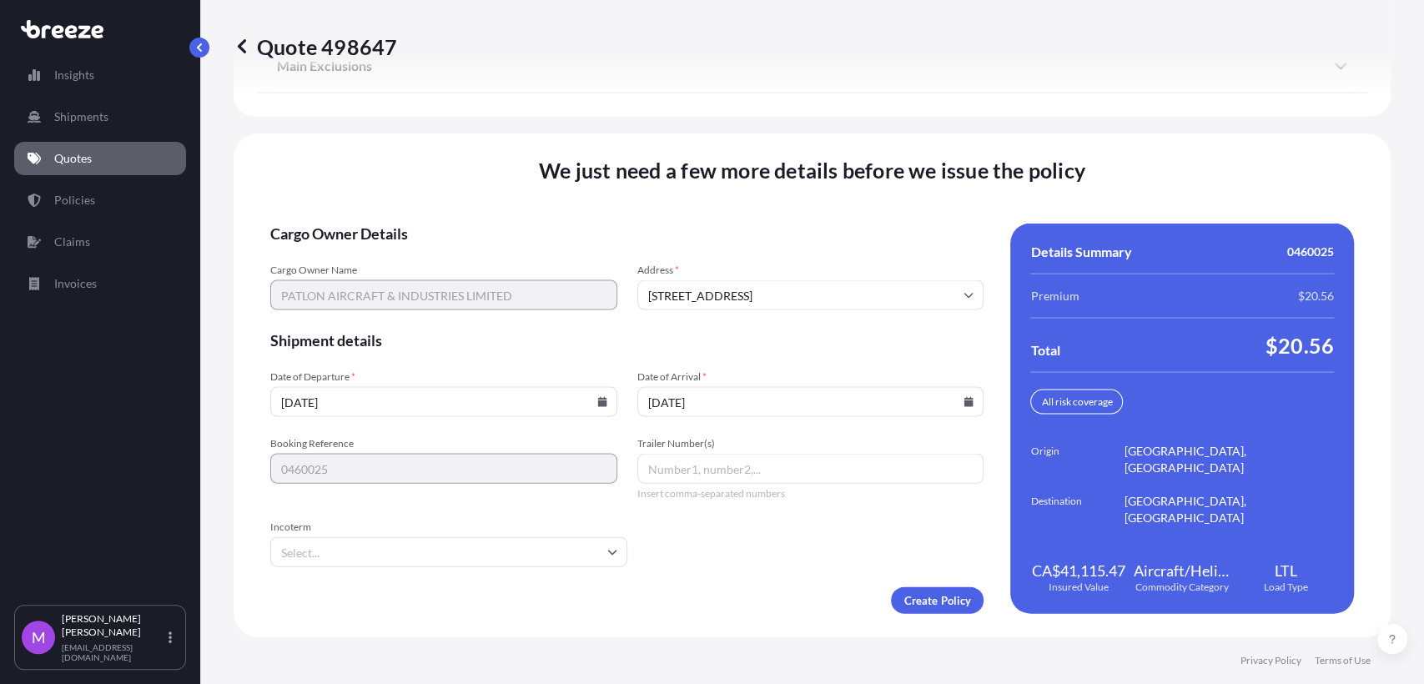
click at [431, 405] on input "[DATE]" at bounding box center [443, 402] width 347 height 30
click at [591, 395] on input "[DATE]" at bounding box center [443, 402] width 347 height 30
click at [597, 397] on icon at bounding box center [601, 402] width 9 height 10
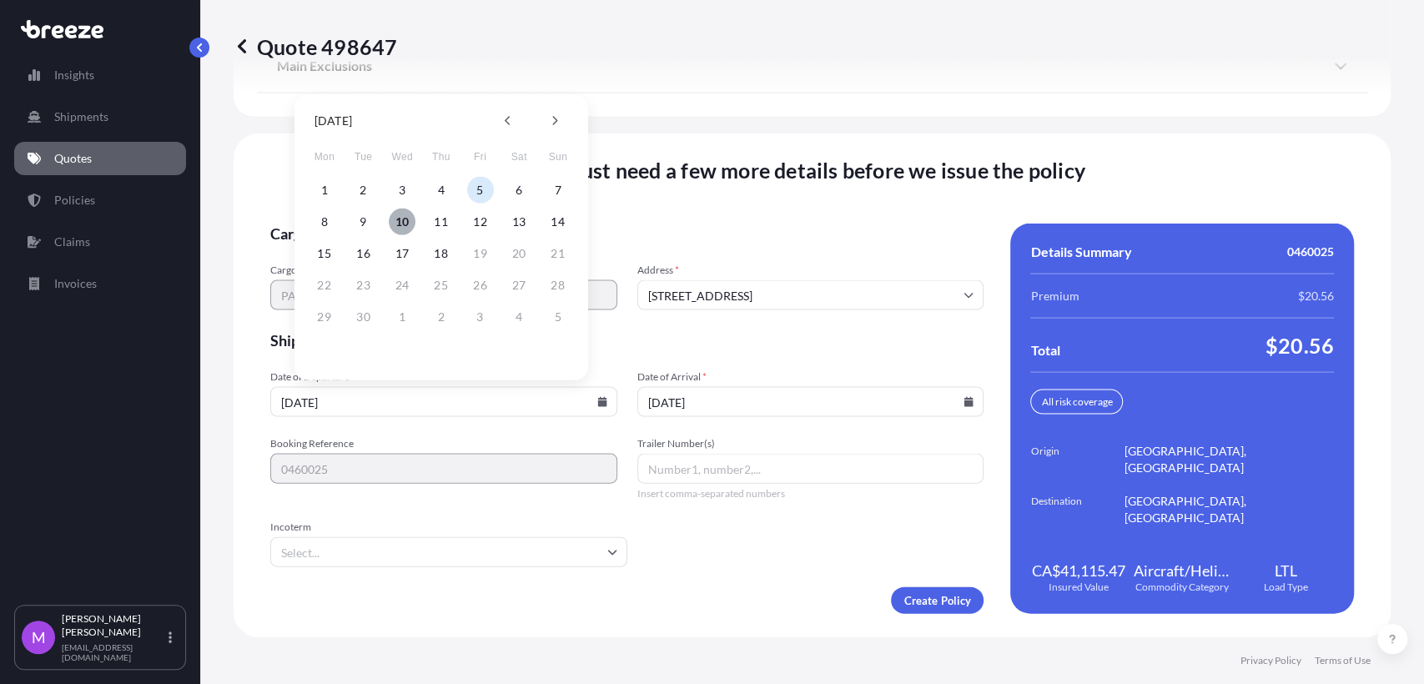
click at [395, 226] on button "10" at bounding box center [402, 222] width 27 height 27
type input "[DATE]"
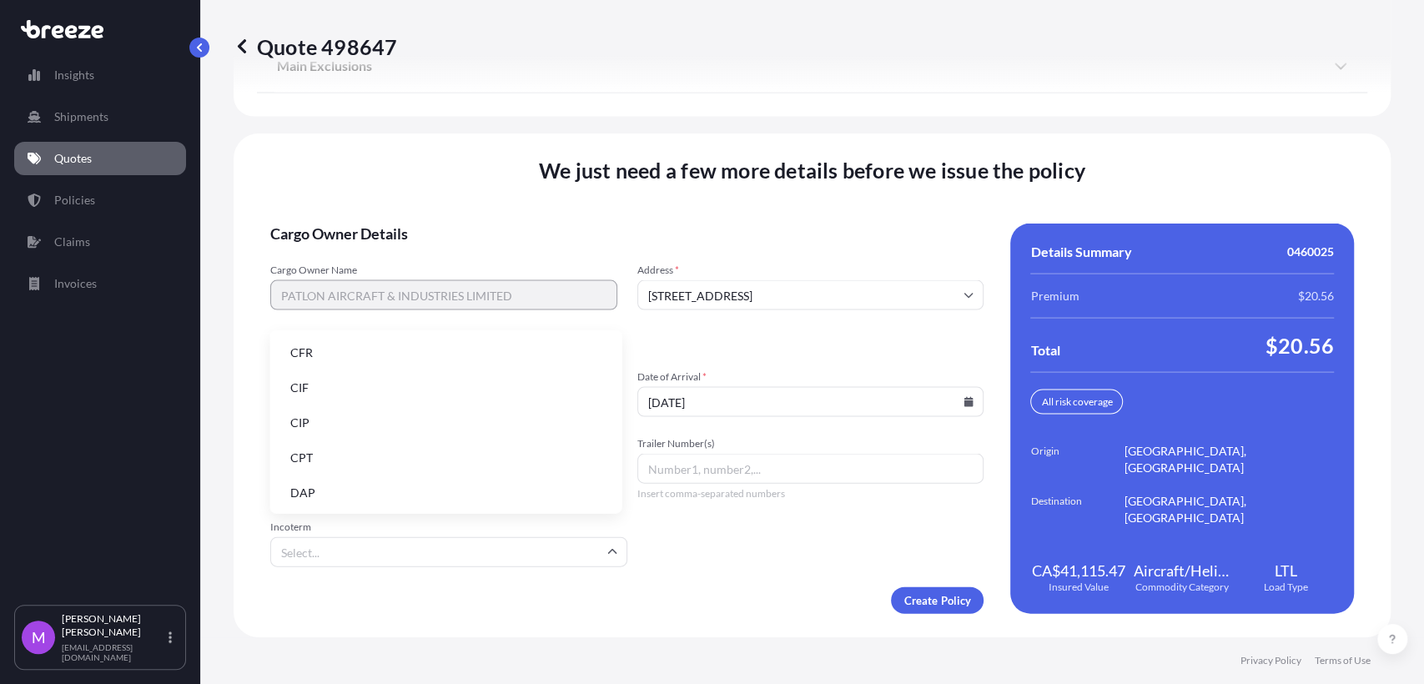
click at [469, 565] on input "Incoterm" at bounding box center [448, 552] width 357 height 30
click at [312, 400] on li "CIF" at bounding box center [446, 388] width 339 height 32
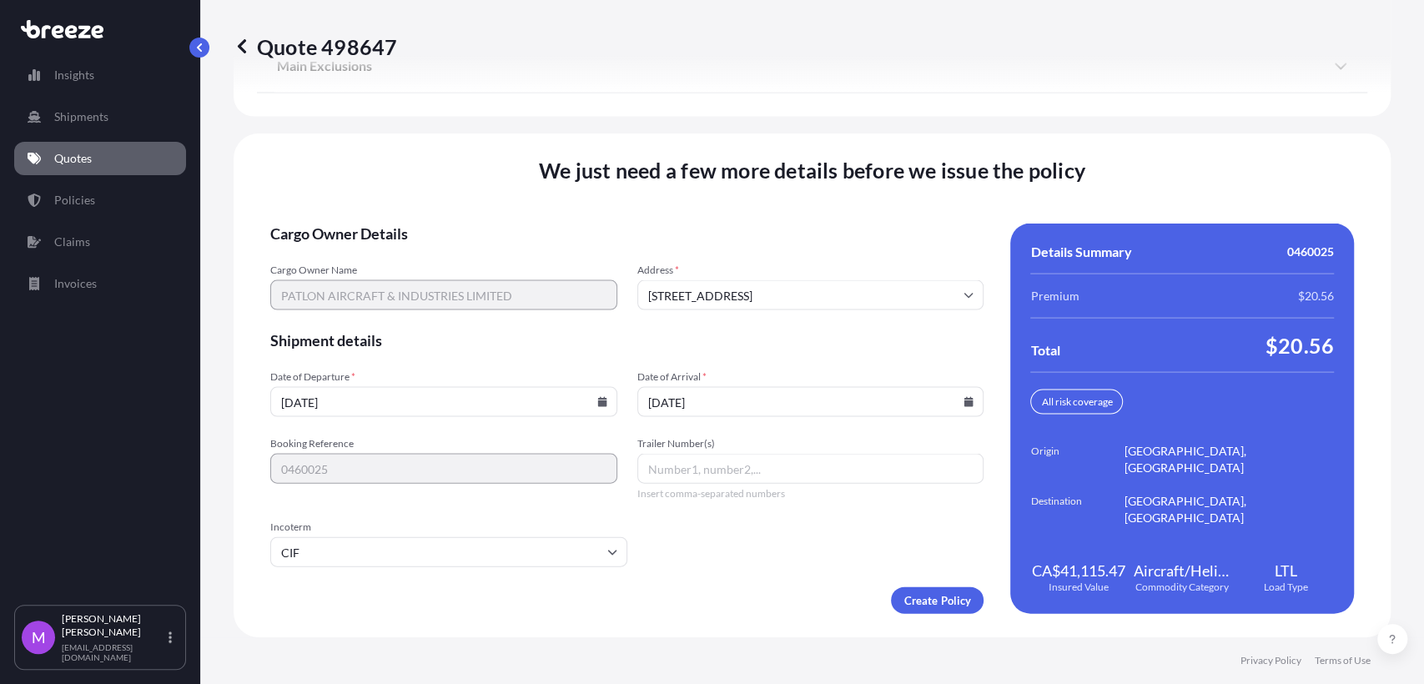
click at [591, 625] on div "We just need a few more details before we issue the policy Cargo Owner Details …" at bounding box center [812, 385] width 1157 height 504
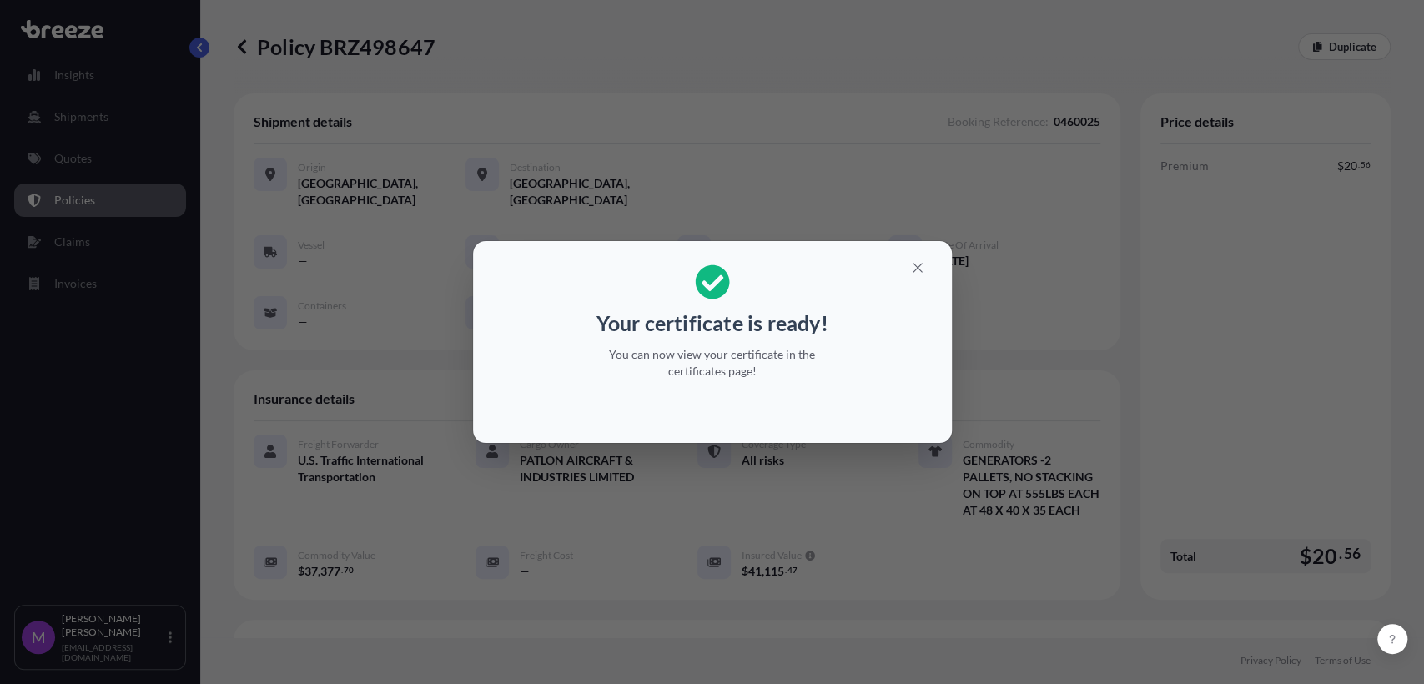
click at [519, 85] on div "Your certificate is ready! You can now view your certificate in the certificate…" at bounding box center [712, 342] width 1424 height 684
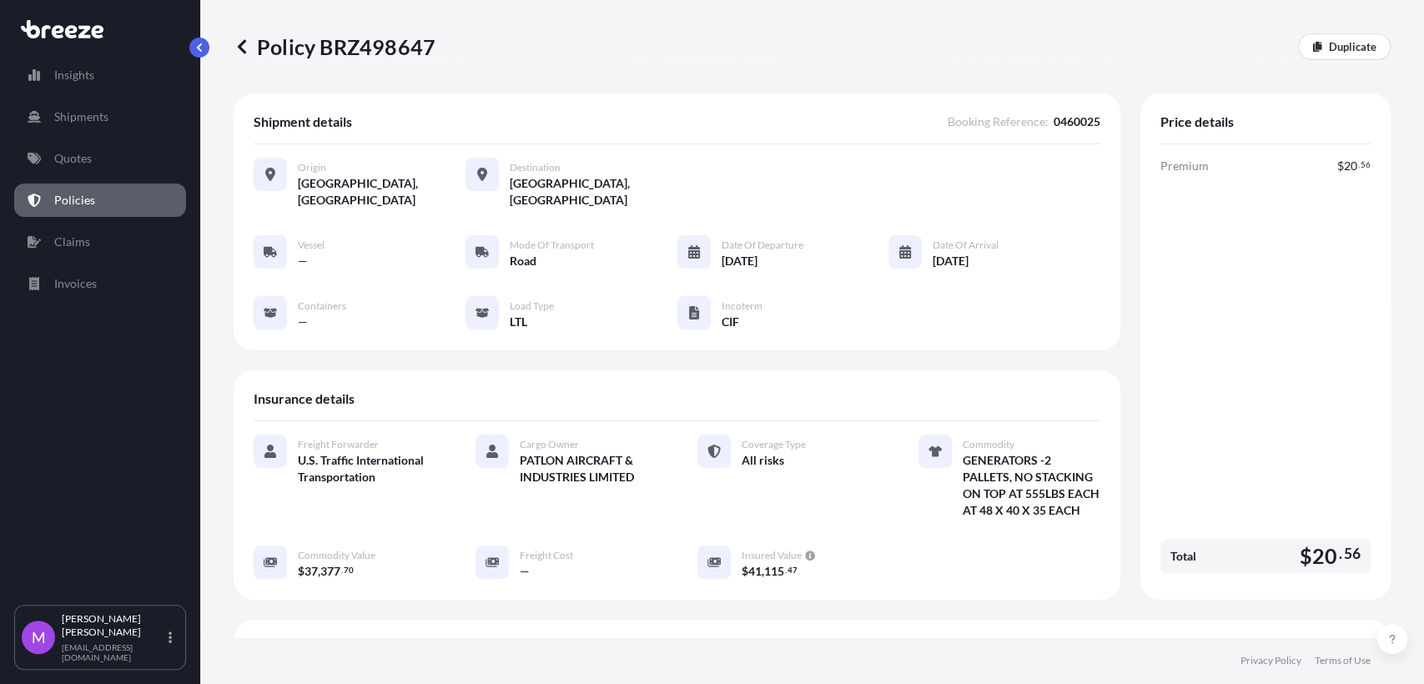
scroll to position [369, 0]
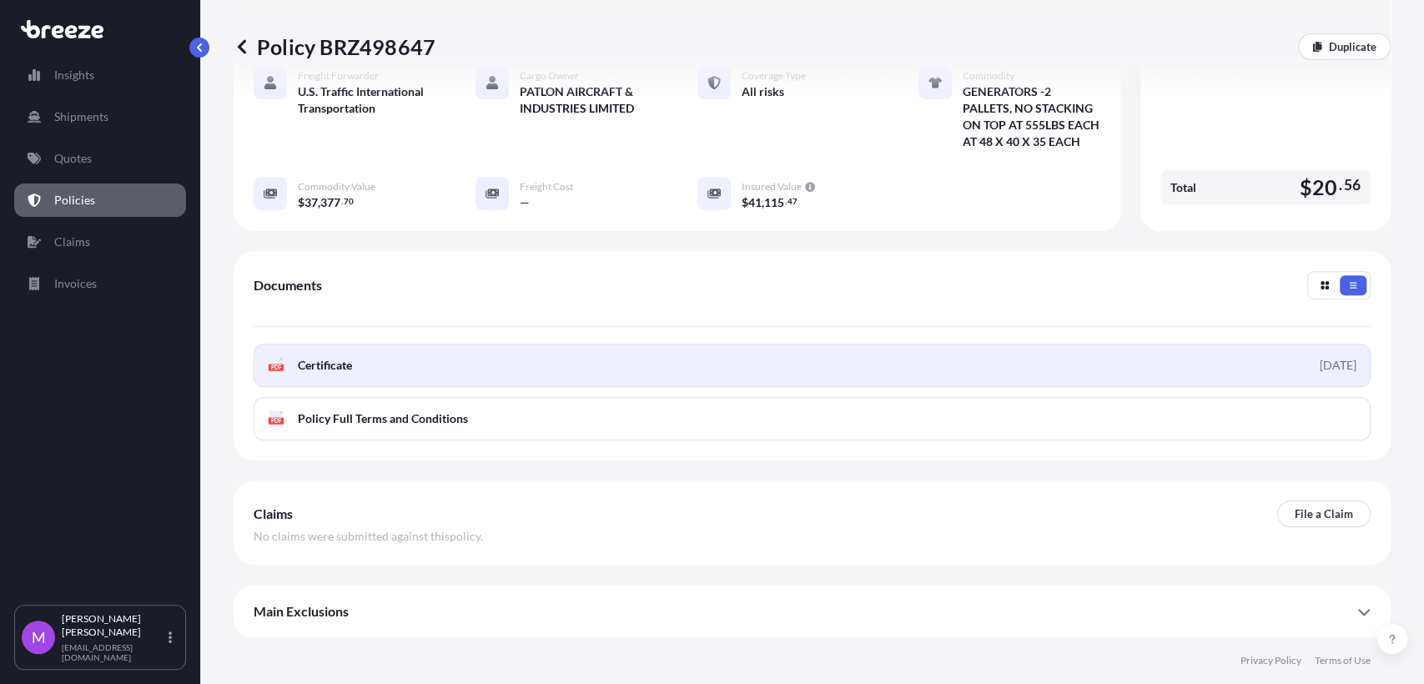
click at [627, 363] on link "PDF Certificate [DATE]" at bounding box center [812, 365] width 1117 height 43
